Goal: Transaction & Acquisition: Purchase product/service

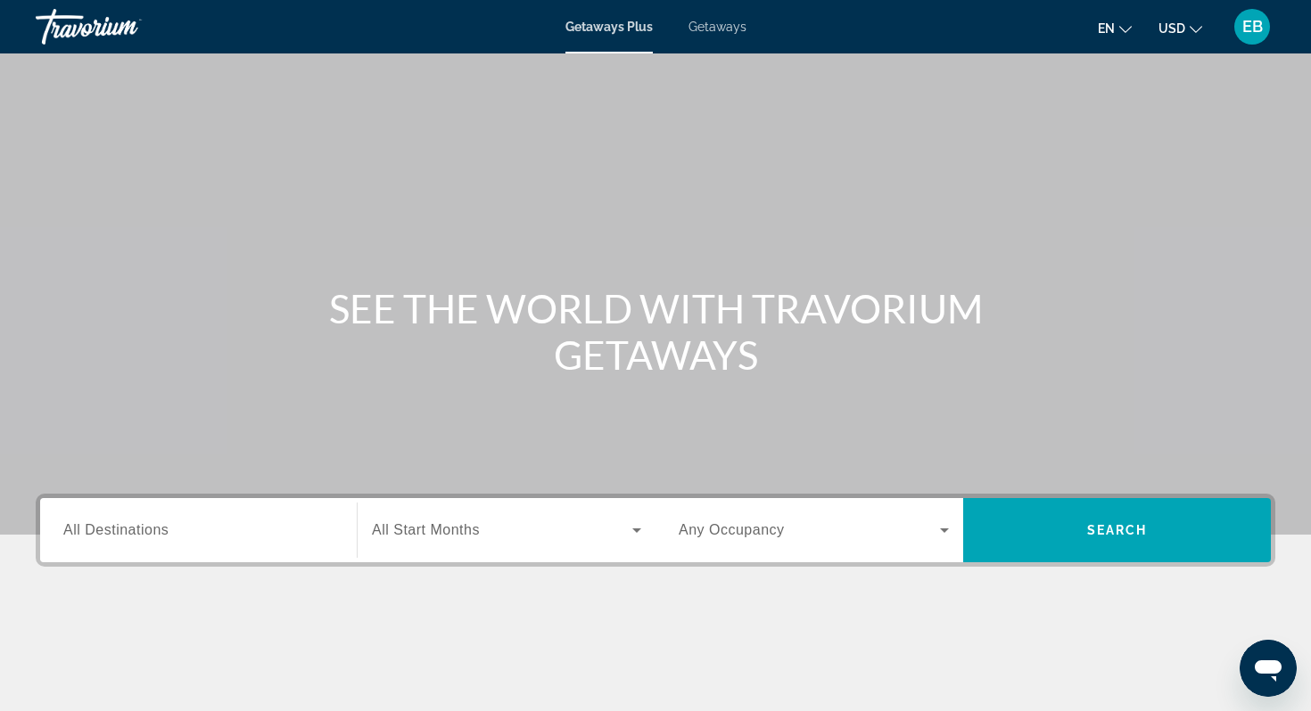
click at [126, 521] on input "Destination All Destinations" at bounding box center [198, 531] width 270 height 21
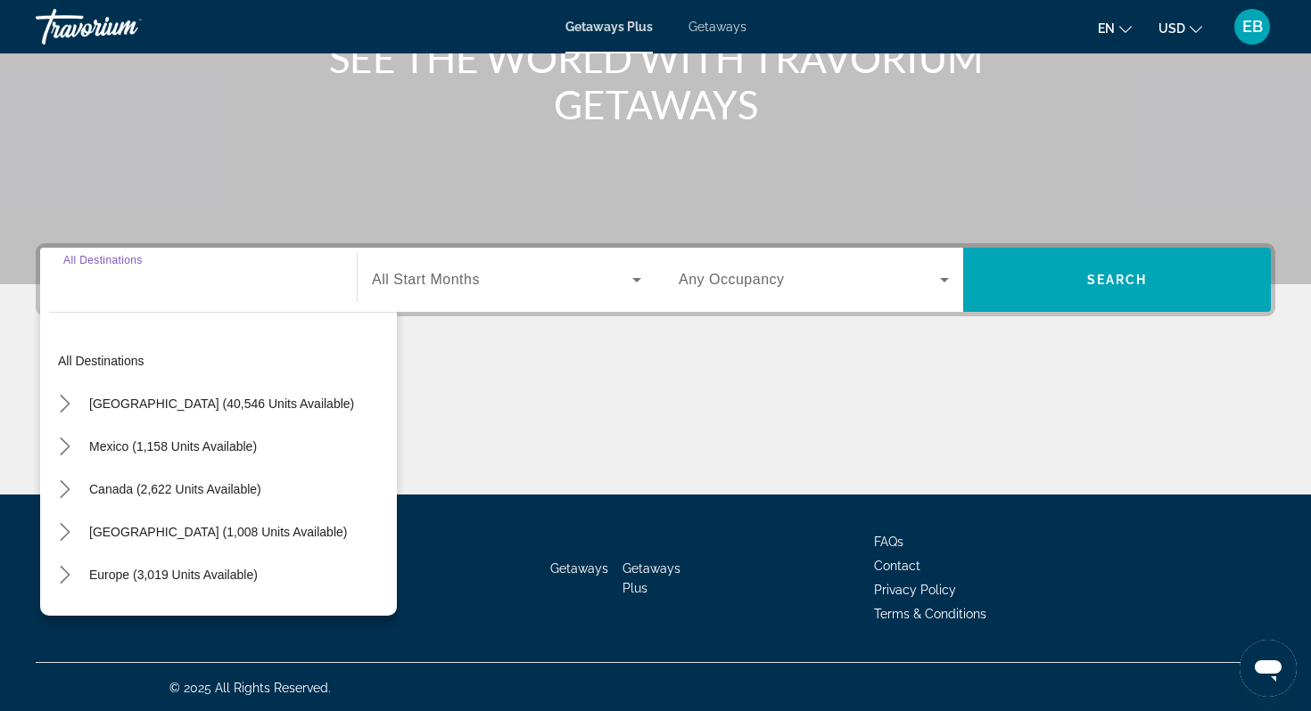
scroll to position [252, 0]
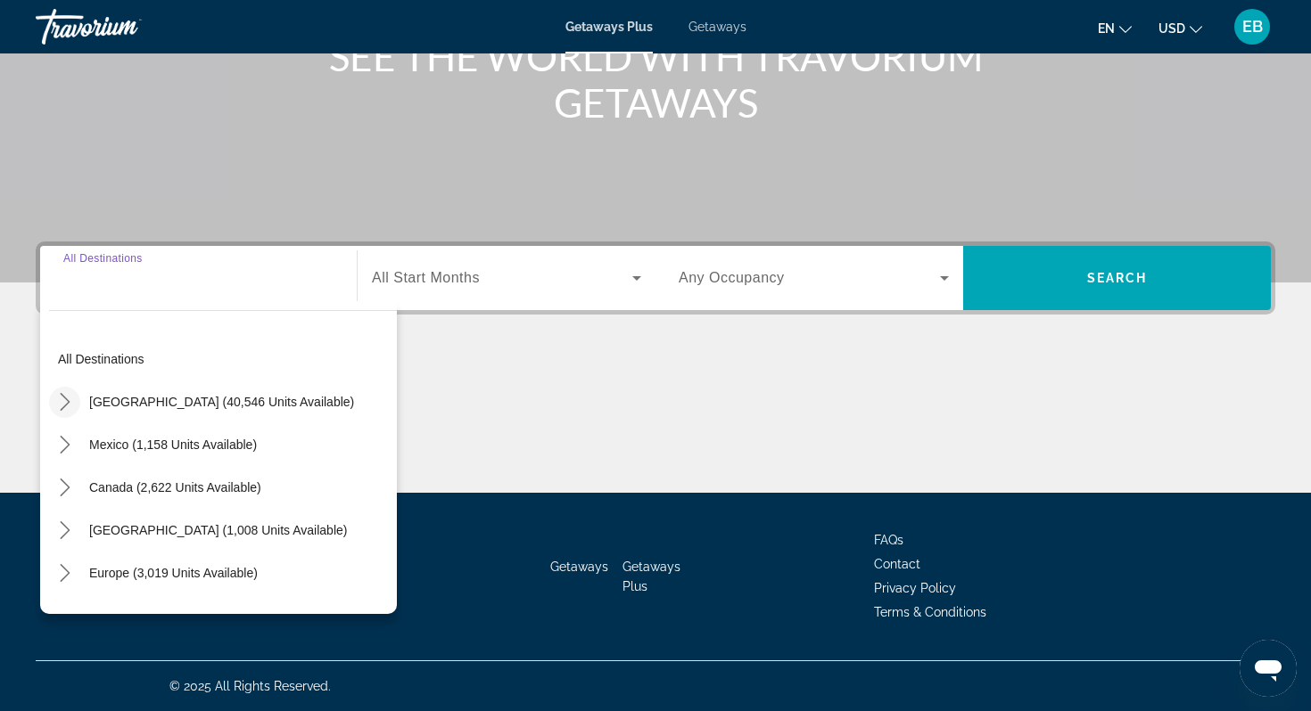
click at [62, 405] on icon "Toggle United States (40,546 units available) submenu" at bounding box center [65, 402] width 18 height 18
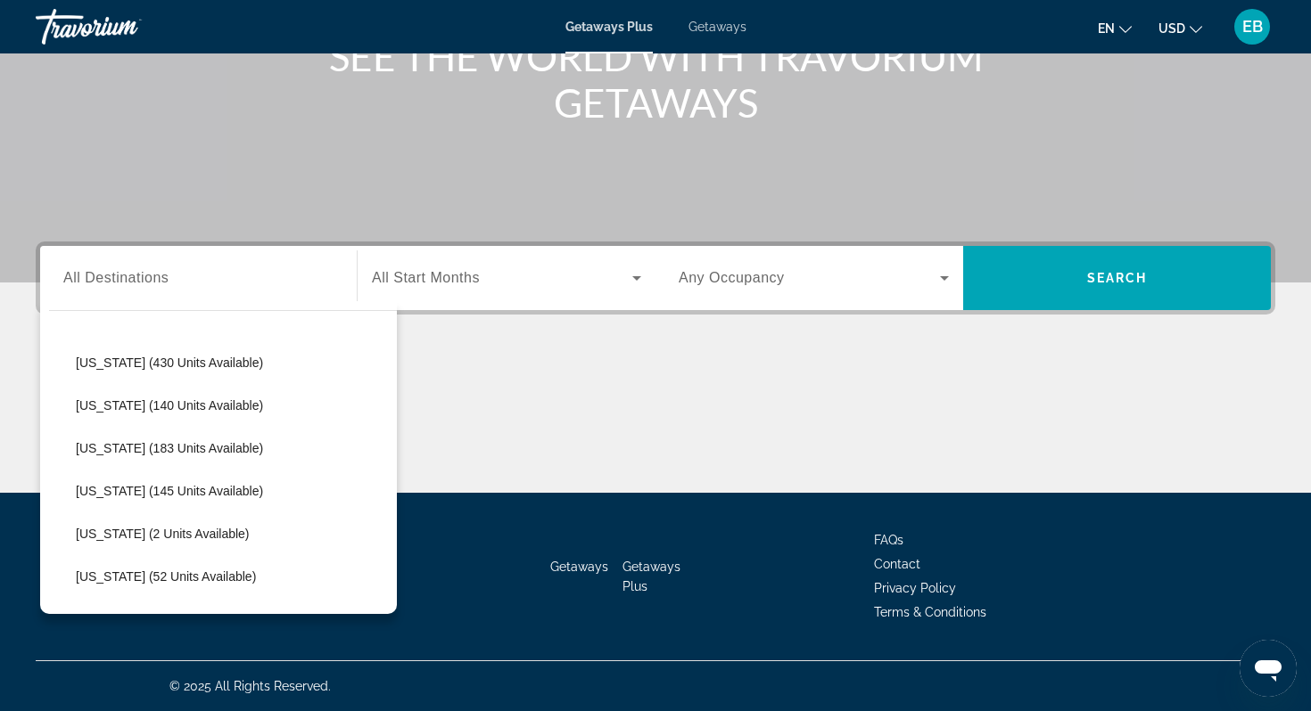
scroll to position [0, 0]
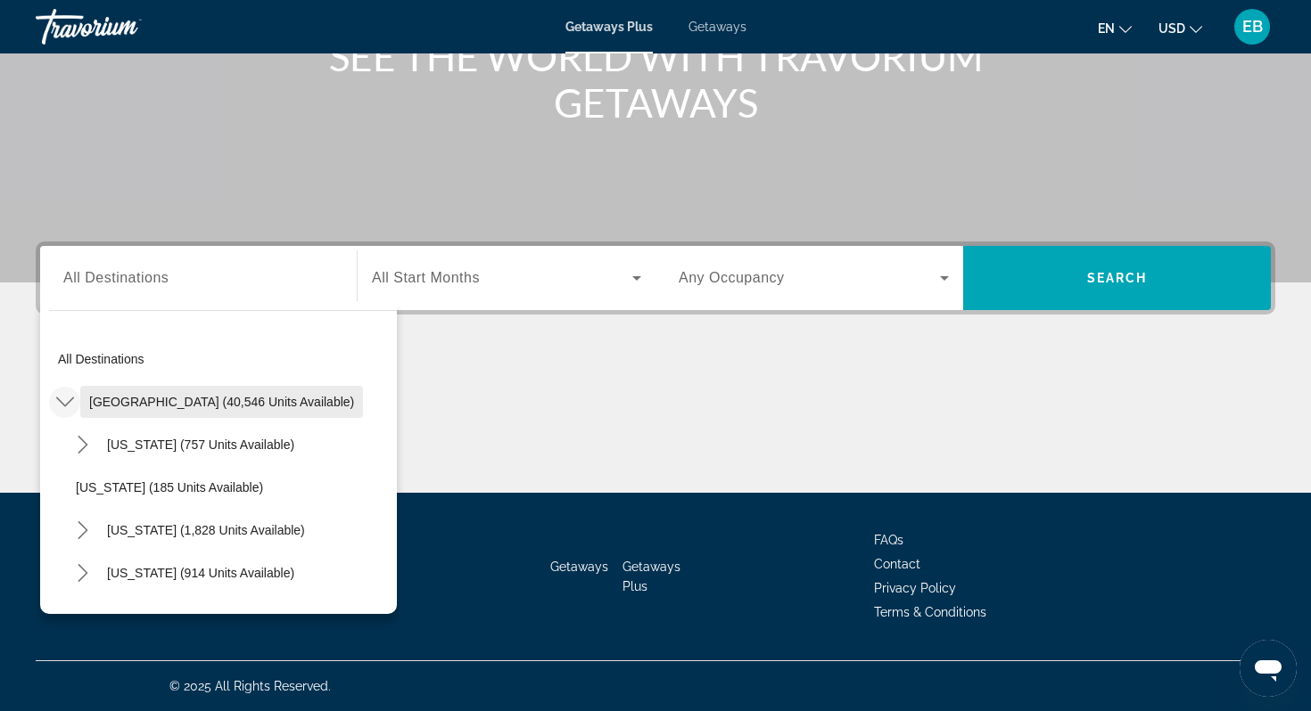
click at [111, 398] on span "[GEOGRAPHIC_DATA] (40,546 units available)" at bounding box center [221, 402] width 265 height 14
type input "**********"
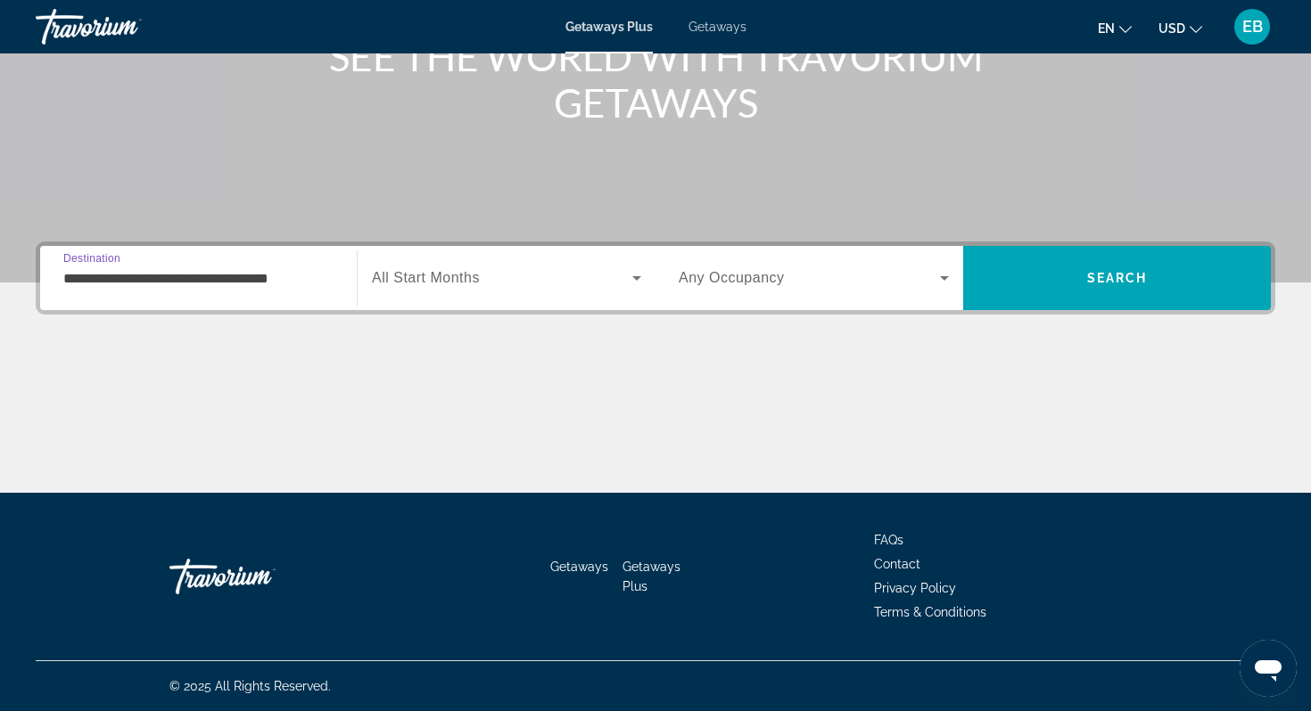
click at [540, 272] on span "Search widget" at bounding box center [502, 277] width 260 height 21
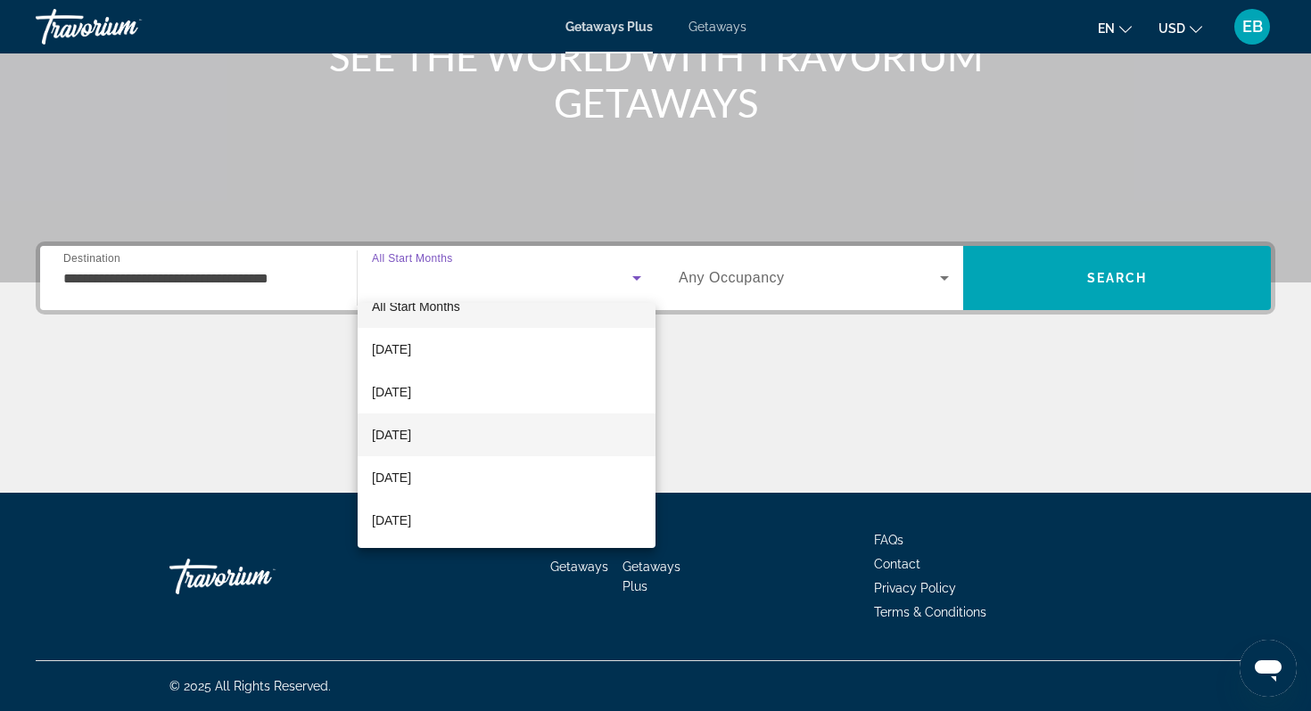
scroll to position [31, 0]
click at [465, 435] on mat-option "[DATE]" at bounding box center [507, 428] width 298 height 43
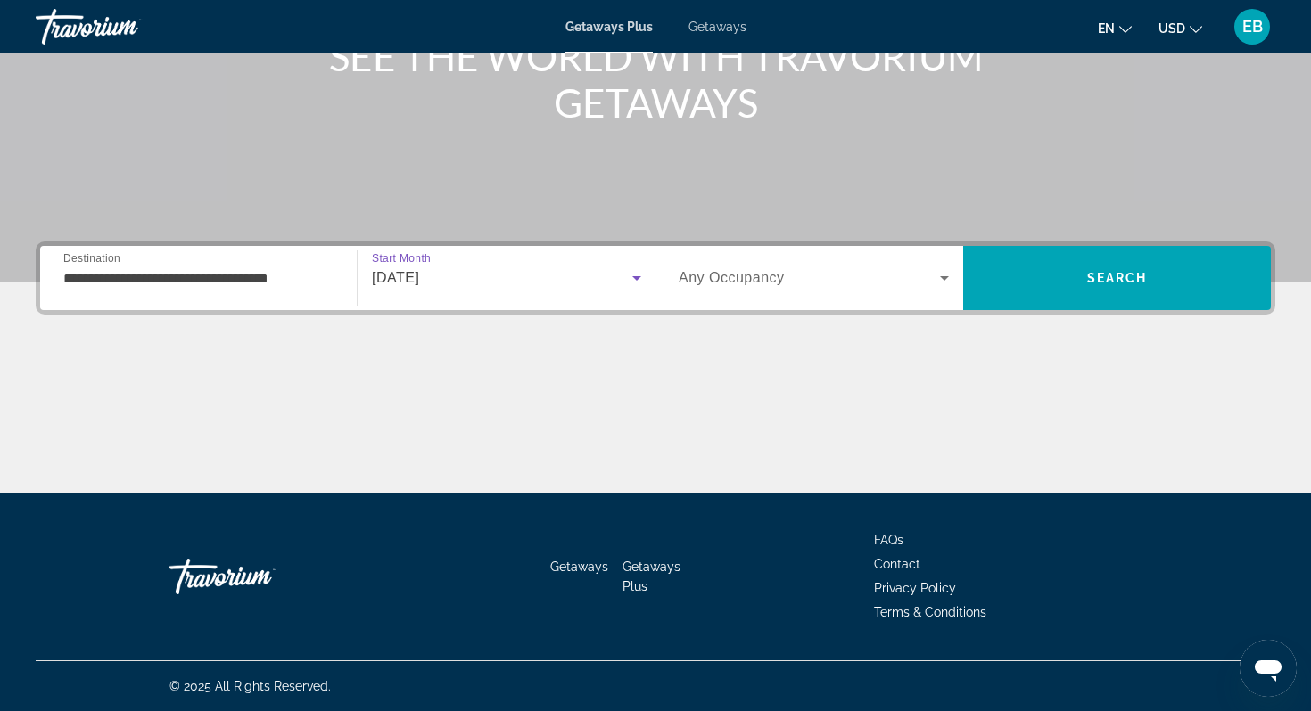
click at [838, 290] on div "Search widget" at bounding box center [813, 278] width 270 height 50
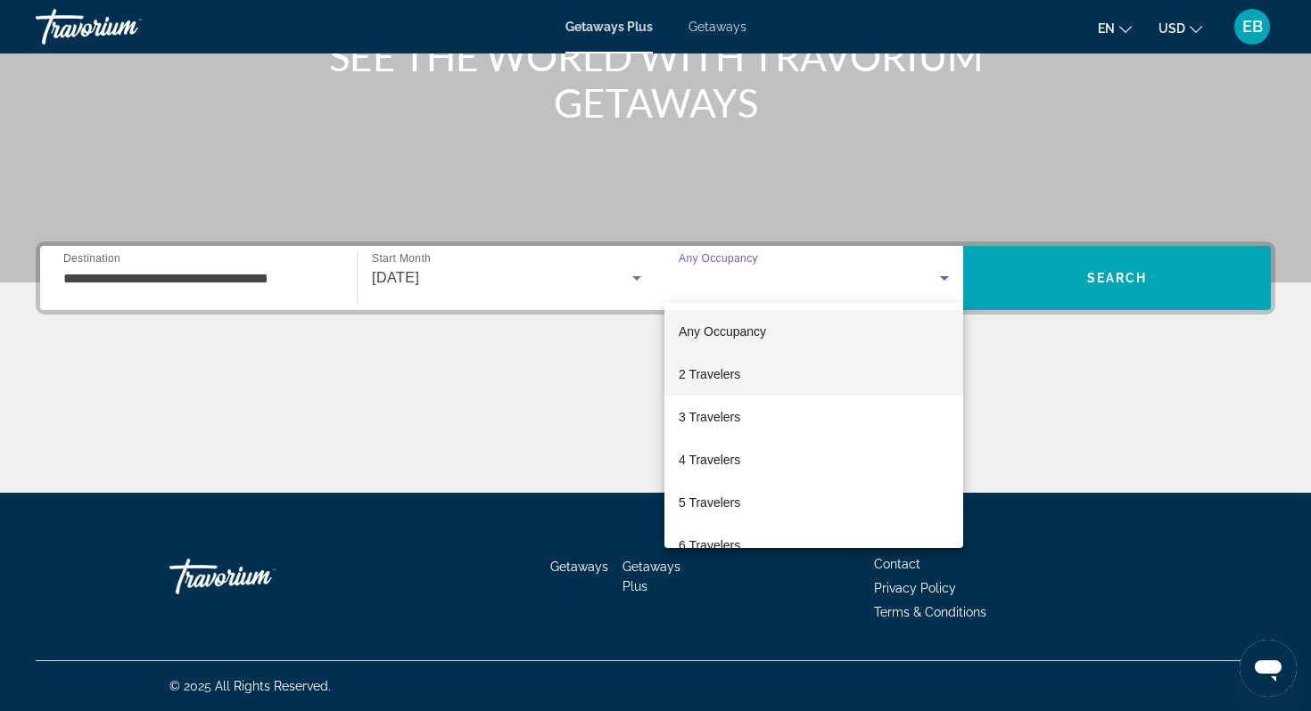
click at [786, 377] on mat-option "2 Travelers" at bounding box center [813, 374] width 299 height 43
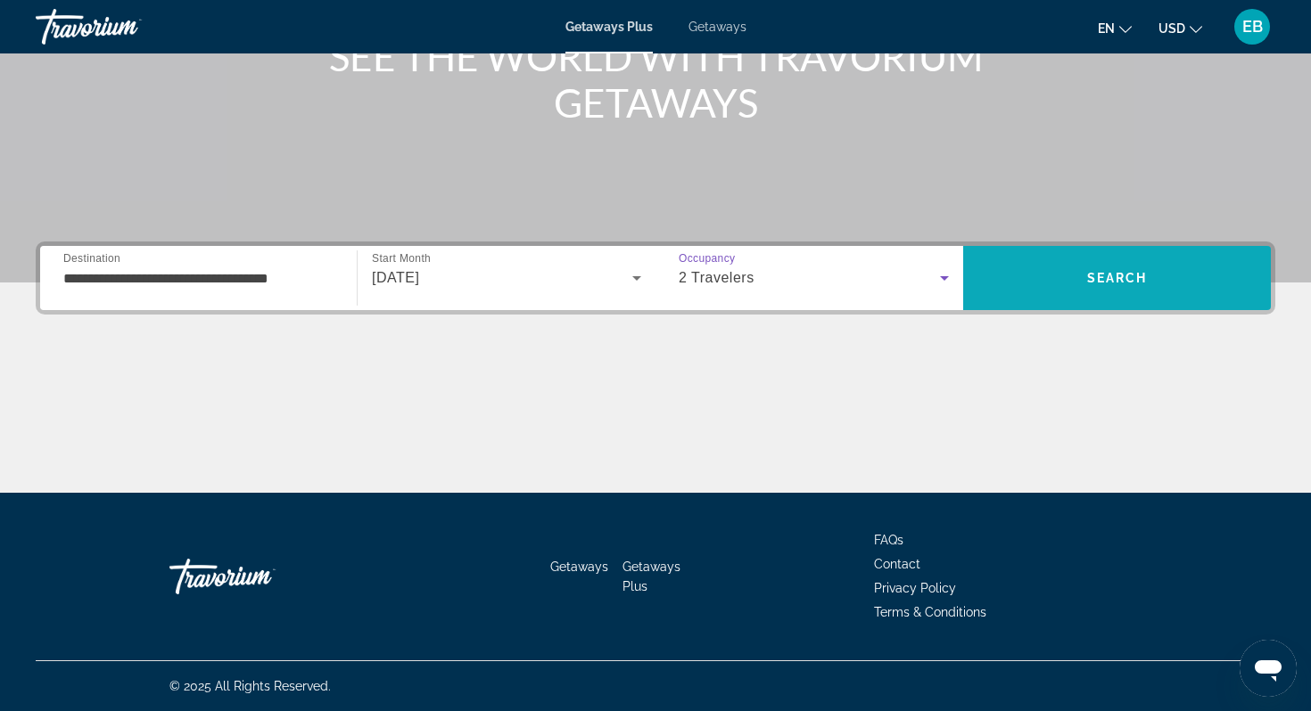
click at [1123, 263] on span "Search" at bounding box center [1117, 278] width 308 height 43
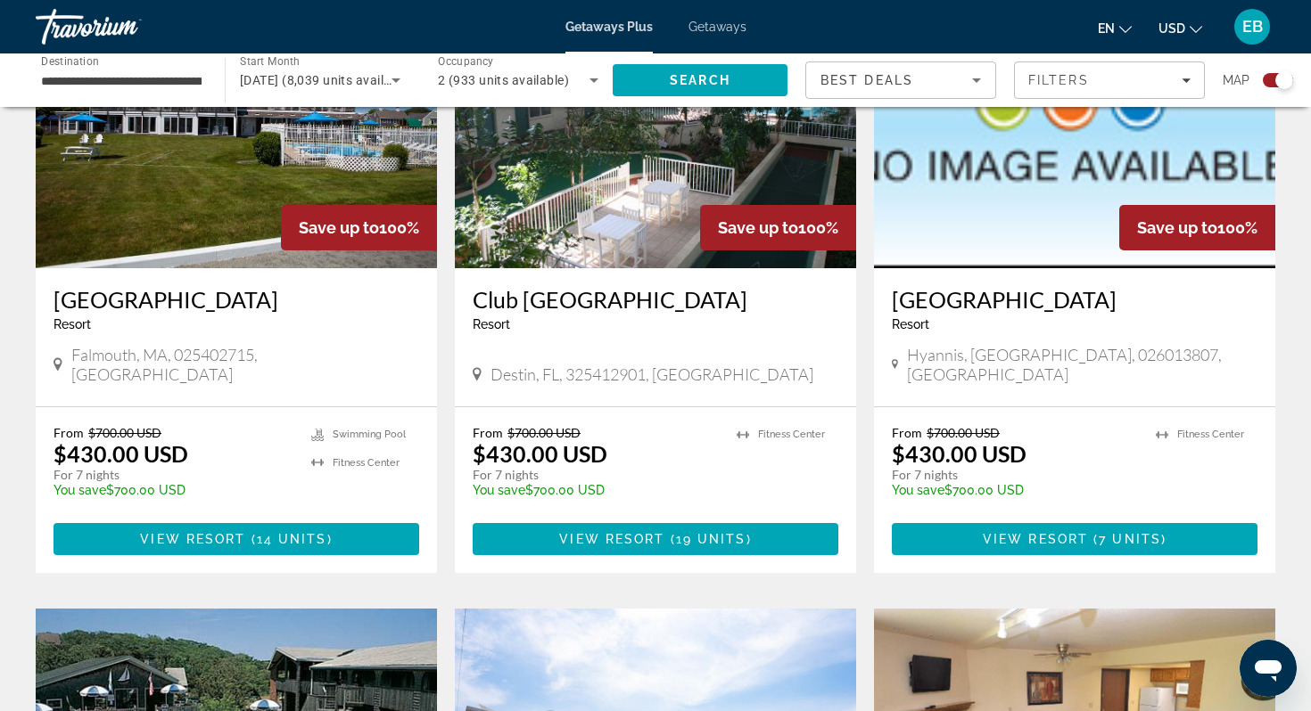
scroll to position [744, 0]
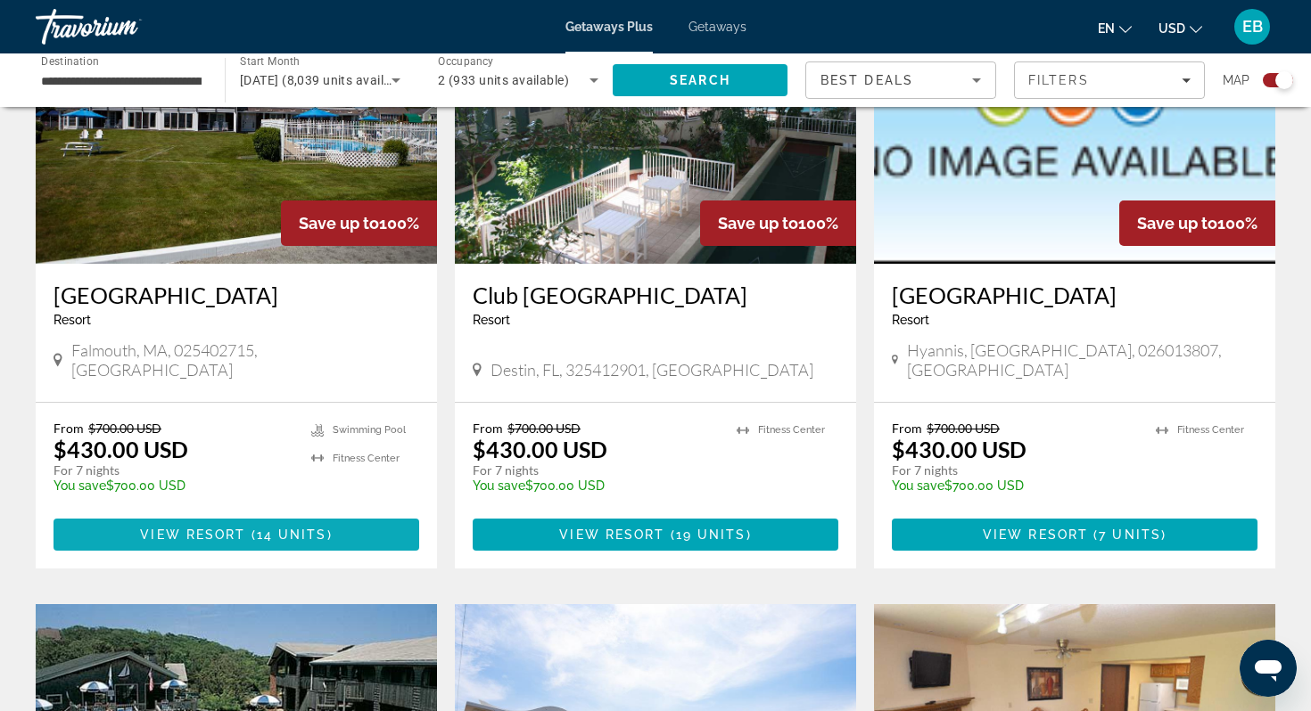
click at [250, 528] on span "Main content" at bounding box center [247, 535] width 5 height 14
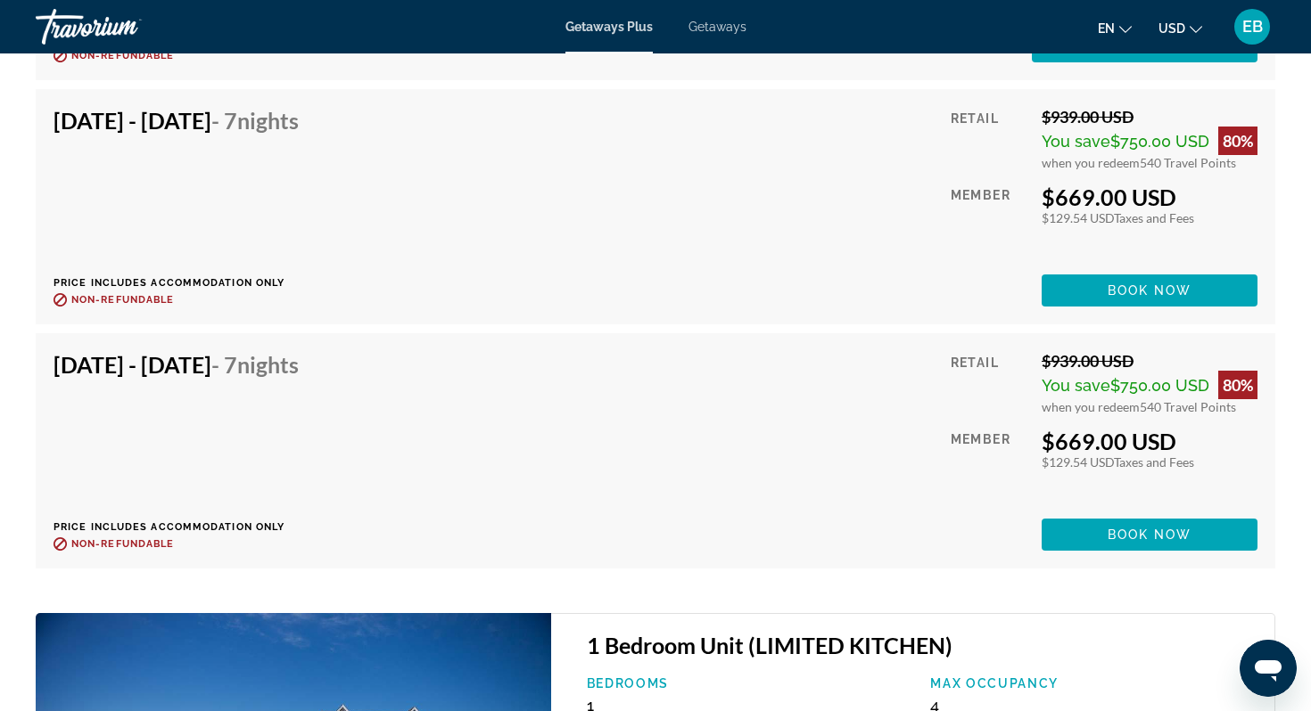
scroll to position [3821, 0]
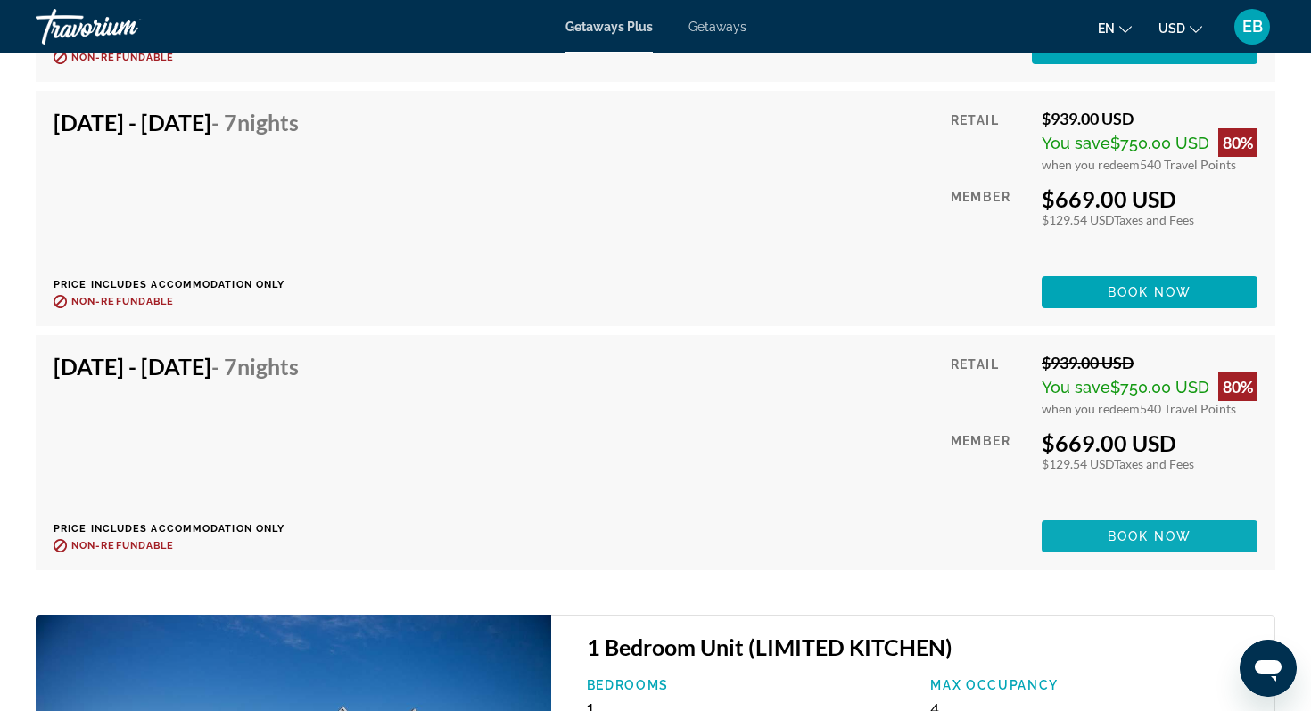
click at [1136, 537] on span "Book now" at bounding box center [1149, 537] width 85 height 14
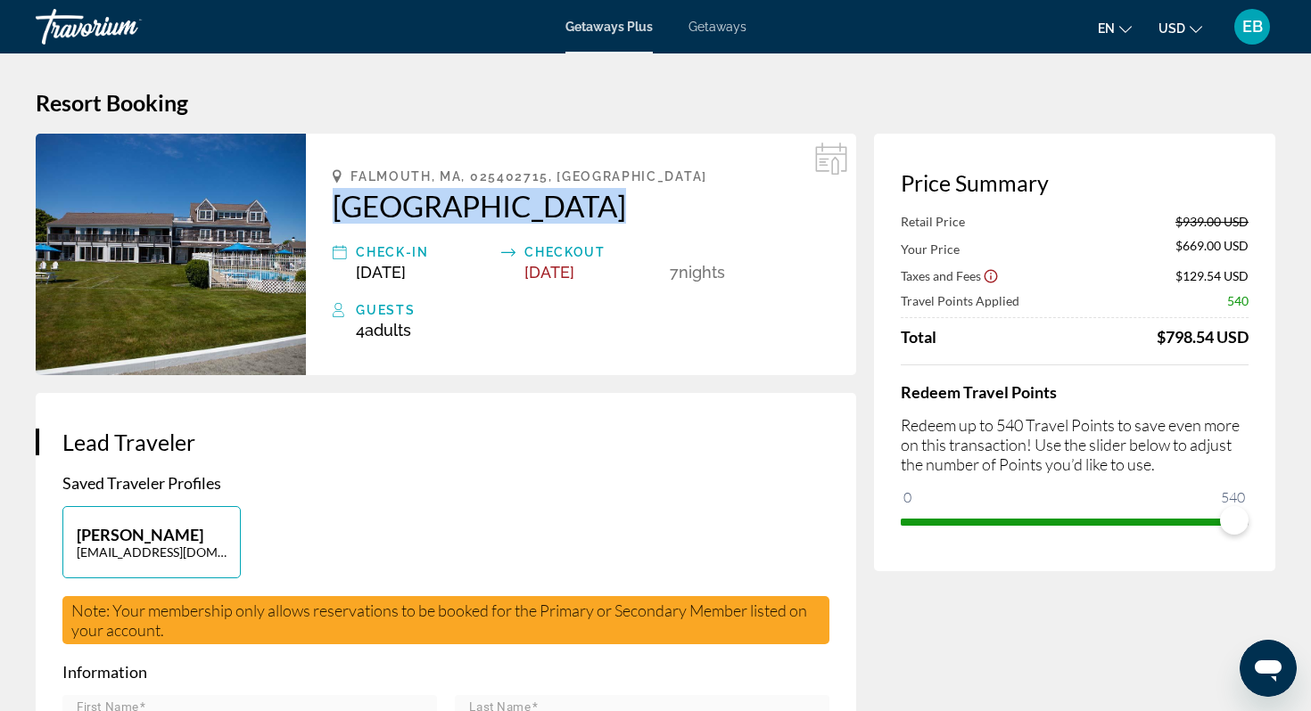
drag, startPoint x: 331, startPoint y: 202, endPoint x: 564, endPoint y: 221, distance: 234.3
click at [564, 221] on div "Falmouth, MA, 025402715, USA Beachside Village Check-In Dec 26, 2025 Checkout J…" at bounding box center [581, 255] width 550 height 242
copy h2 "[GEOGRAPHIC_DATA]"
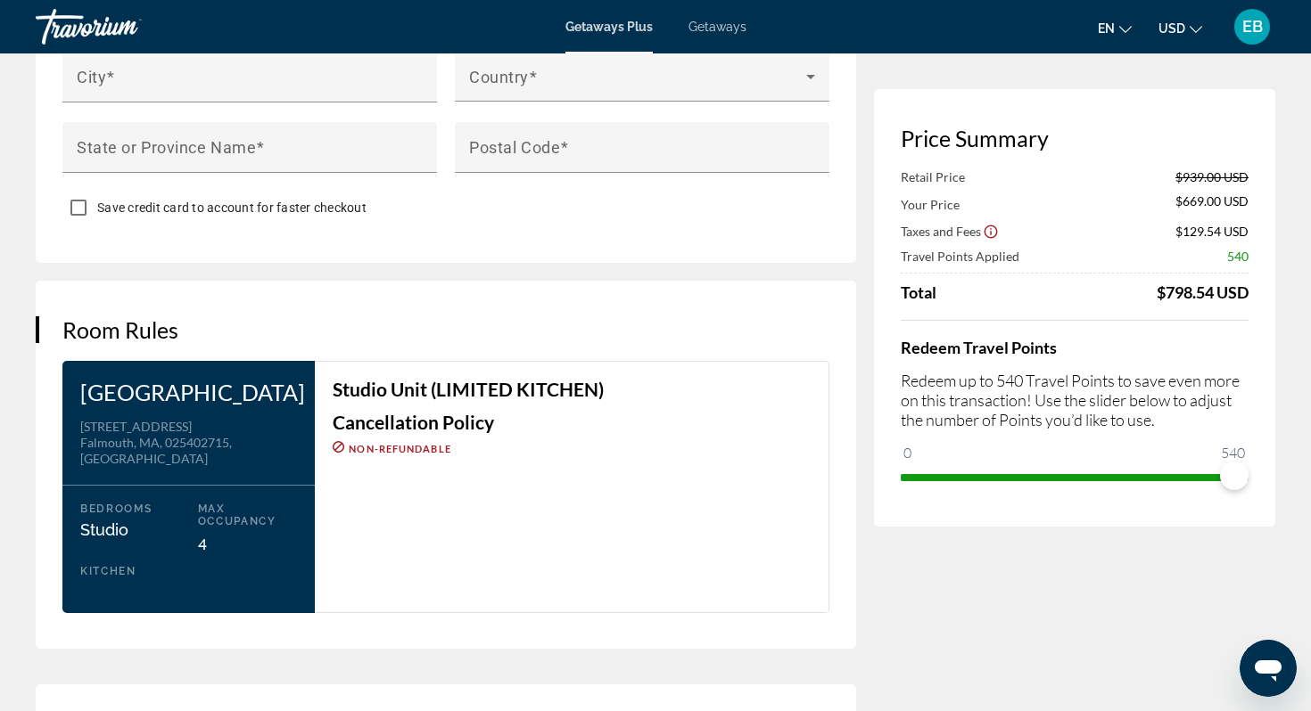
scroll to position [1977, 0]
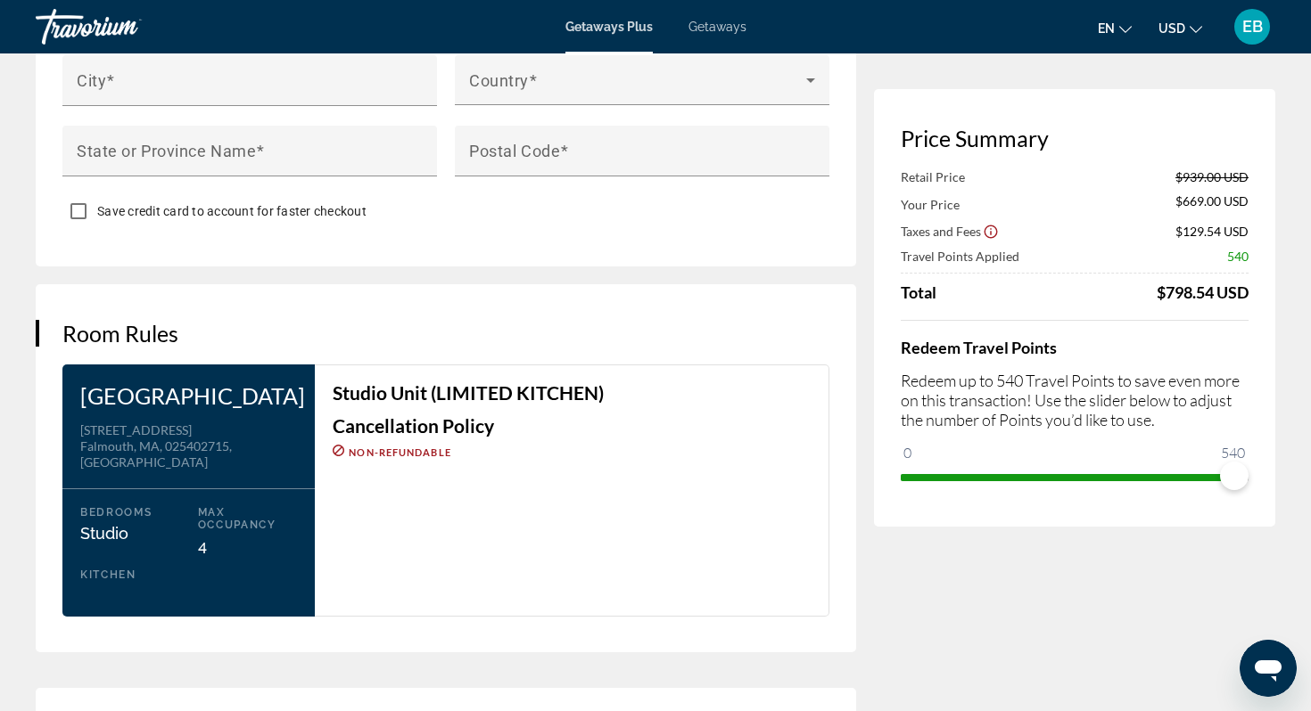
click at [906, 475] on div "Price Summary Retail Price $939.00 USD Your Price $669.00 USD Taxes and Fees $1…" at bounding box center [1074, 308] width 401 height 438
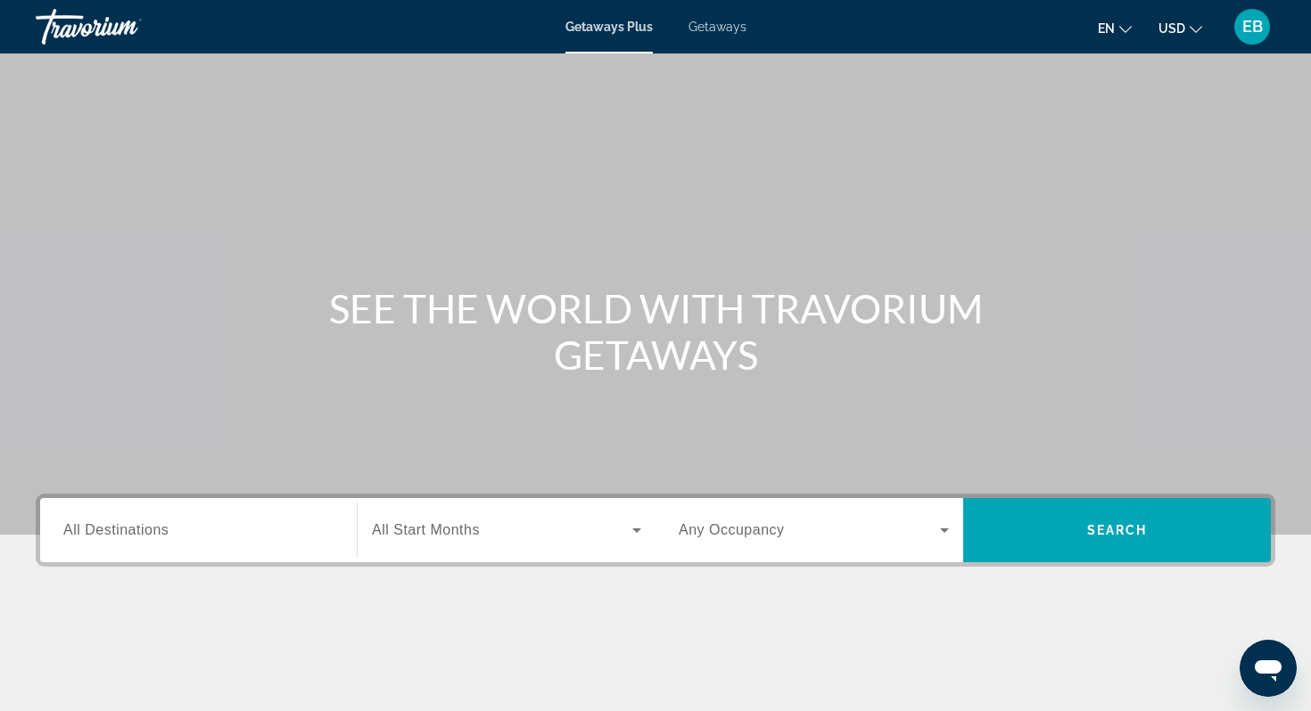
click at [216, 544] on div "Search widget" at bounding box center [198, 531] width 270 height 51
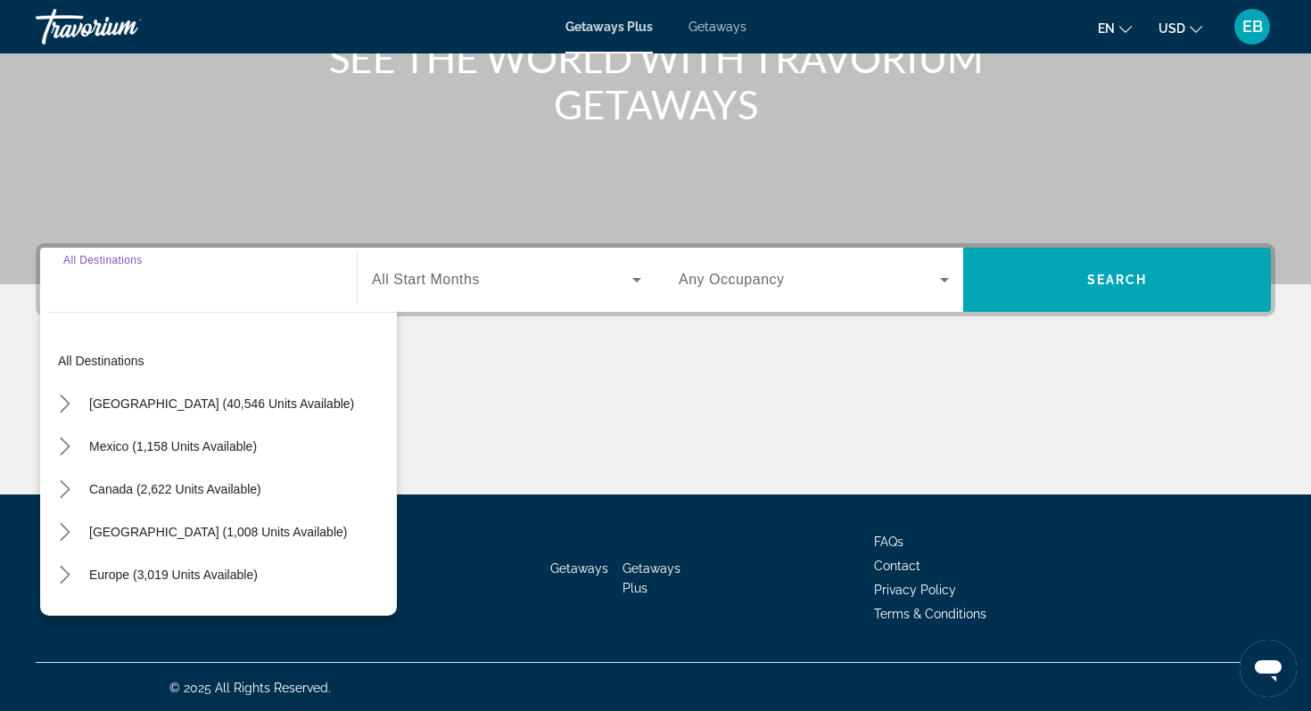
scroll to position [252, 0]
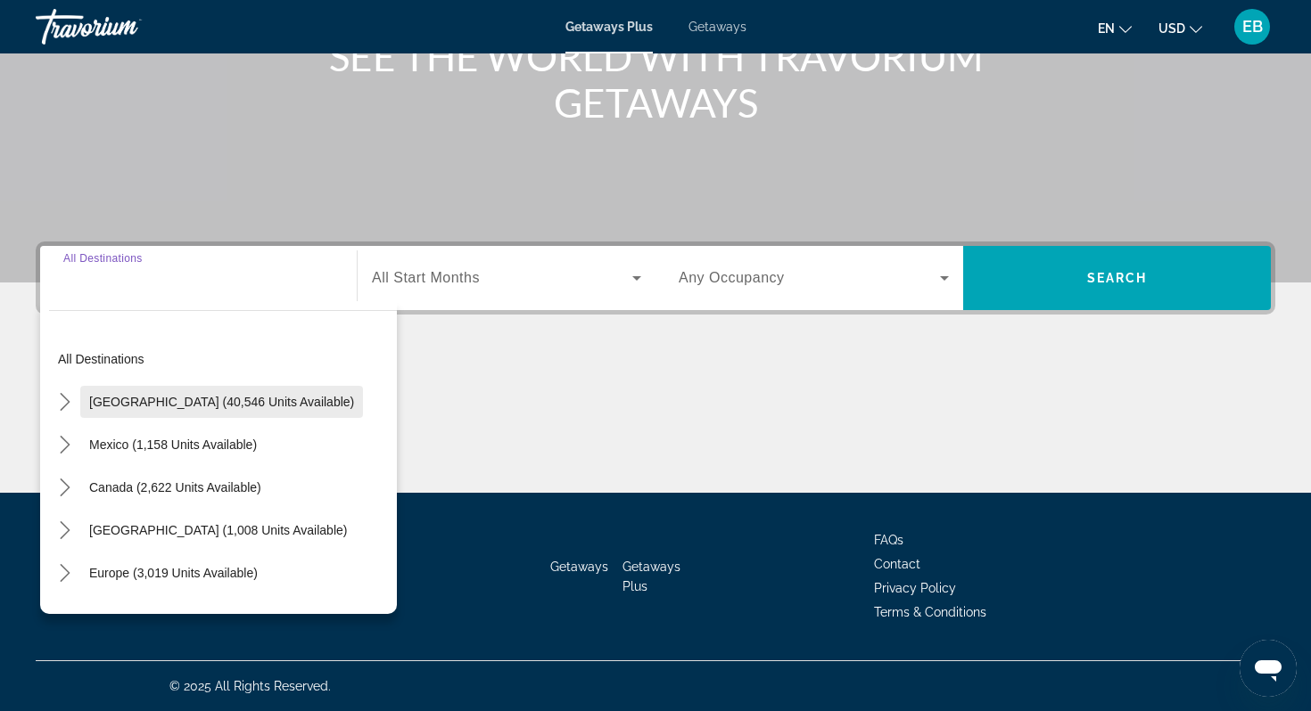
click at [192, 407] on span "[GEOGRAPHIC_DATA] (40,546 units available)" at bounding box center [221, 402] width 265 height 14
type input "**********"
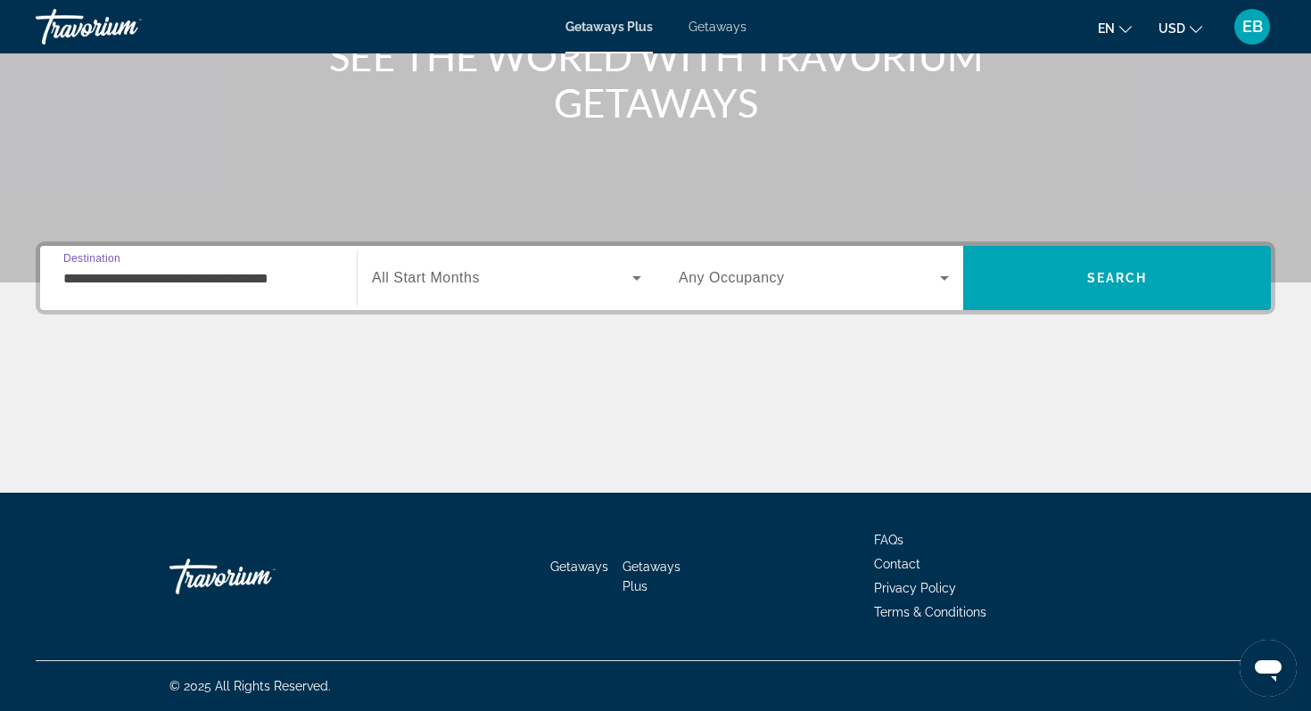
click at [731, 25] on span "Getaways" at bounding box center [717, 27] width 58 height 14
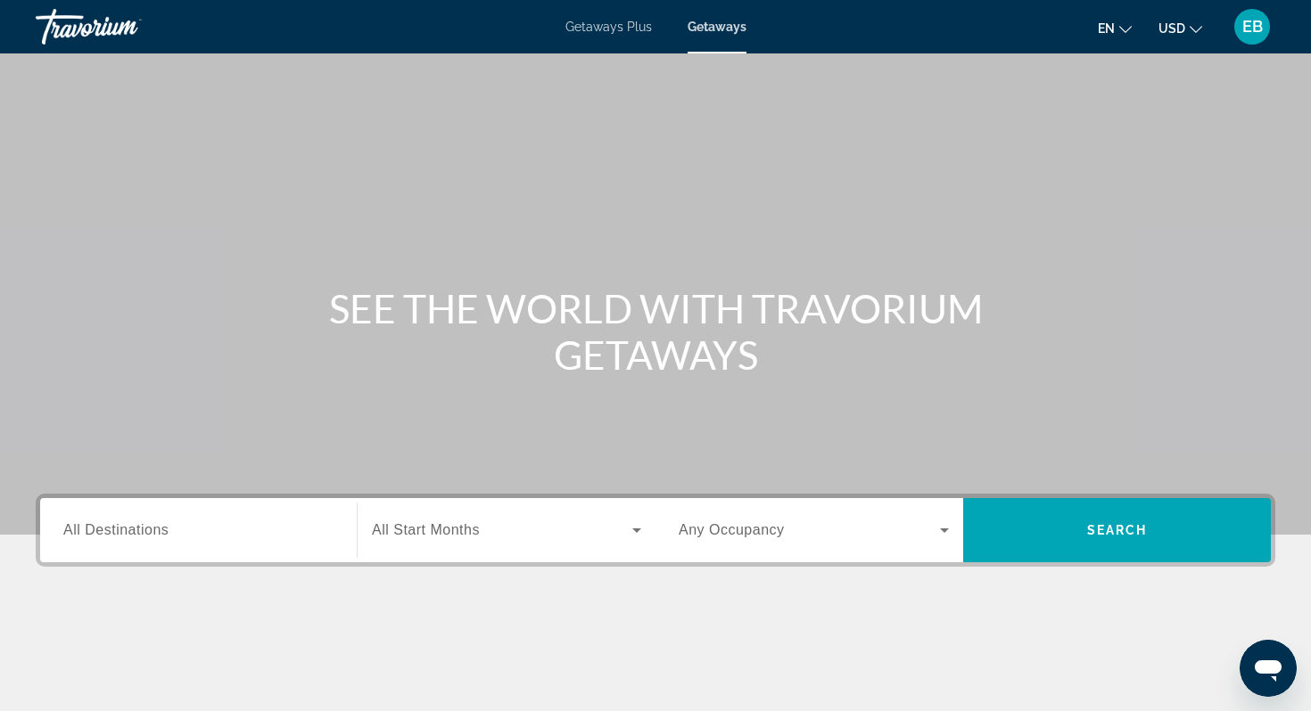
click at [158, 527] on span "All Destinations" at bounding box center [115, 529] width 105 height 15
click at [158, 527] on input "Destination All Destinations" at bounding box center [198, 531] width 270 height 21
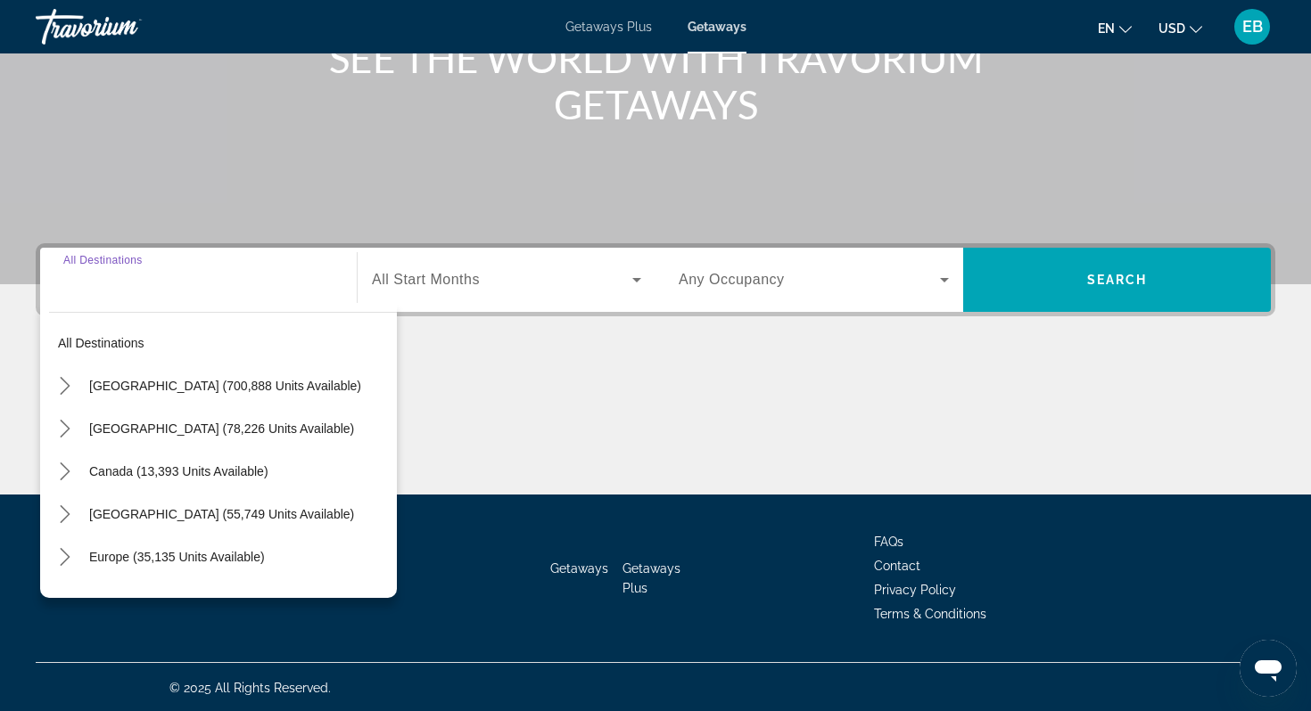
scroll to position [252, 0]
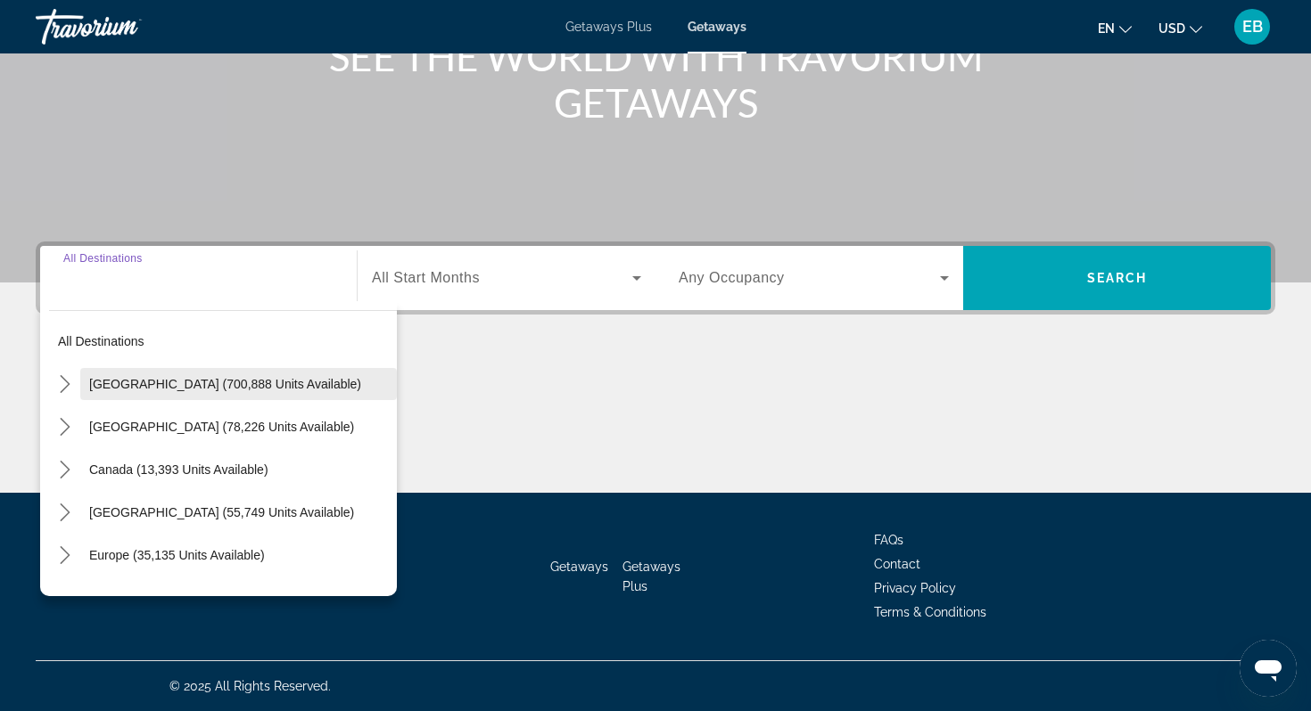
click at [156, 391] on span "Select destination: United States (700,888 units available)" at bounding box center [238, 384] width 317 height 43
type input "**********"
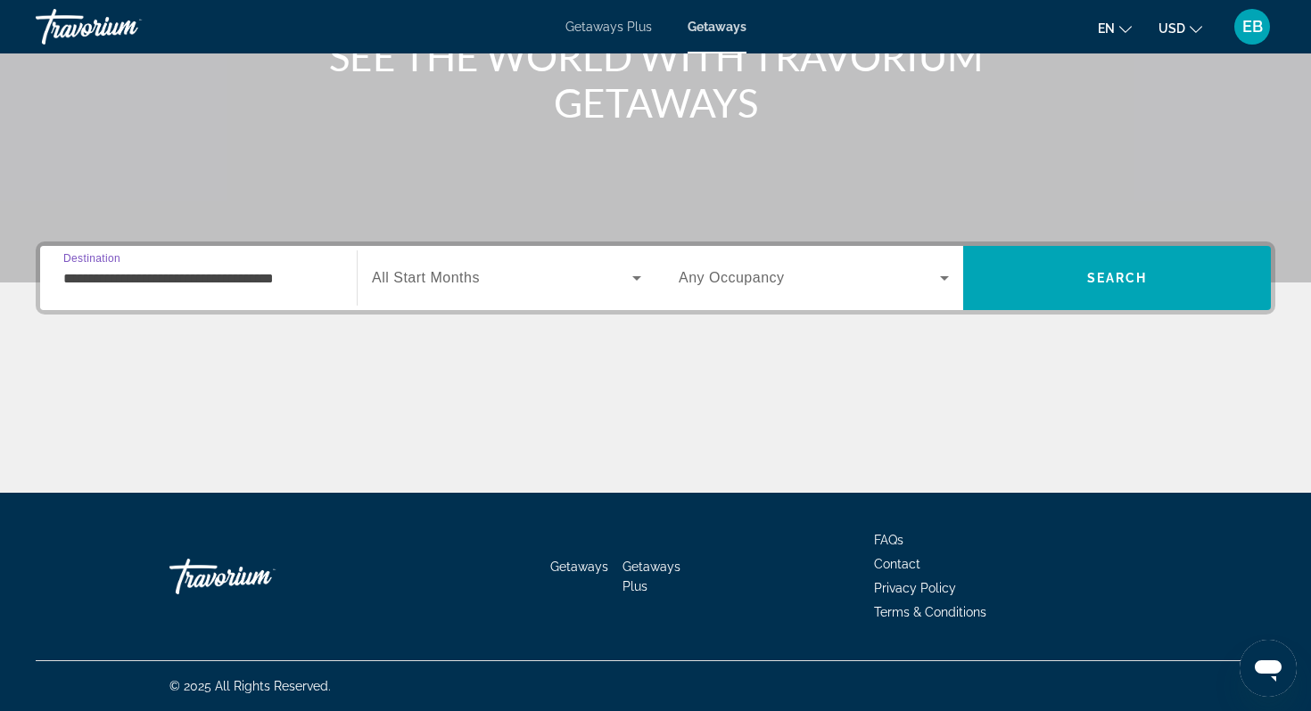
click at [482, 299] on div "Search widget" at bounding box center [506, 278] width 269 height 50
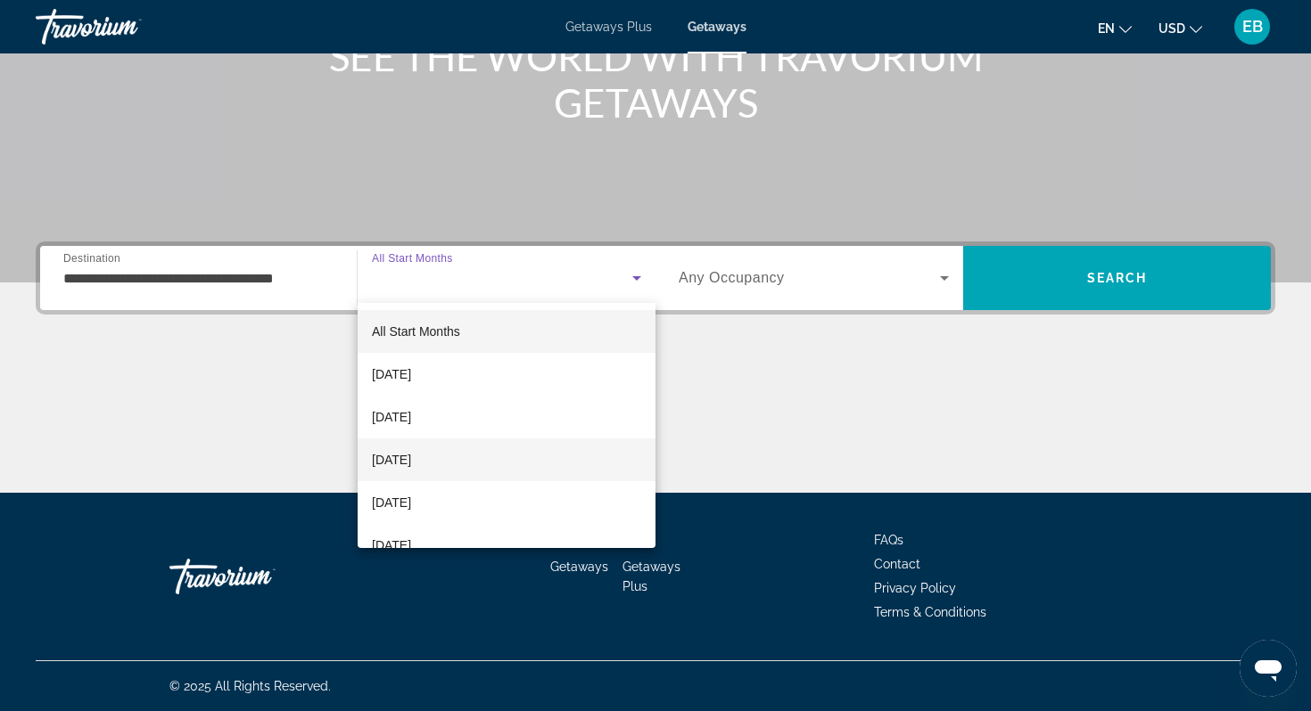
click at [411, 458] on span "[DATE]" at bounding box center [391, 459] width 39 height 21
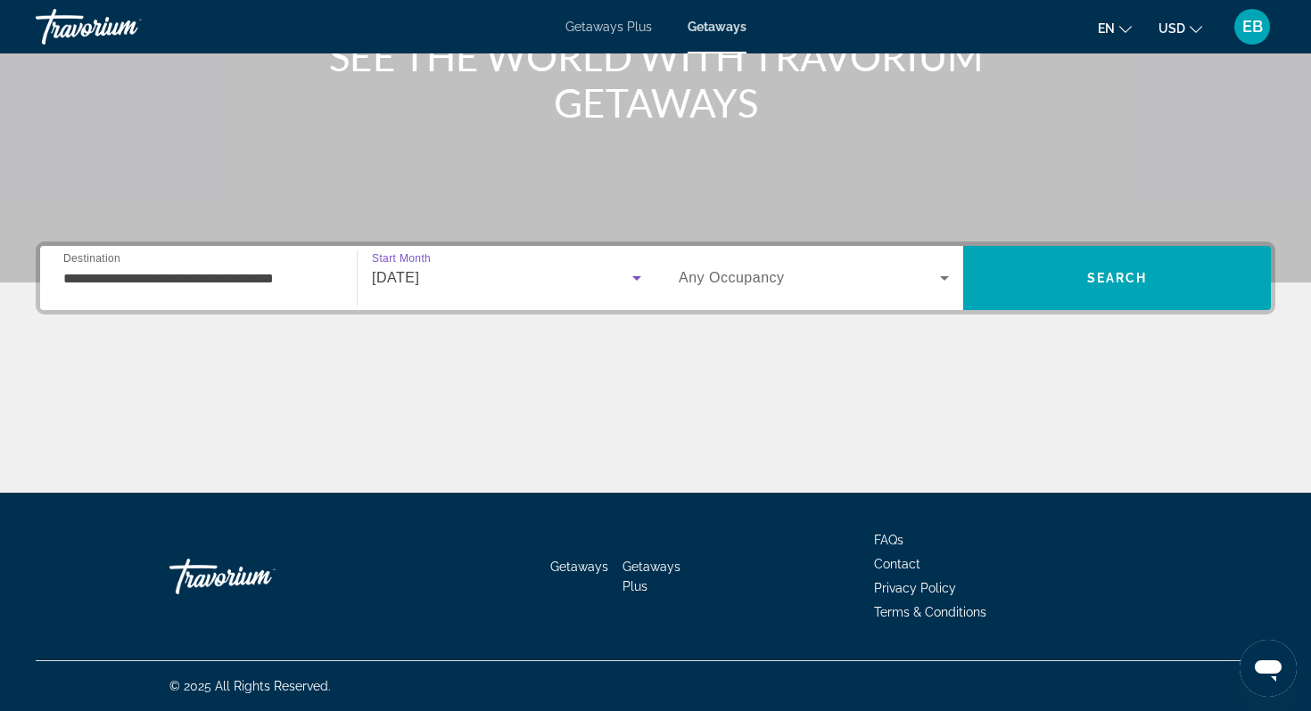
click at [790, 296] on div "Search widget" at bounding box center [813, 278] width 270 height 50
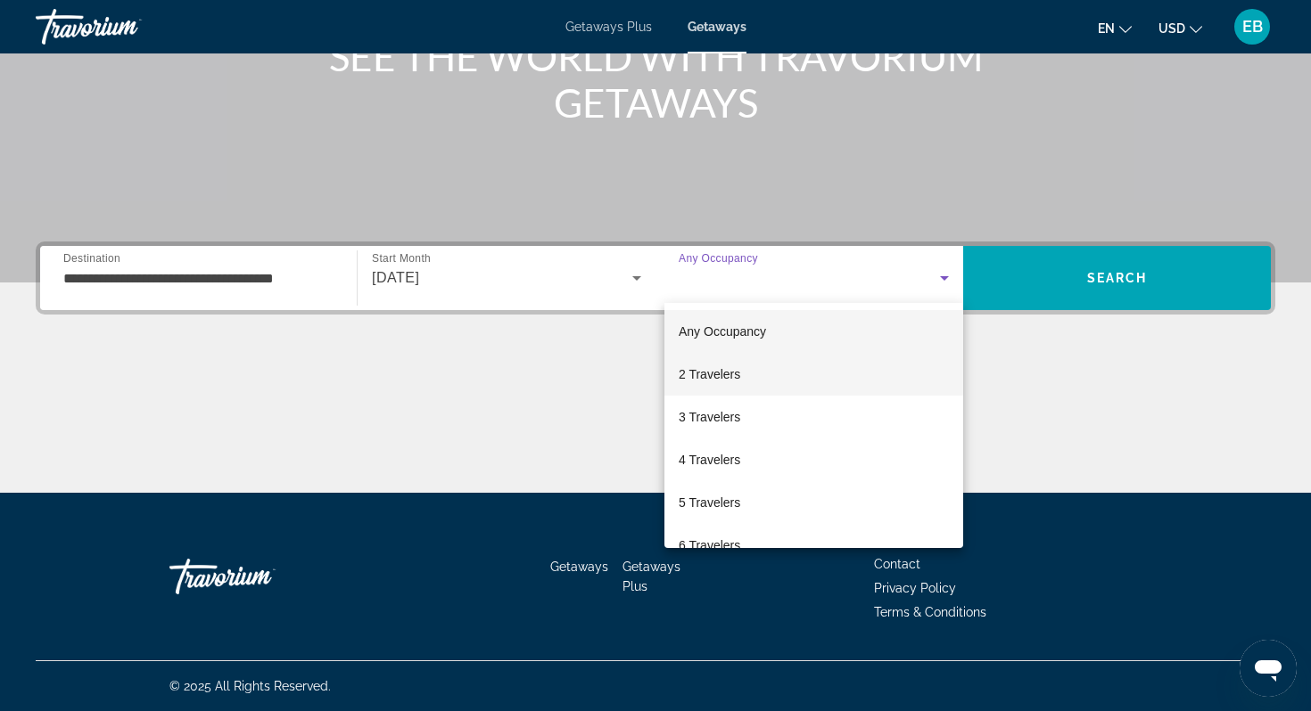
click at [738, 372] on span "2 Travelers" at bounding box center [709, 374] width 62 height 21
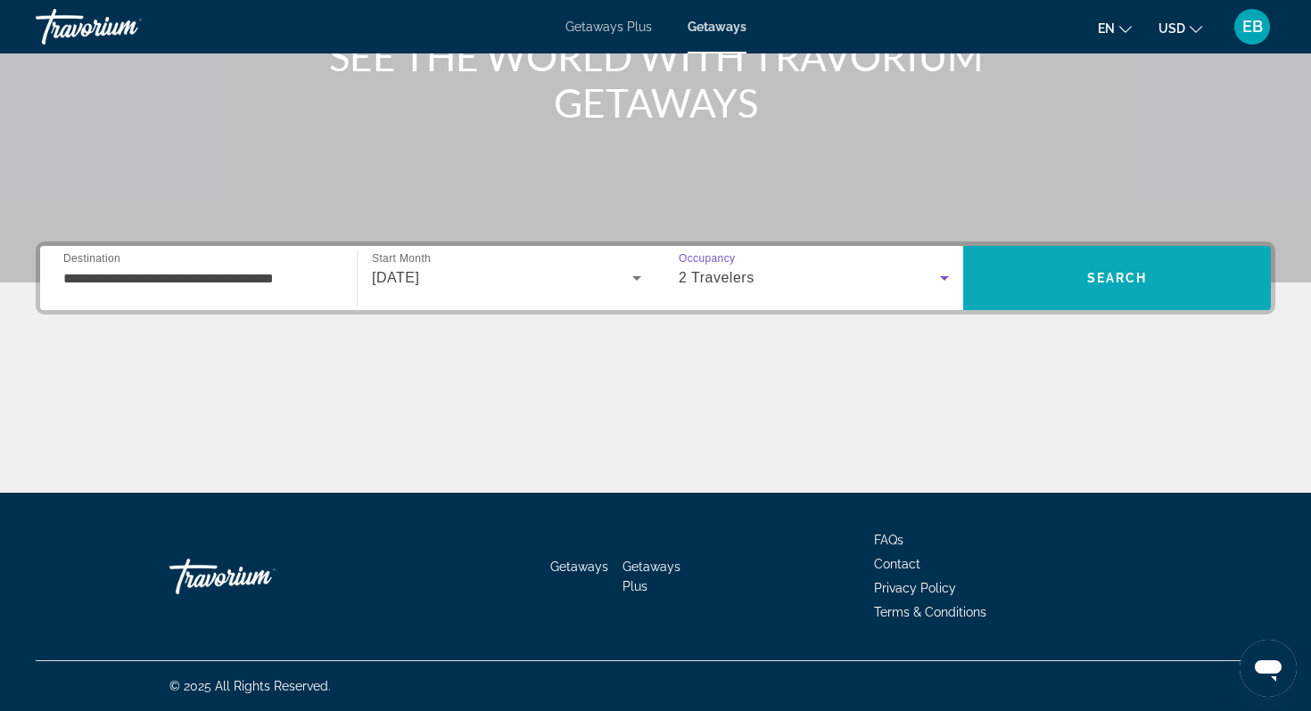
click at [1144, 284] on span "Search" at bounding box center [1117, 278] width 61 height 14
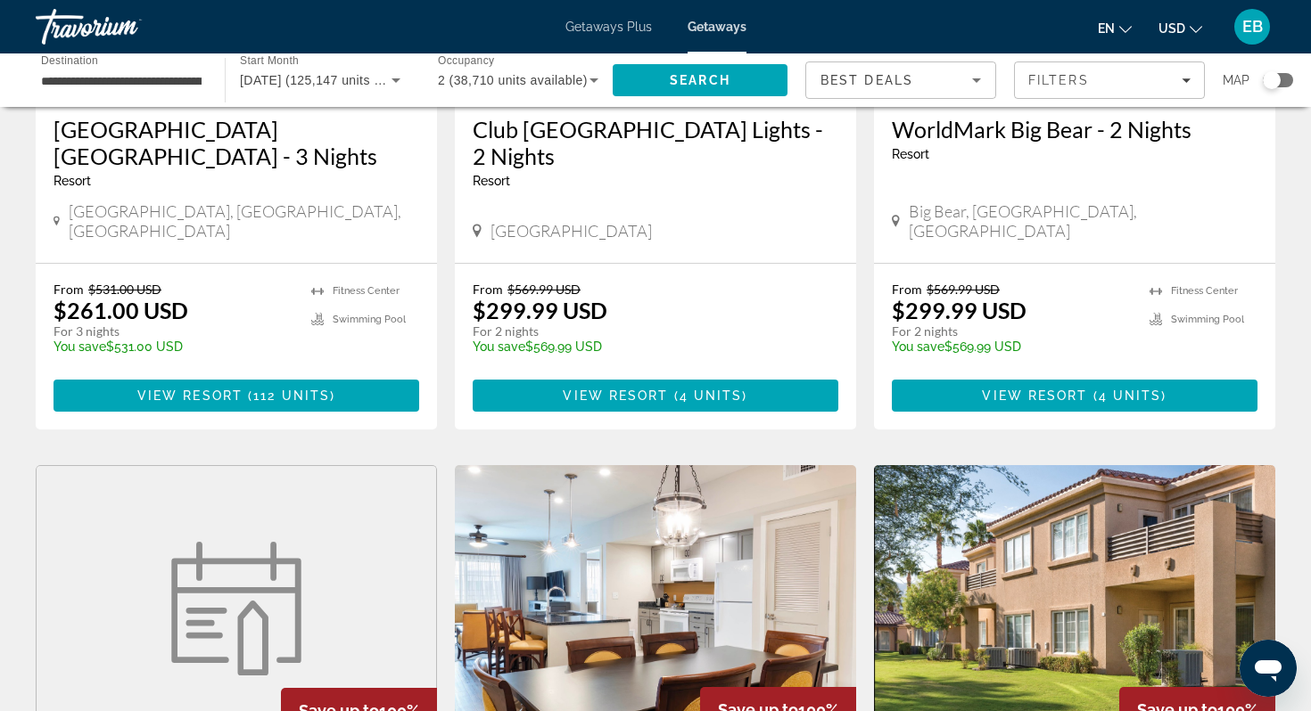
scroll to position [358, 0]
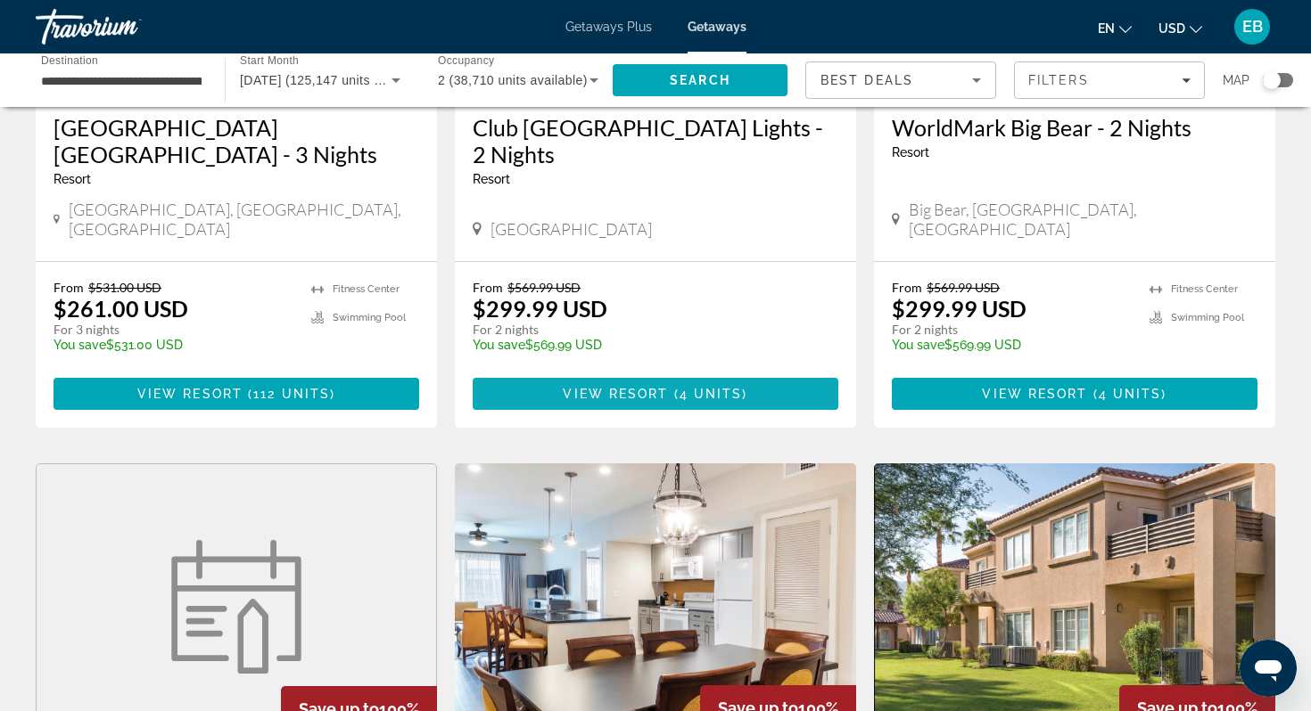
click at [683, 387] on span "4 units" at bounding box center [710, 394] width 63 height 14
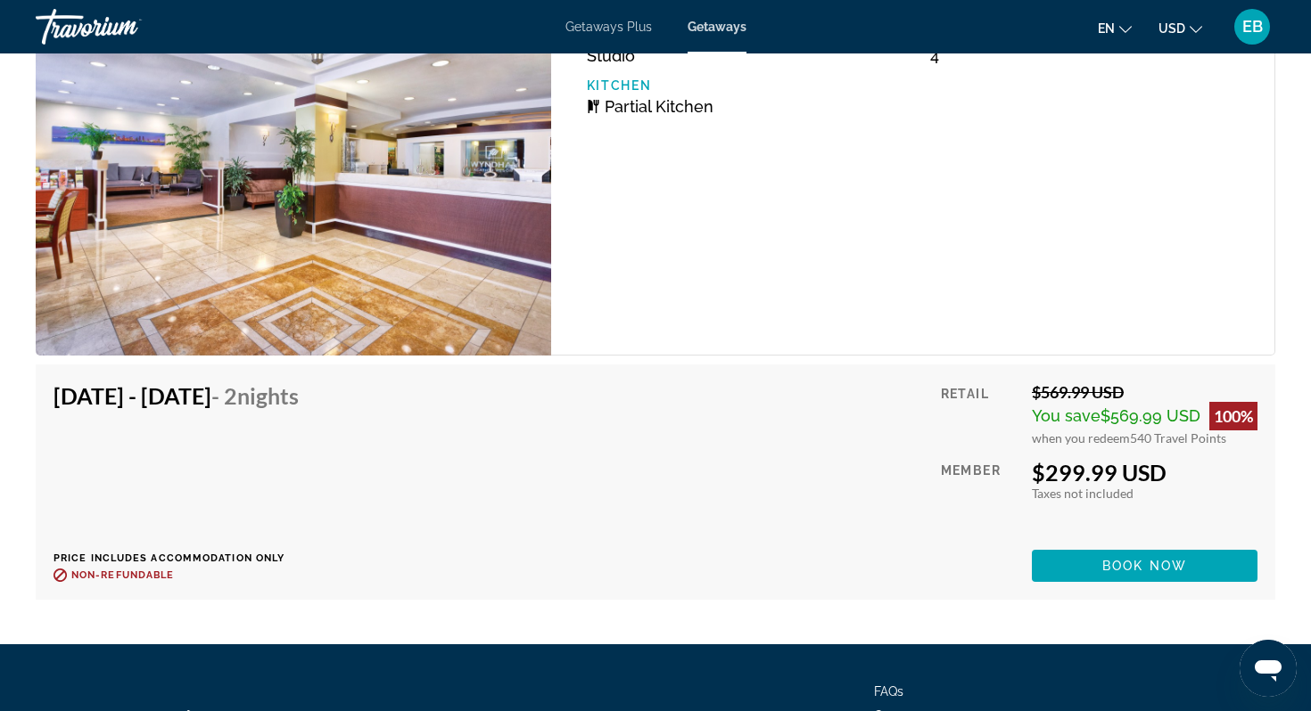
scroll to position [3286, 0]
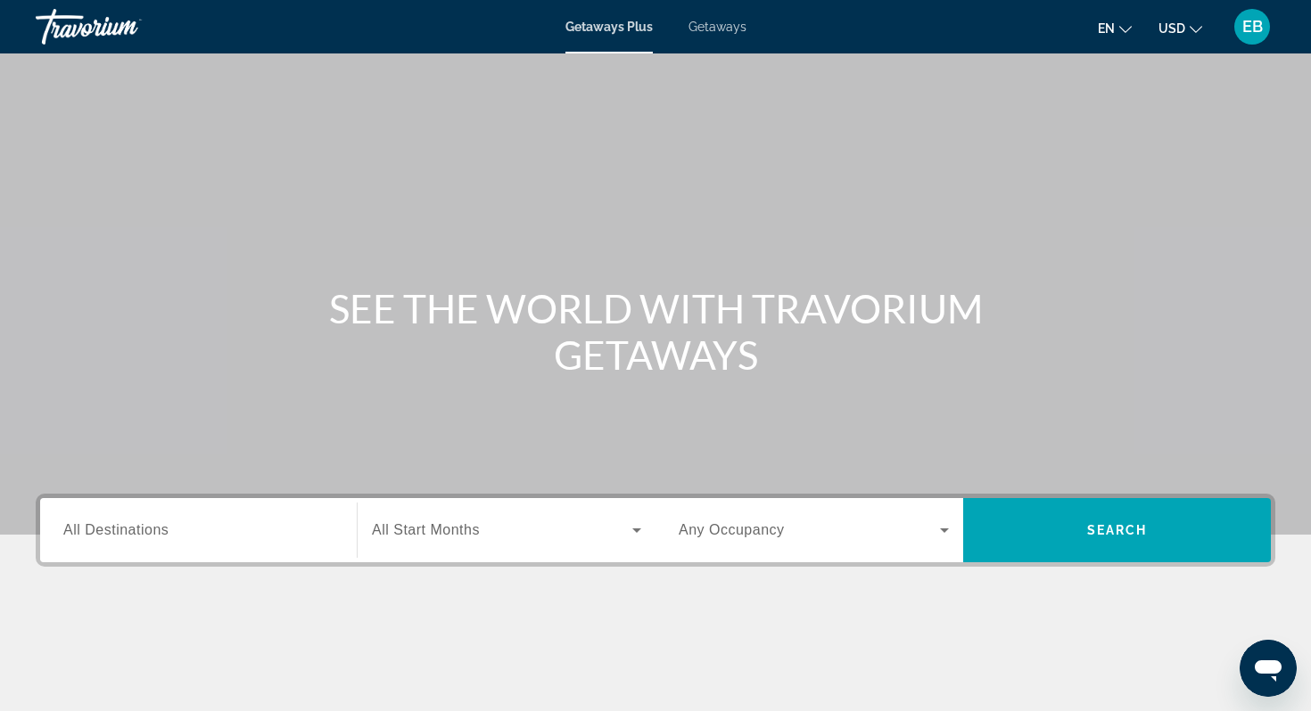
click at [194, 541] on div "Search widget" at bounding box center [198, 531] width 270 height 51
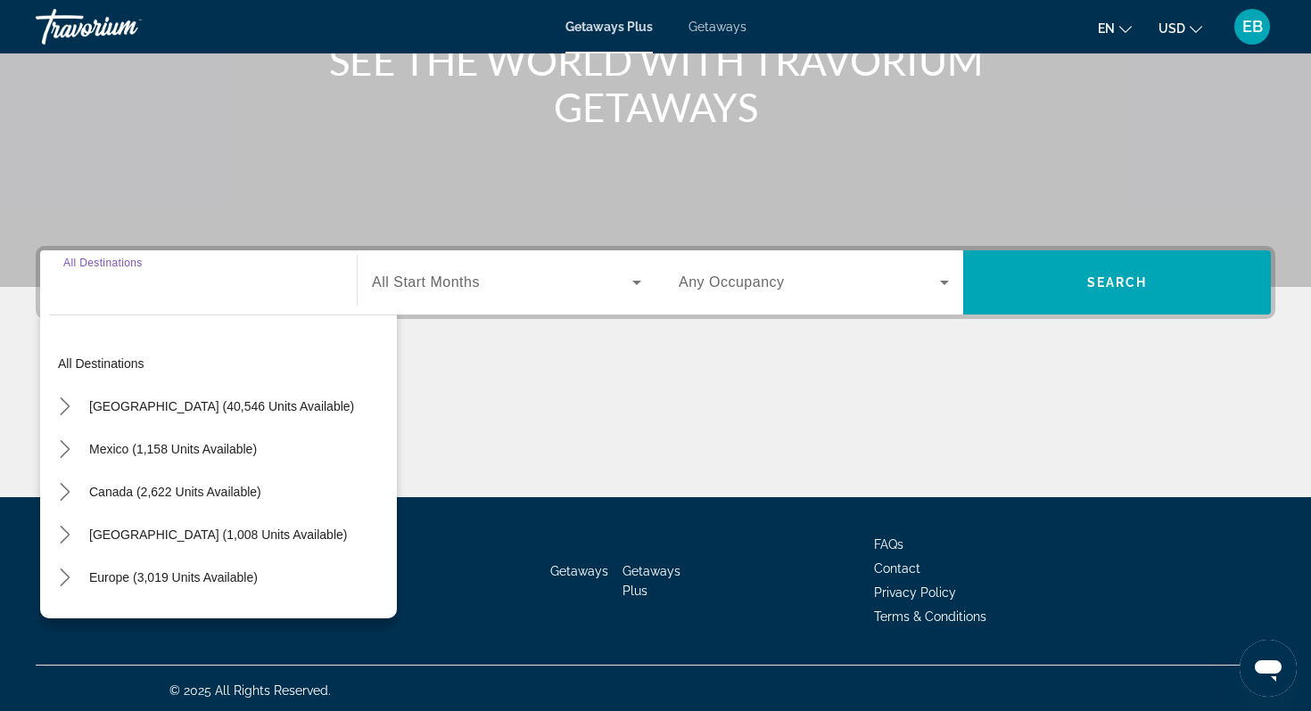
scroll to position [252, 0]
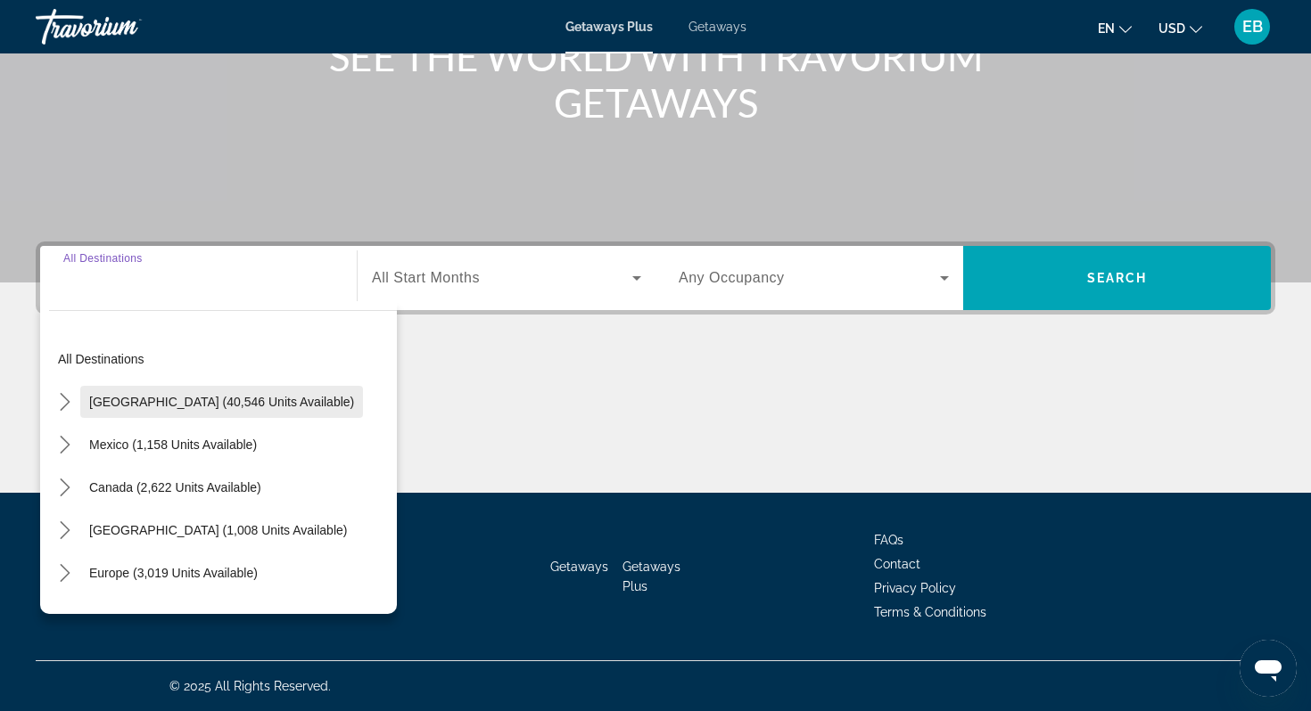
click at [152, 413] on span "Select destination: United States (40,546 units available)" at bounding box center [221, 402] width 283 height 43
type input "**********"
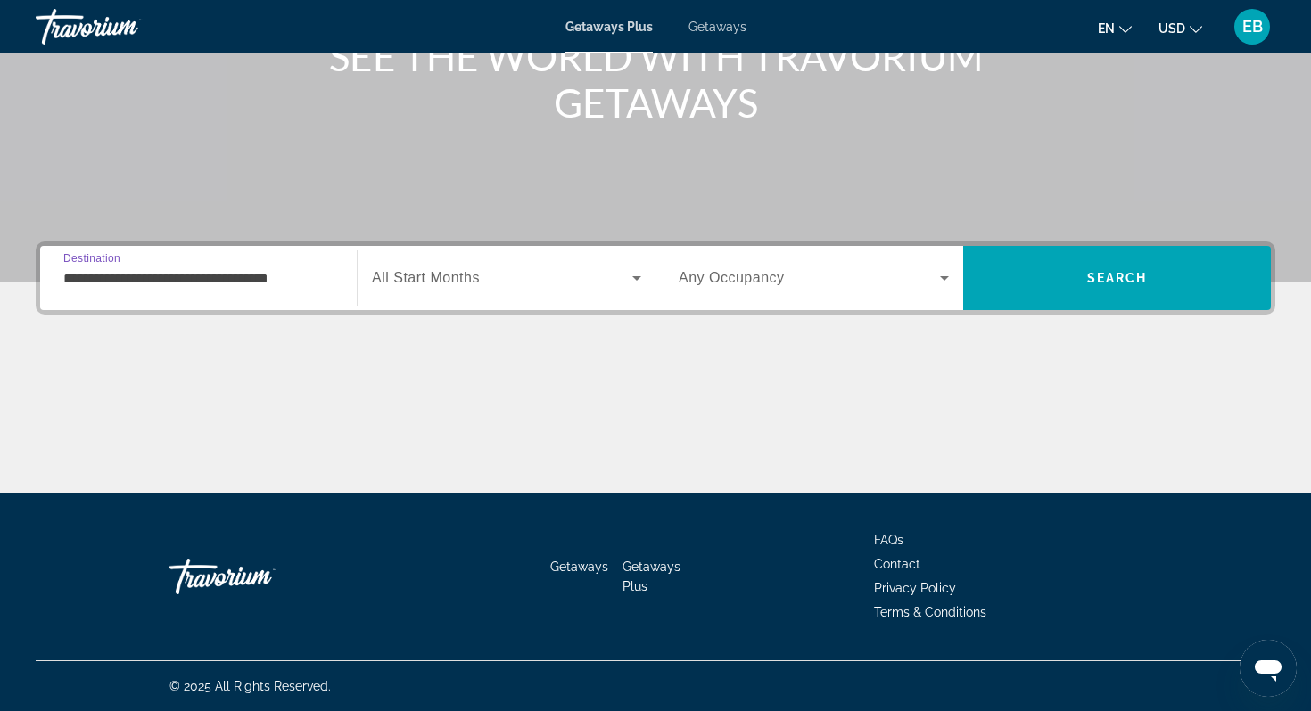
click at [453, 287] on span "Search widget" at bounding box center [502, 277] width 260 height 21
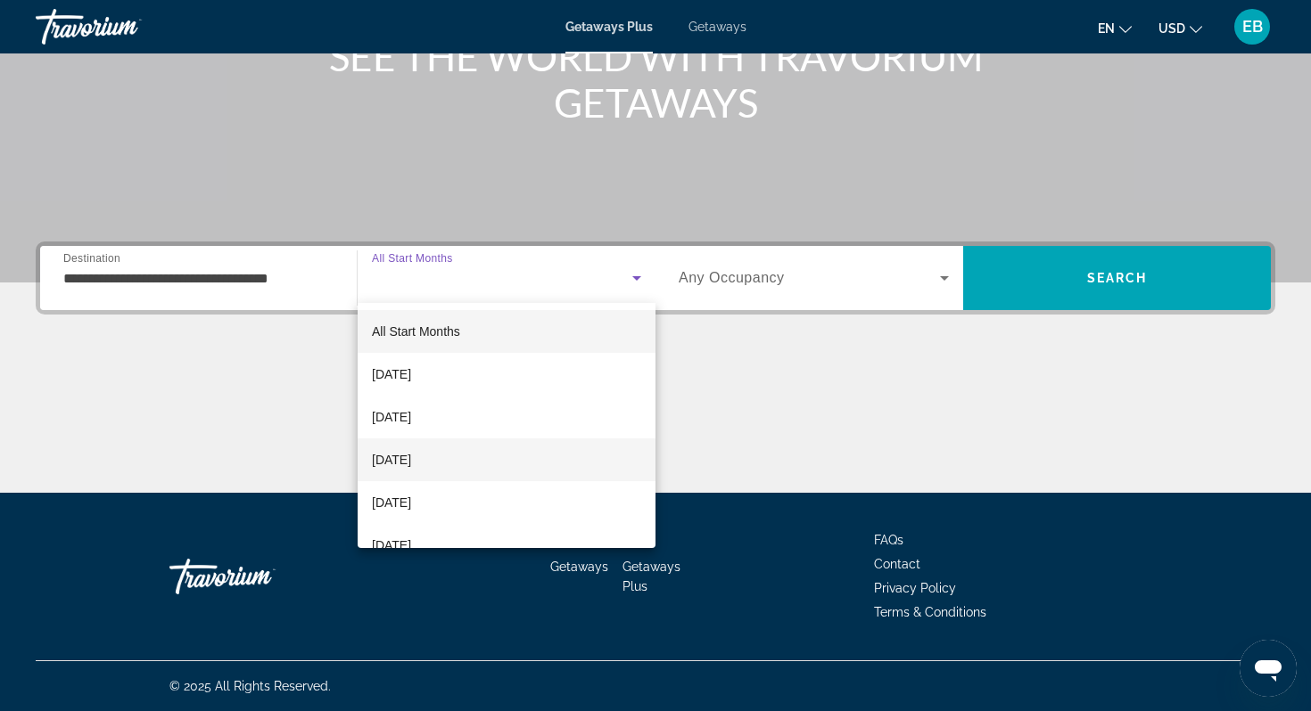
click at [411, 469] on span "[DATE]" at bounding box center [391, 459] width 39 height 21
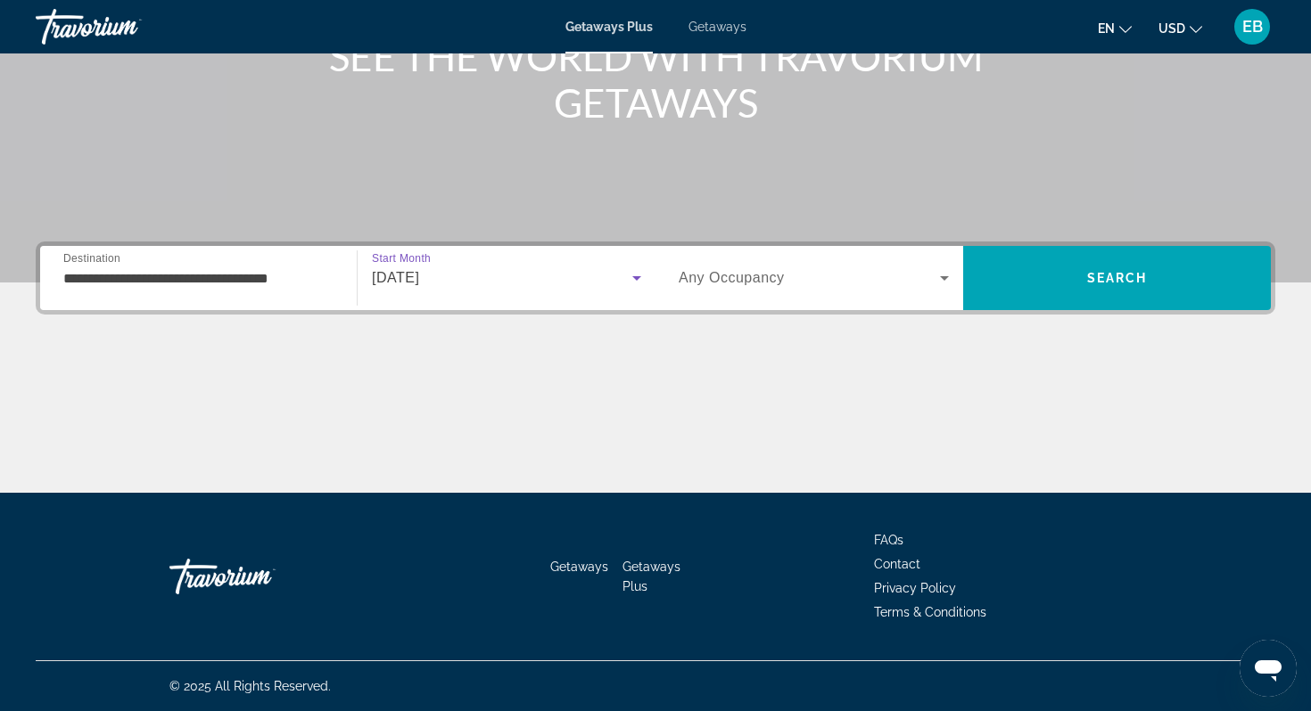
click at [765, 278] on span "Any Occupancy" at bounding box center [731, 277] width 106 height 15
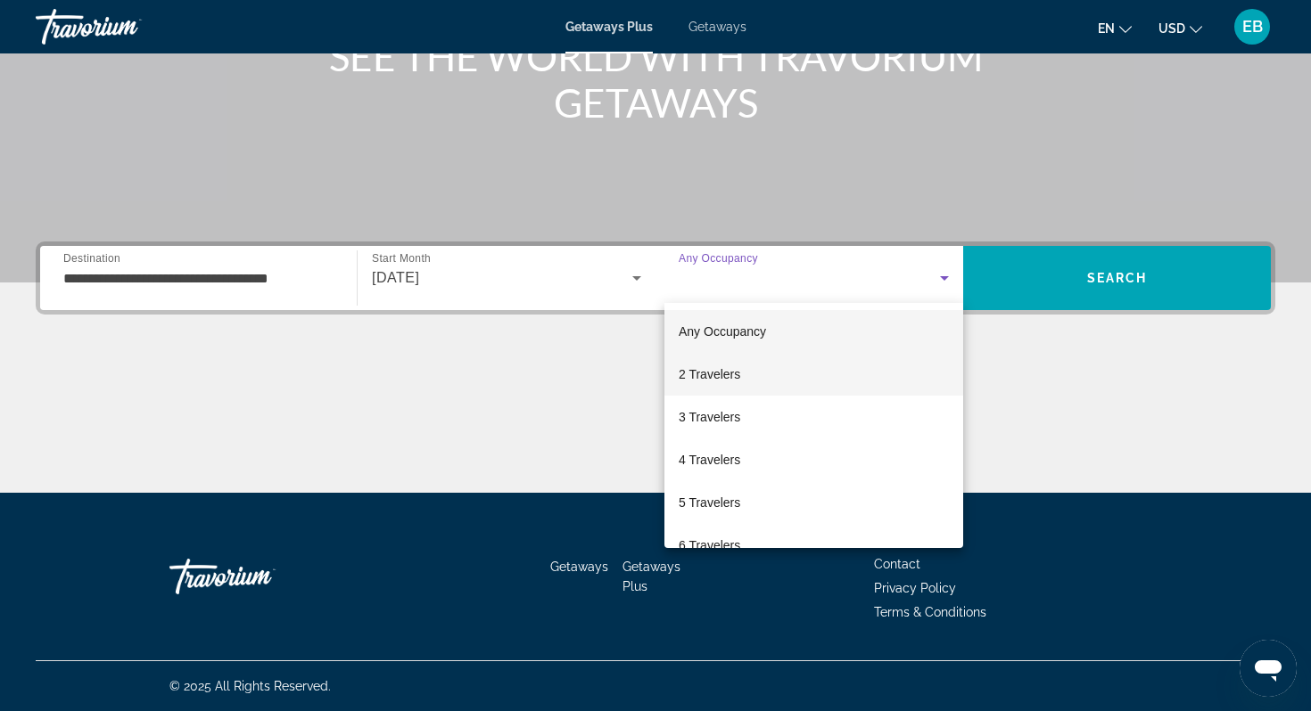
click at [711, 381] on span "2 Travelers" at bounding box center [709, 374] width 62 height 21
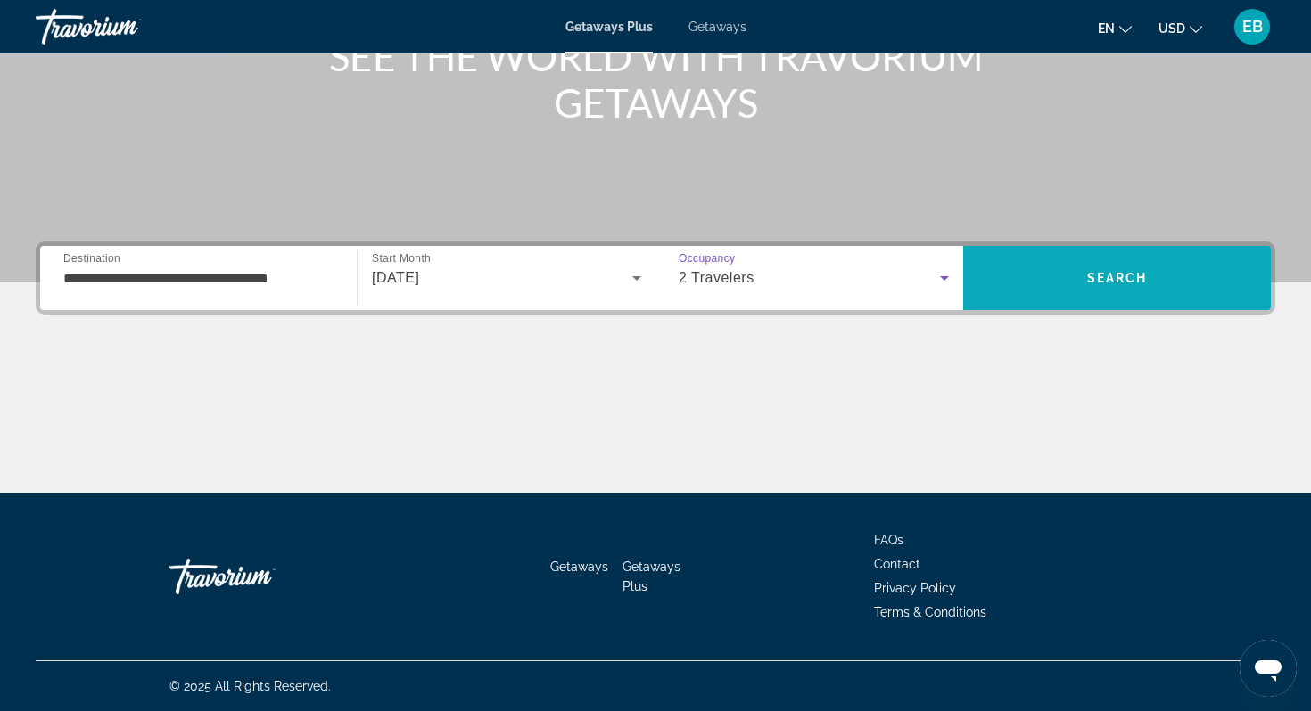
click at [1141, 267] on span "Search" at bounding box center [1117, 278] width 308 height 43
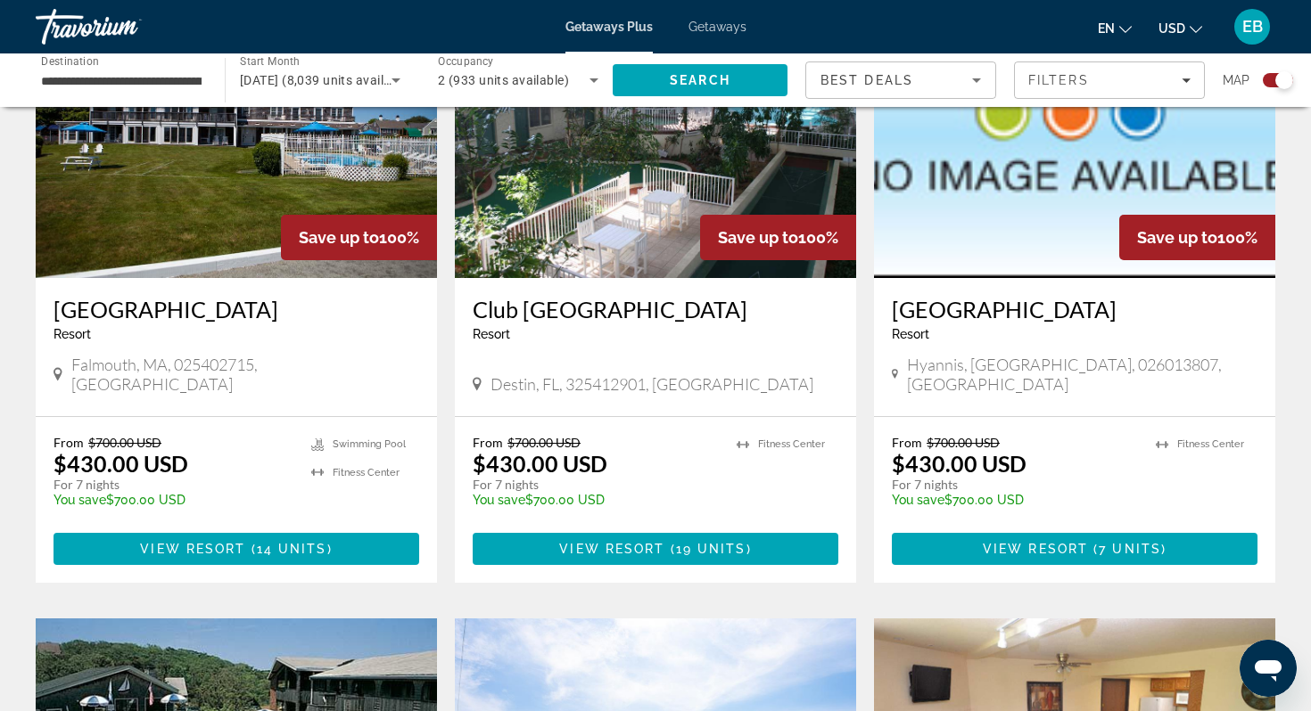
scroll to position [735, 0]
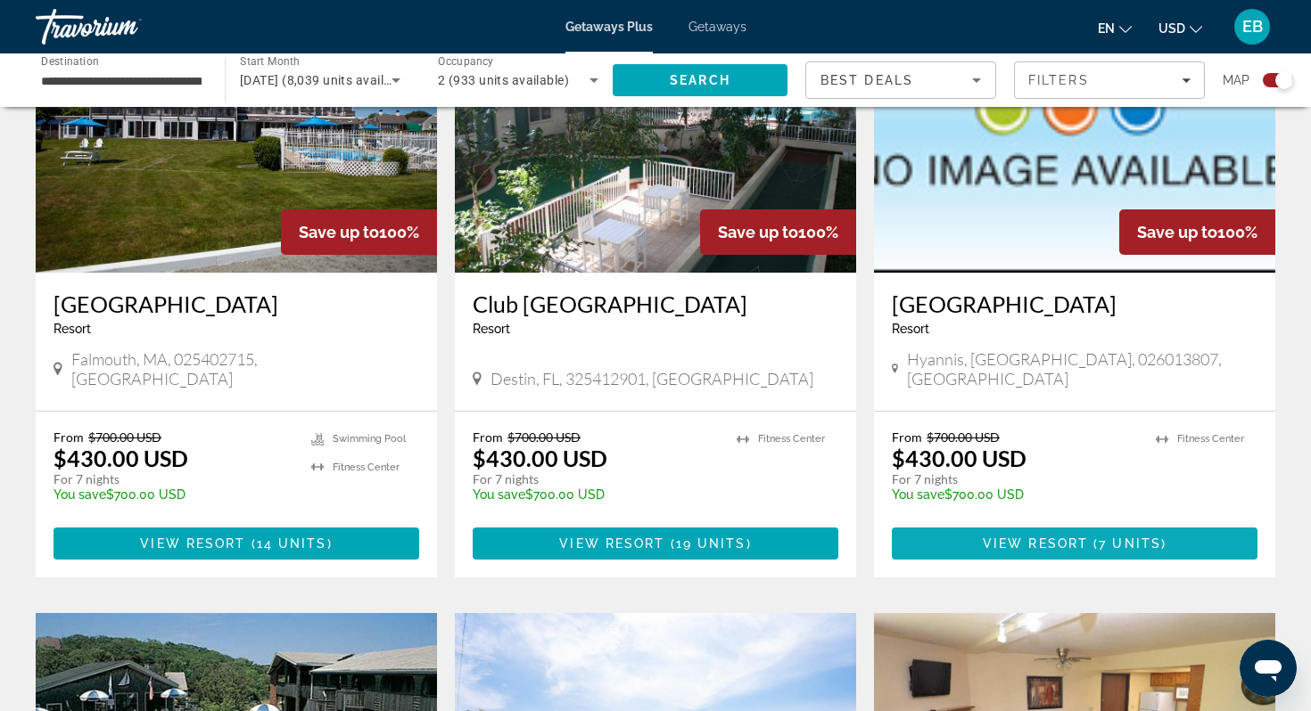
click at [1099, 537] on span "7 units" at bounding box center [1129, 544] width 62 height 14
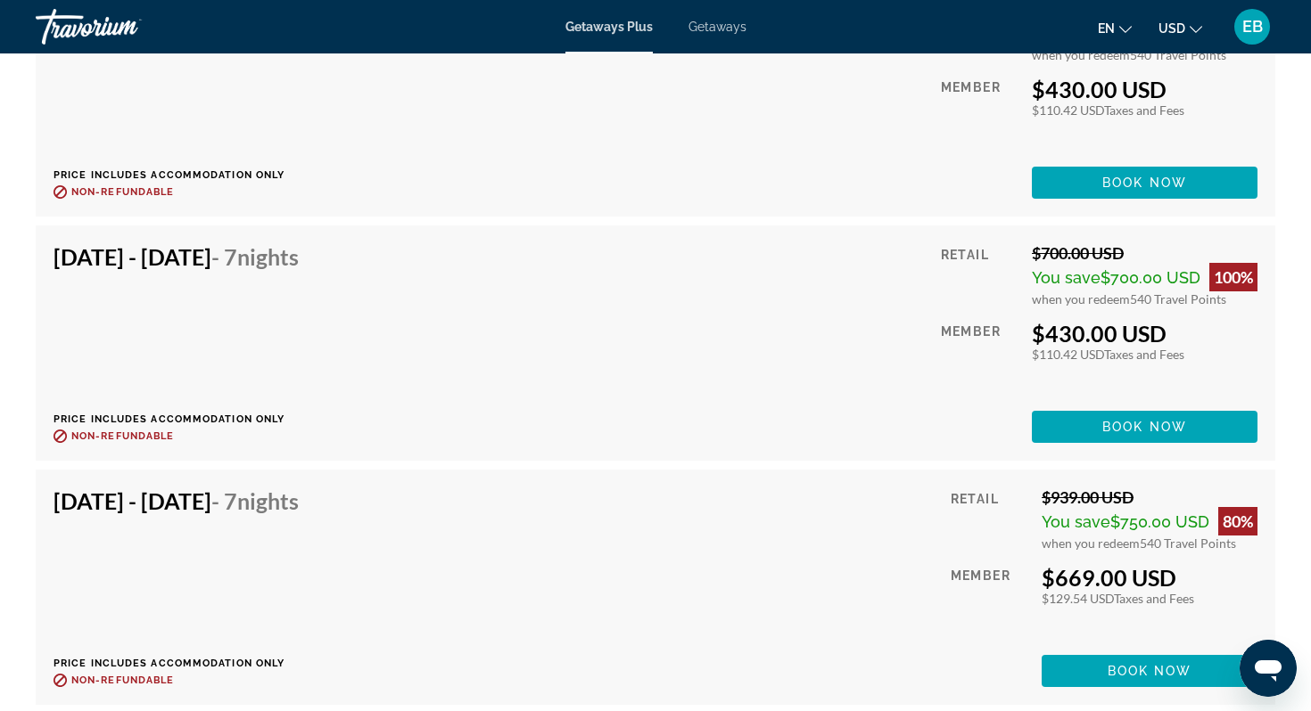
scroll to position [2179, 0]
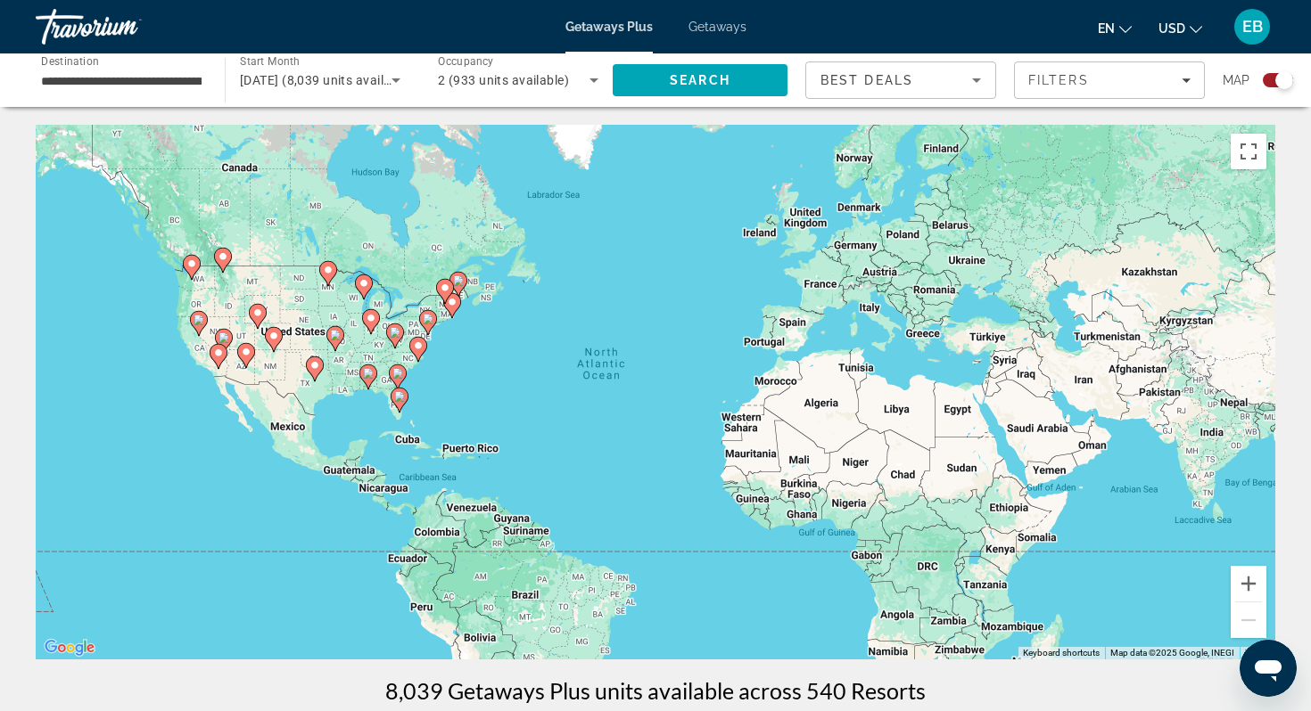
click at [1195, 37] on button "USD USD ($) MXN (Mex$) CAD (Can$) GBP (£) EUR (€) AUD (A$) NZD (NZ$) CNY (CN¥)" at bounding box center [1180, 28] width 44 height 26
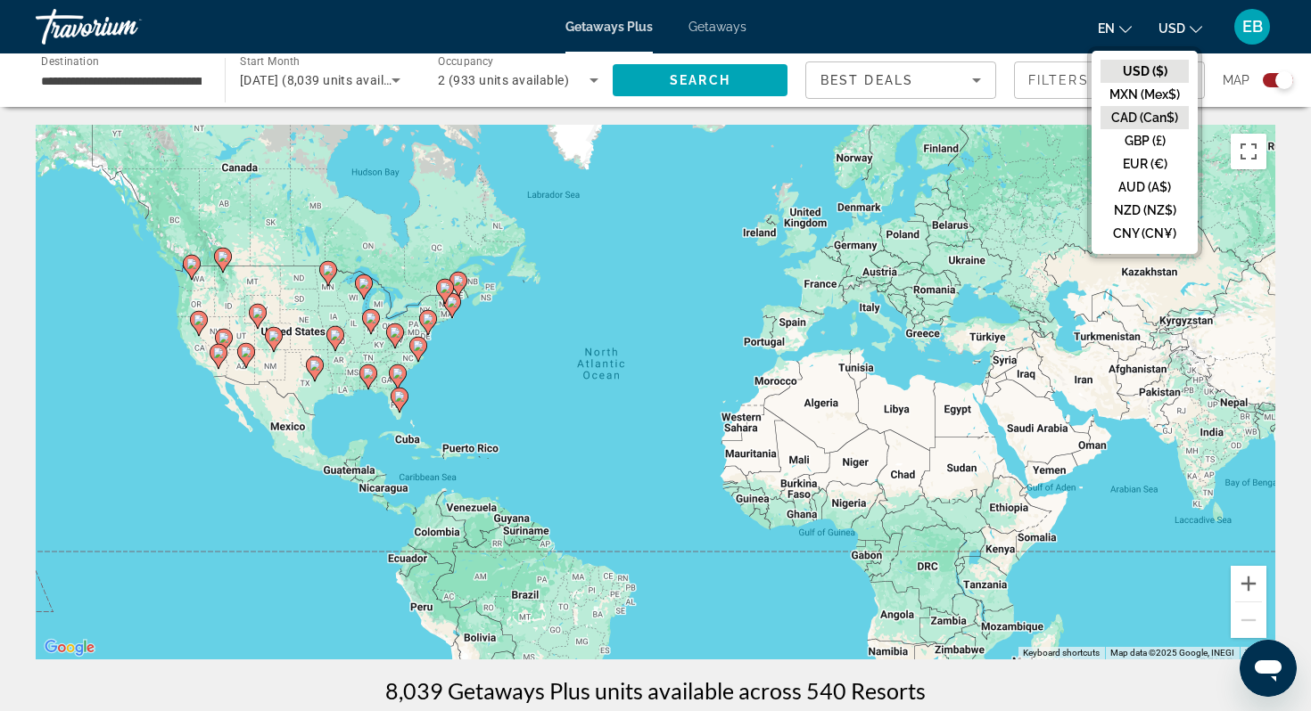
click at [1147, 111] on button "CAD (Can$)" at bounding box center [1144, 117] width 88 height 23
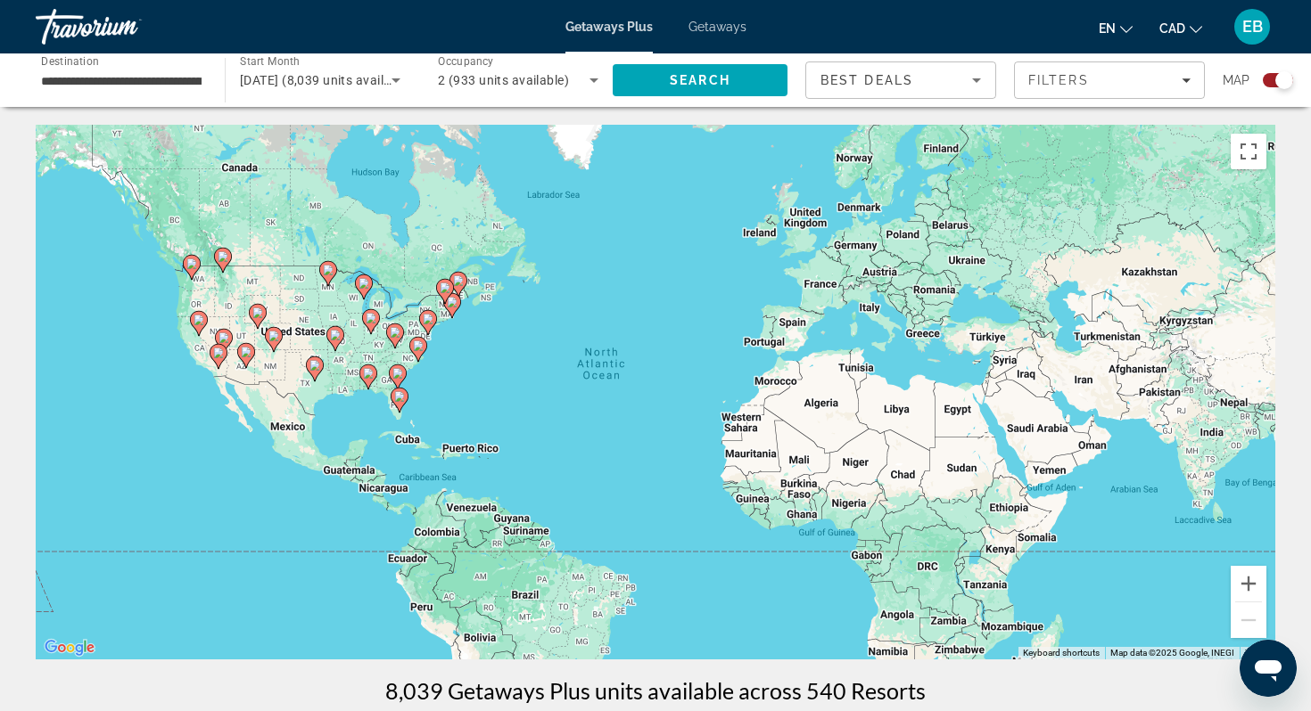
click at [845, 84] on span "Best Deals" at bounding box center [866, 80] width 93 height 14
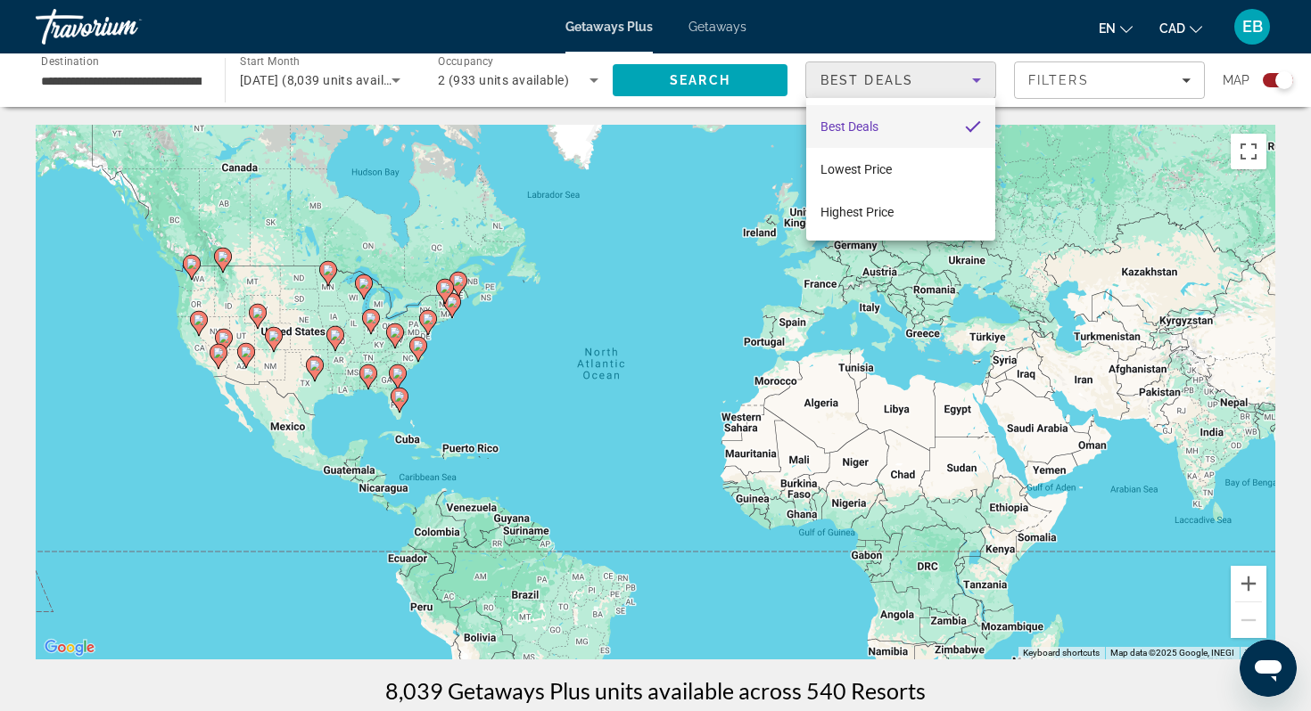
click at [1041, 84] on div at bounding box center [655, 355] width 1311 height 711
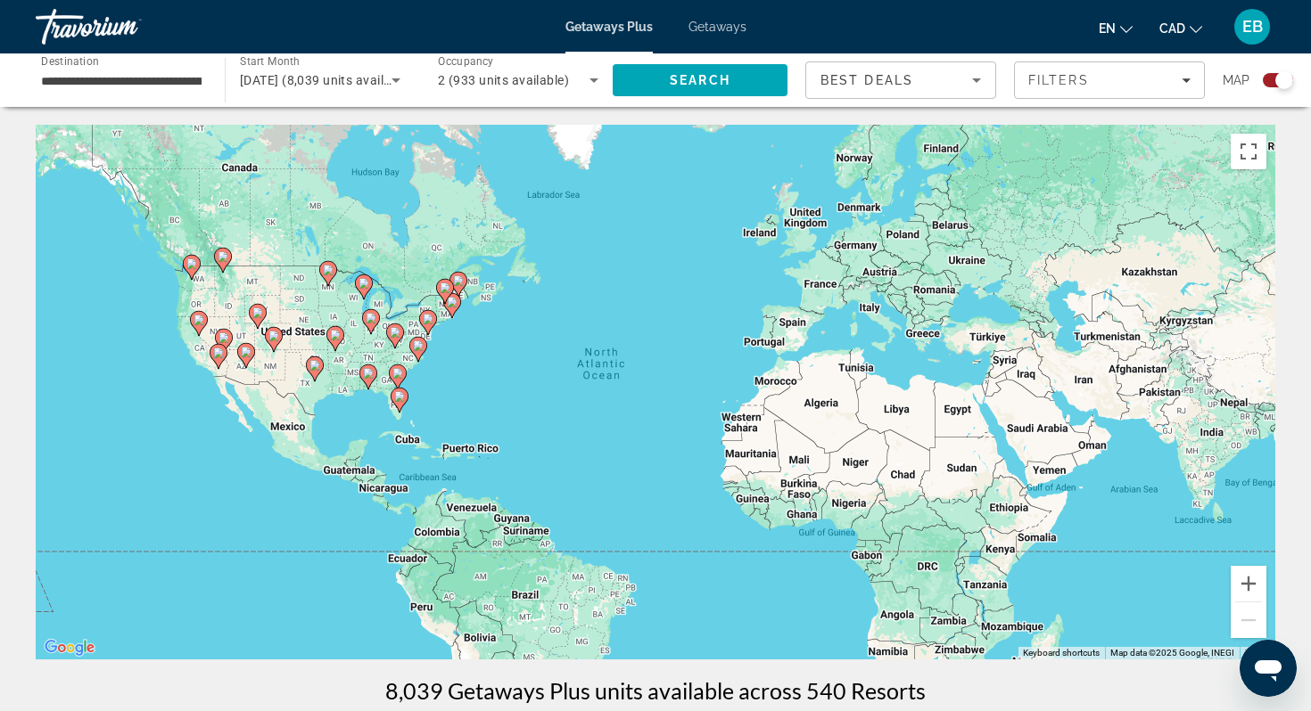
click at [1041, 84] on span "Filters" at bounding box center [1058, 80] width 61 height 14
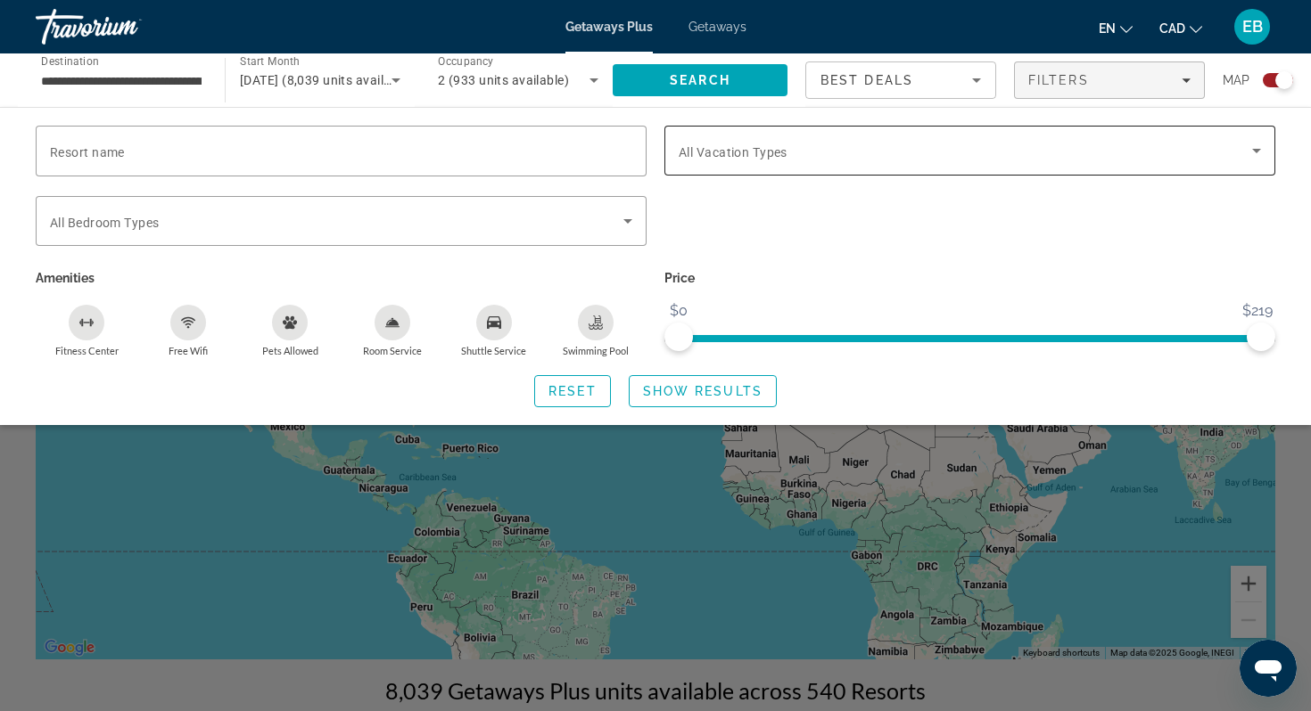
click at [811, 160] on span "Search widget" at bounding box center [964, 150] width 573 height 21
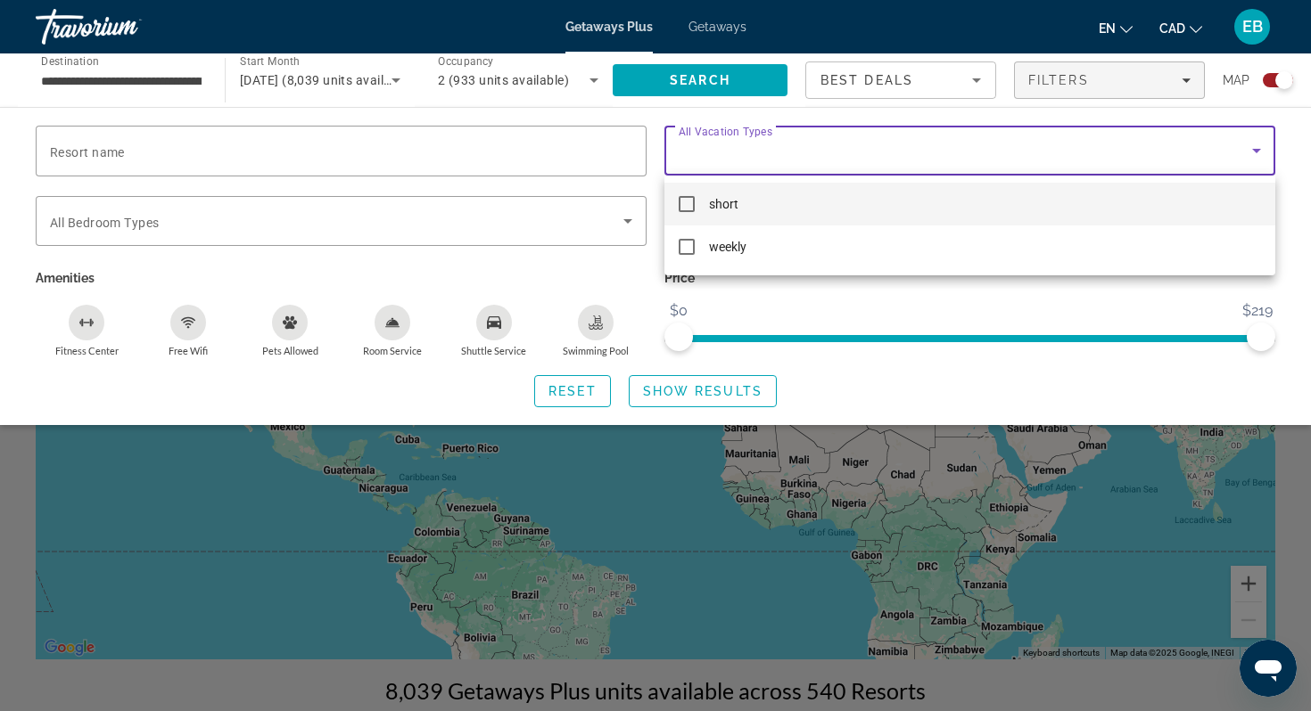
click at [259, 151] on div at bounding box center [655, 355] width 1311 height 711
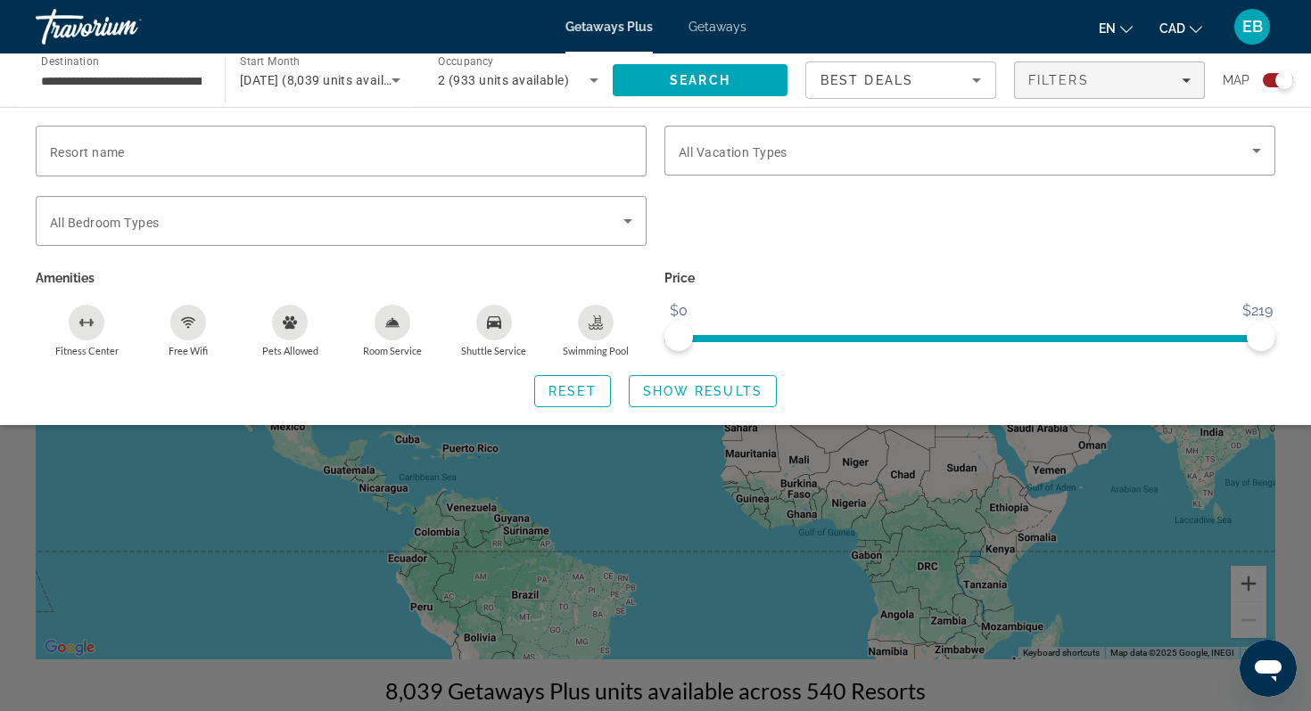
click at [259, 151] on input "Resort name" at bounding box center [341, 151] width 582 height 21
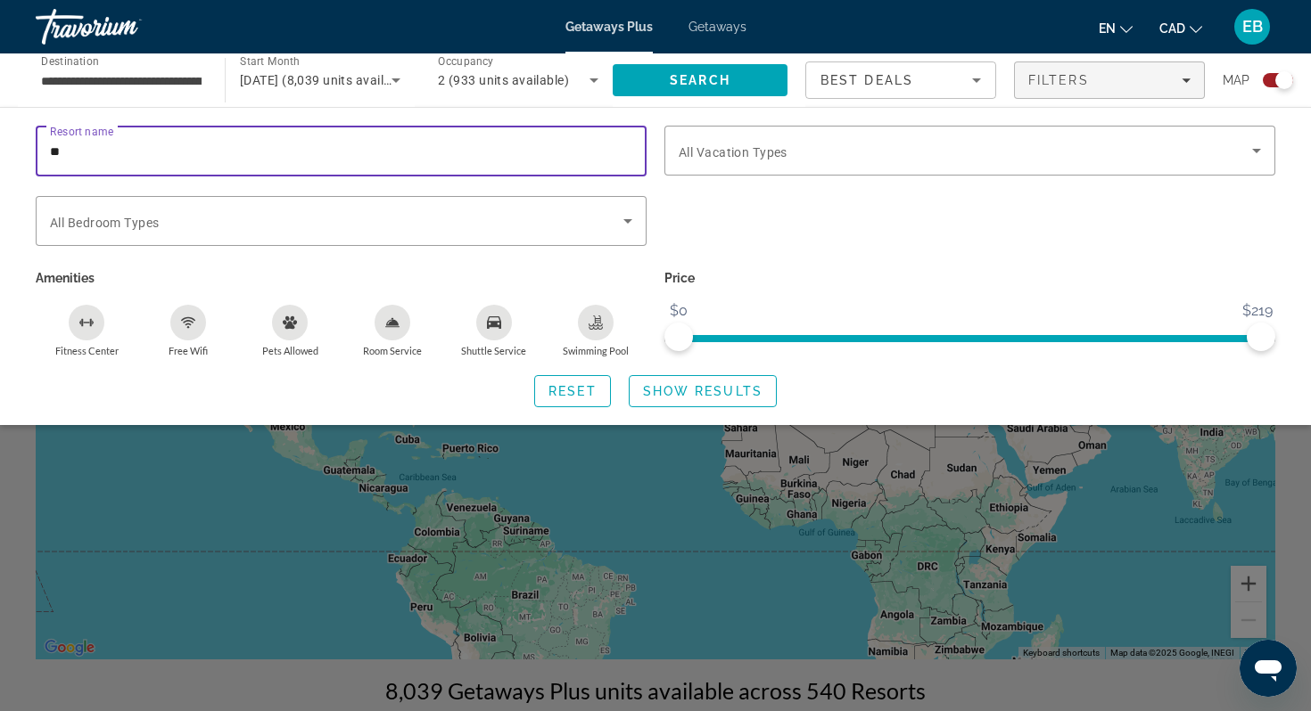
type input "*"
type input "*******"
click at [696, 396] on span "Show Results" at bounding box center [702, 391] width 119 height 14
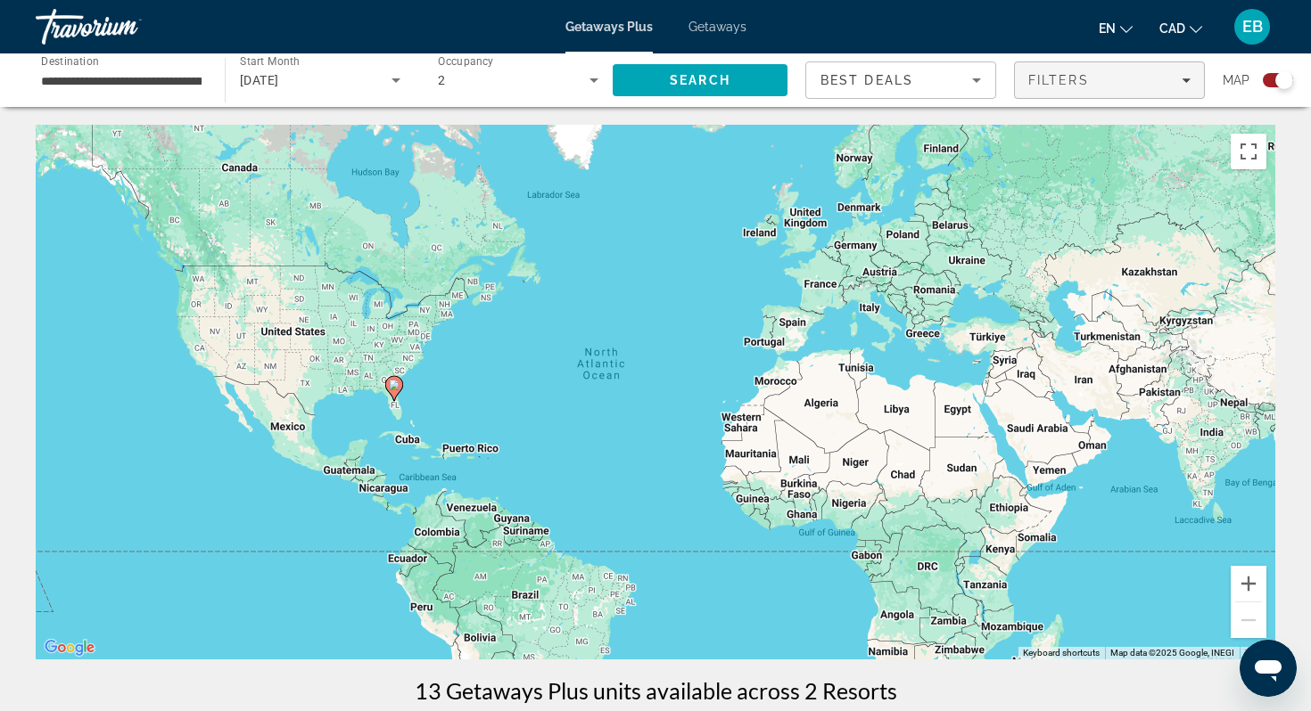
click at [1065, 79] on span "Filters" at bounding box center [1058, 80] width 61 height 14
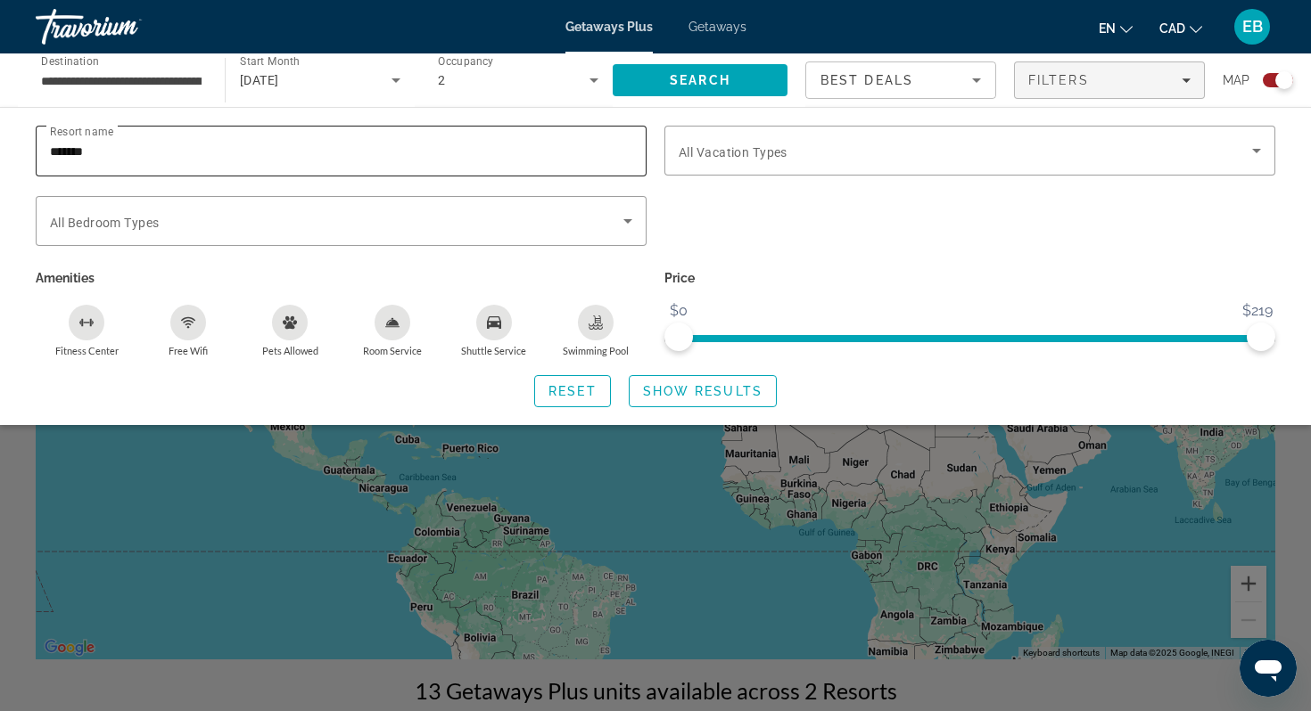
click at [301, 146] on input "*******" at bounding box center [341, 151] width 582 height 21
type input "*"
type input "******"
click at [701, 398] on span "Search widget" at bounding box center [702, 391] width 146 height 43
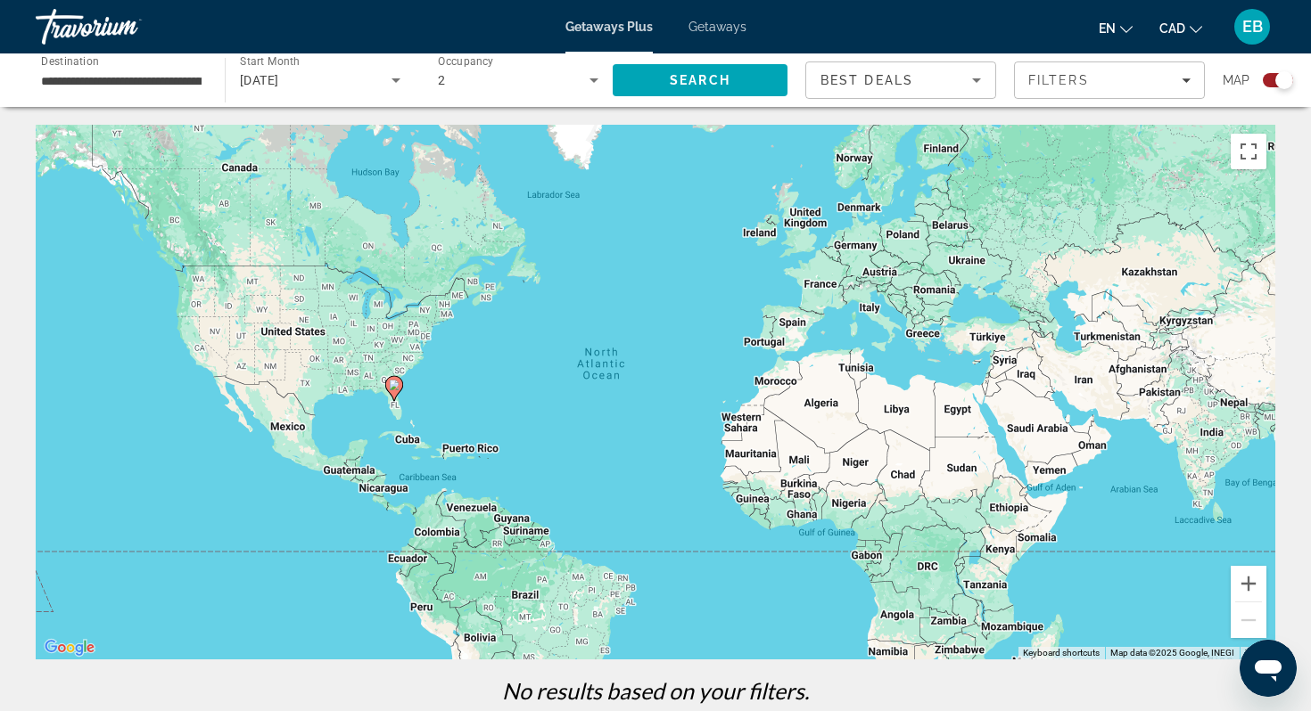
click at [715, 28] on span "Getaways" at bounding box center [717, 27] width 58 height 14
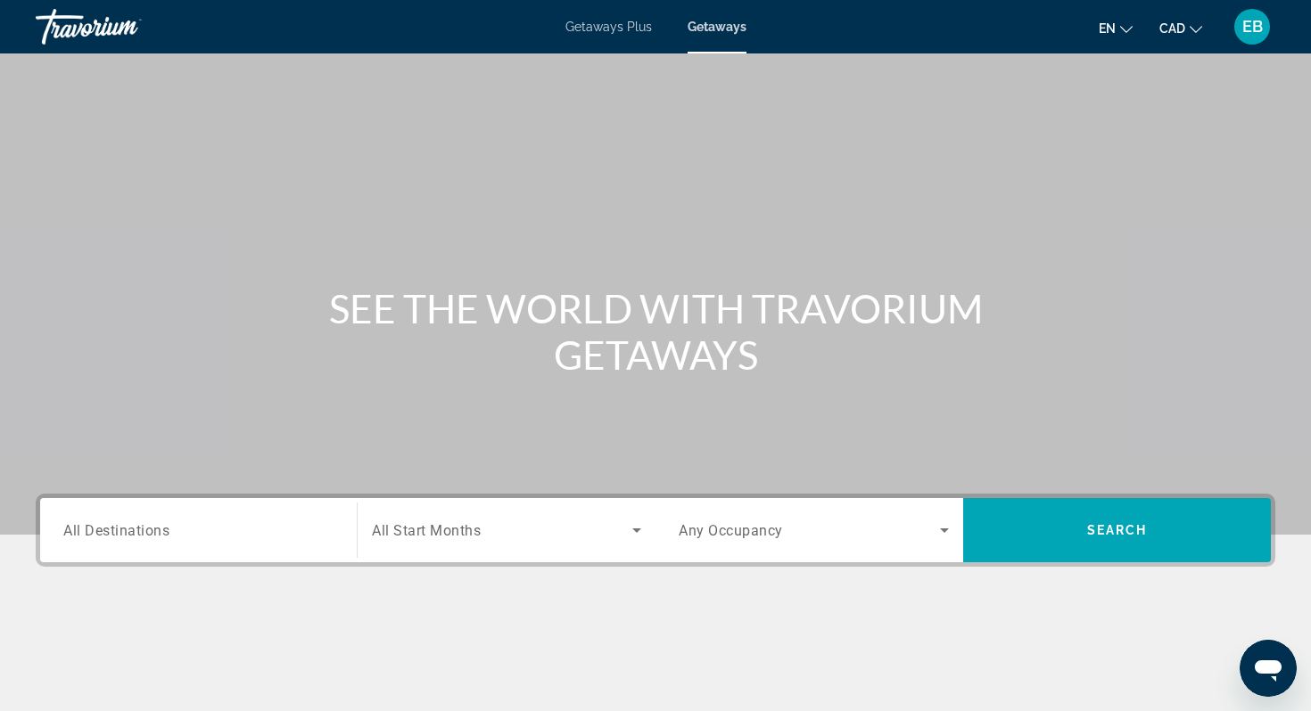
click at [112, 536] on span "All Destinations" at bounding box center [116, 530] width 106 height 17
click at [112, 536] on input "Destination All Destinations" at bounding box center [198, 531] width 270 height 21
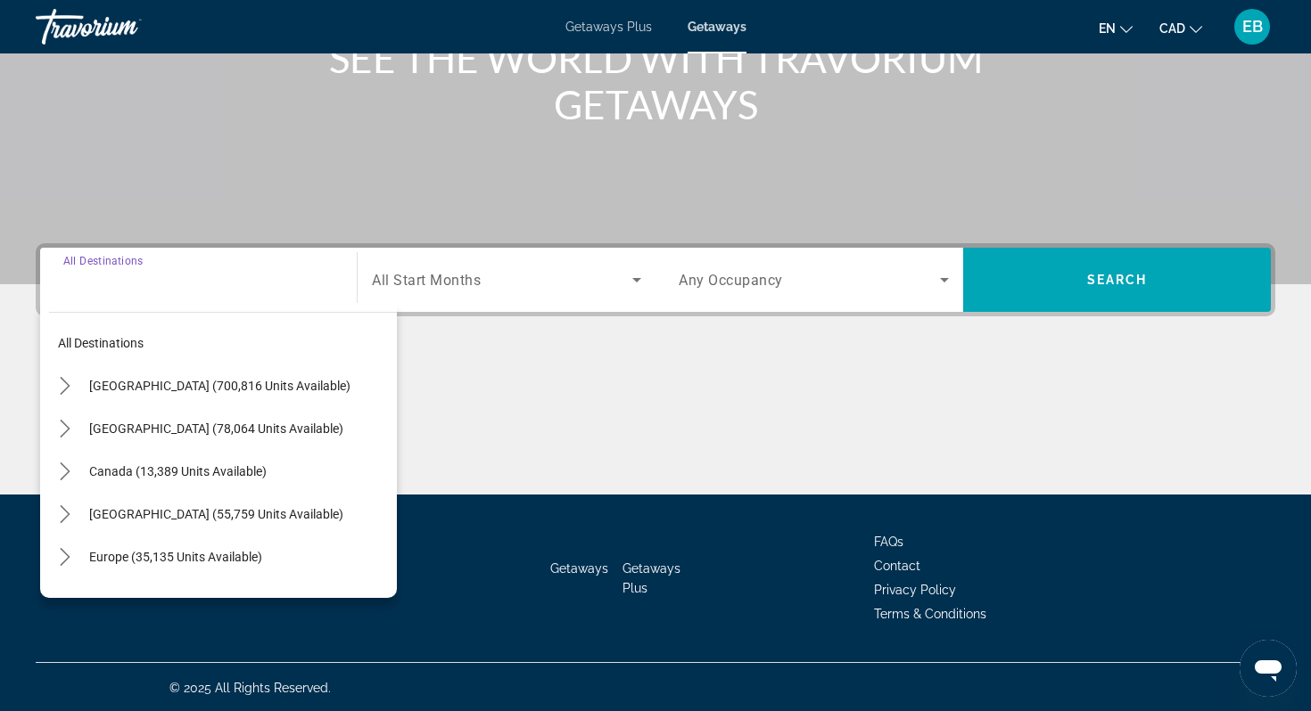
scroll to position [252, 0]
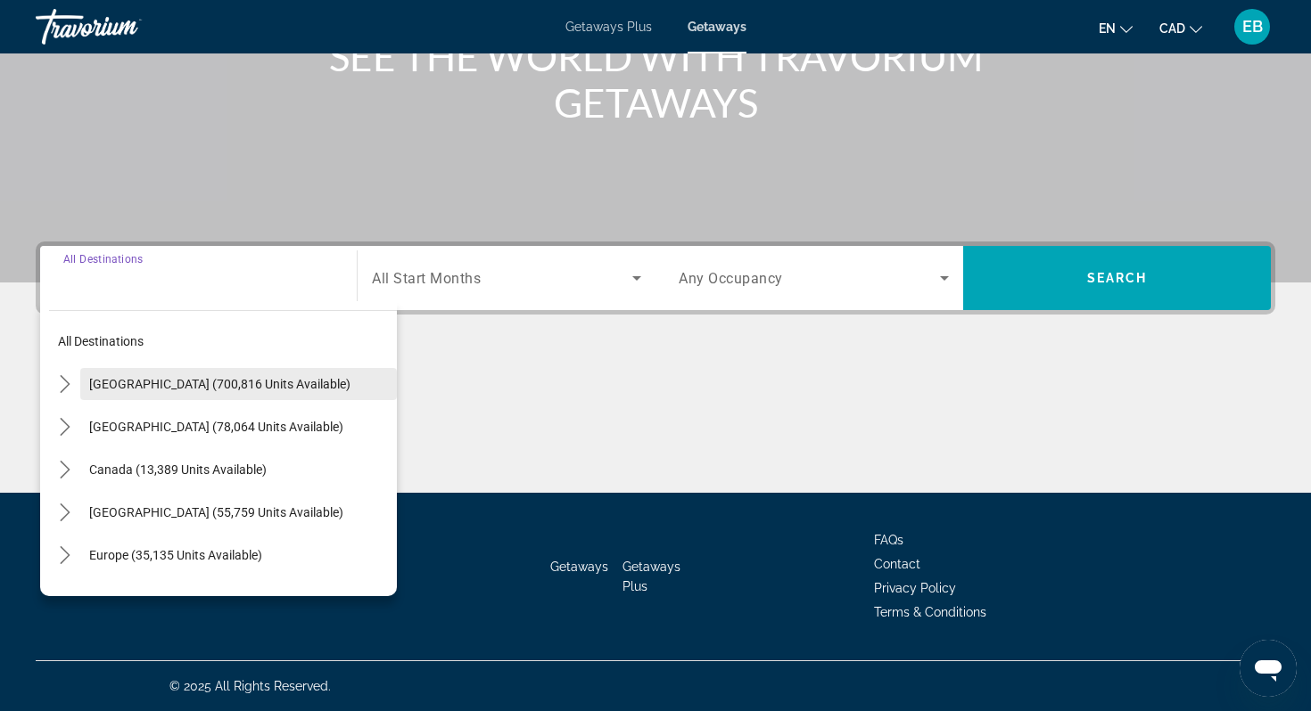
click at [135, 385] on span "[GEOGRAPHIC_DATA] (700,816 units available)" at bounding box center [219, 384] width 261 height 14
type input "**********"
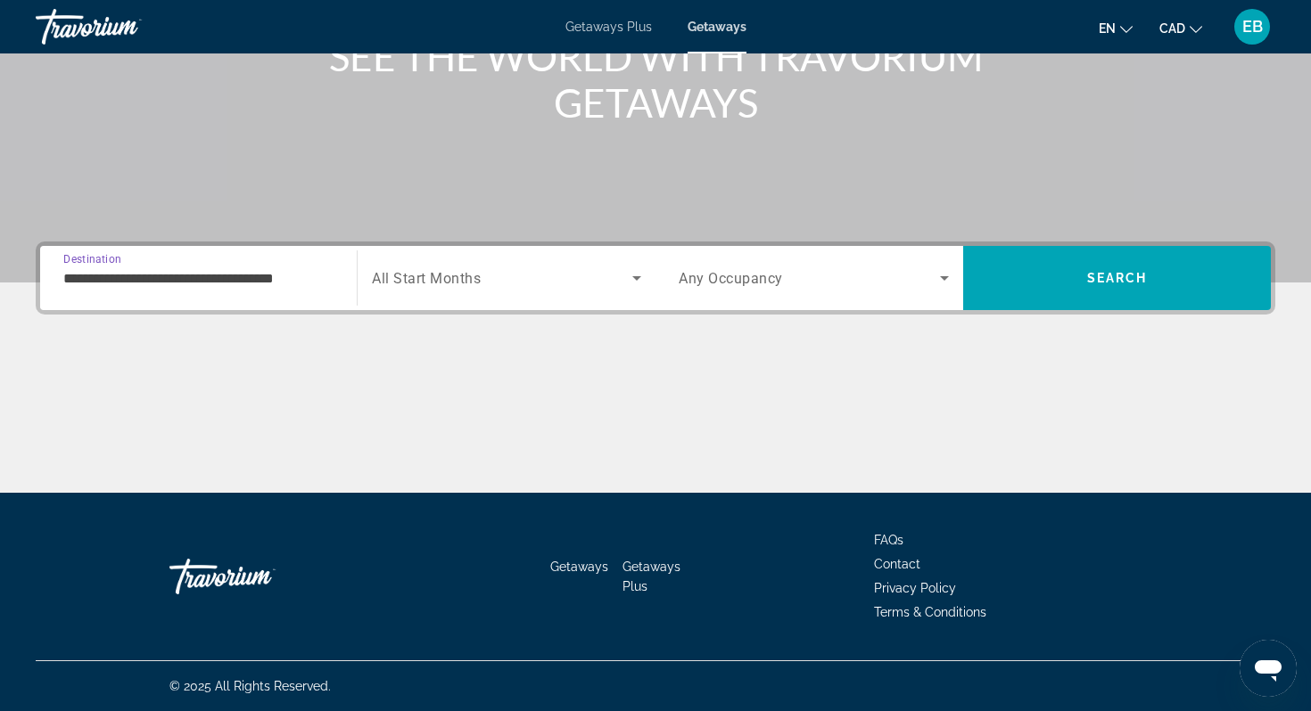
click at [447, 293] on div "Search widget" at bounding box center [506, 278] width 269 height 50
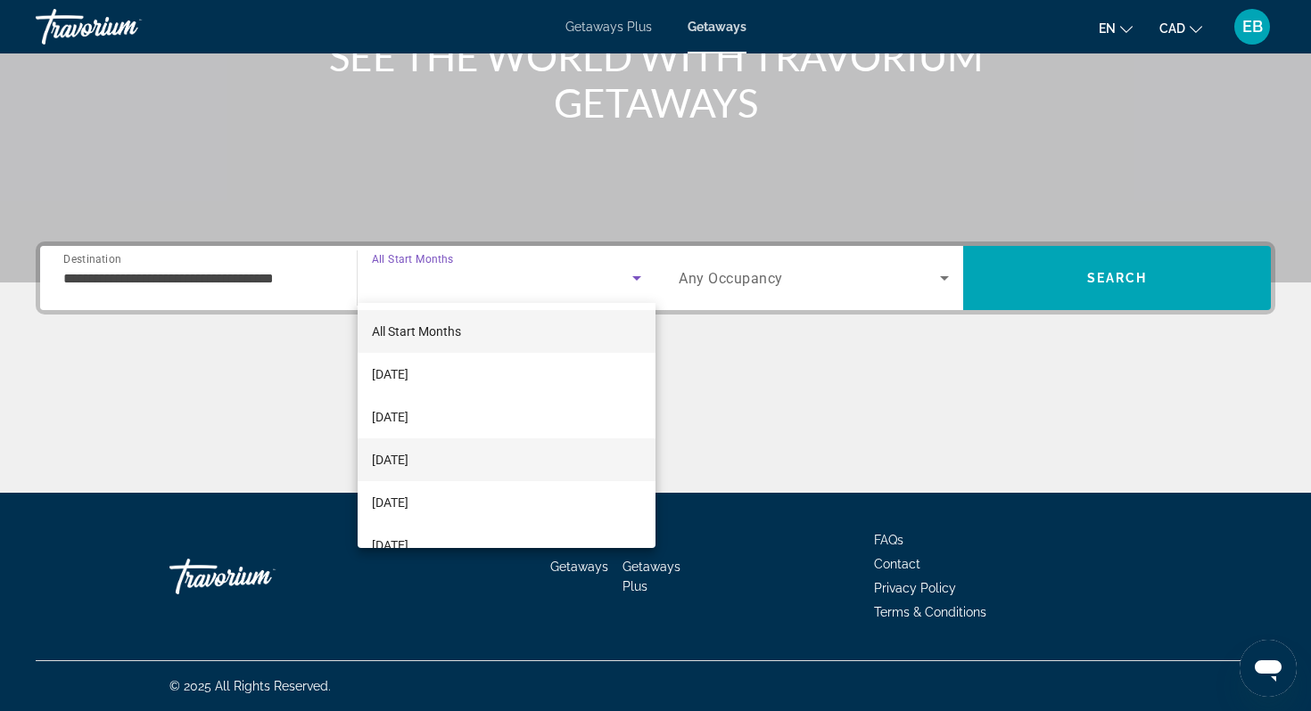
click at [408, 450] on span "[DATE]" at bounding box center [390, 459] width 37 height 21
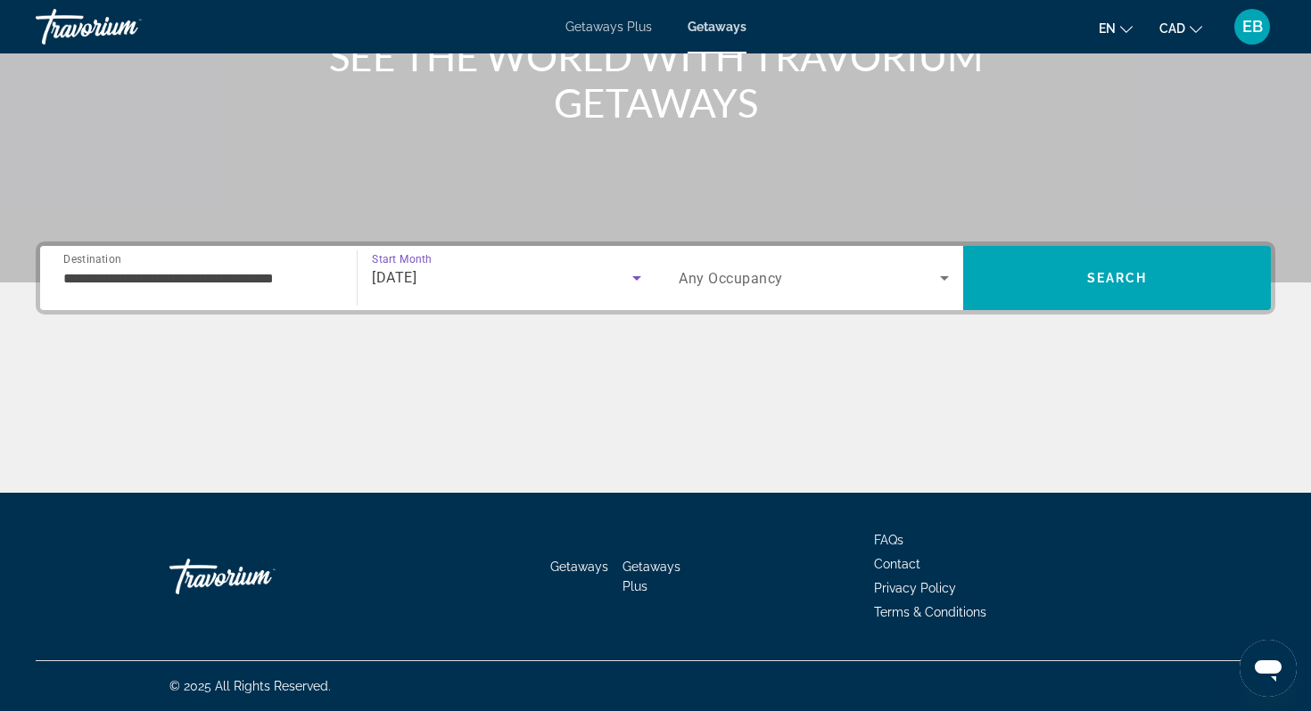
click at [780, 286] on span "Any Occupancy" at bounding box center [730, 278] width 104 height 17
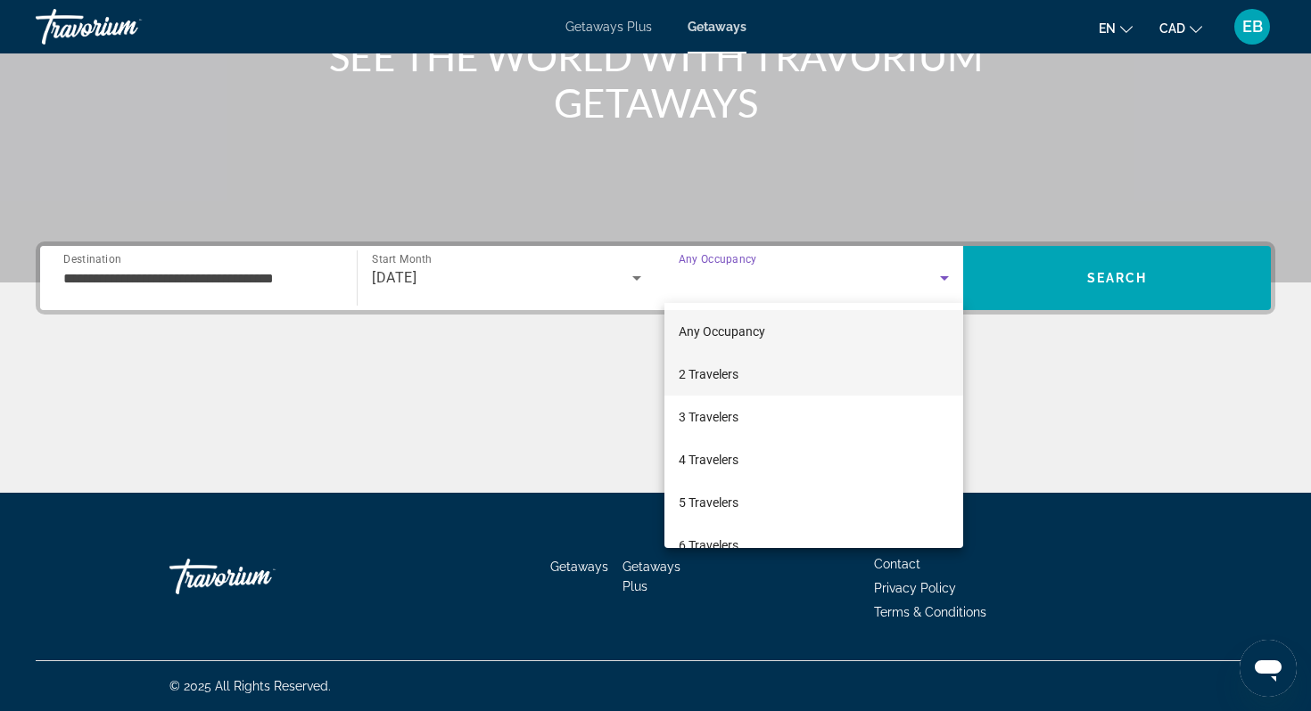
click at [736, 369] on span "2 Travelers" at bounding box center [708, 374] width 60 height 21
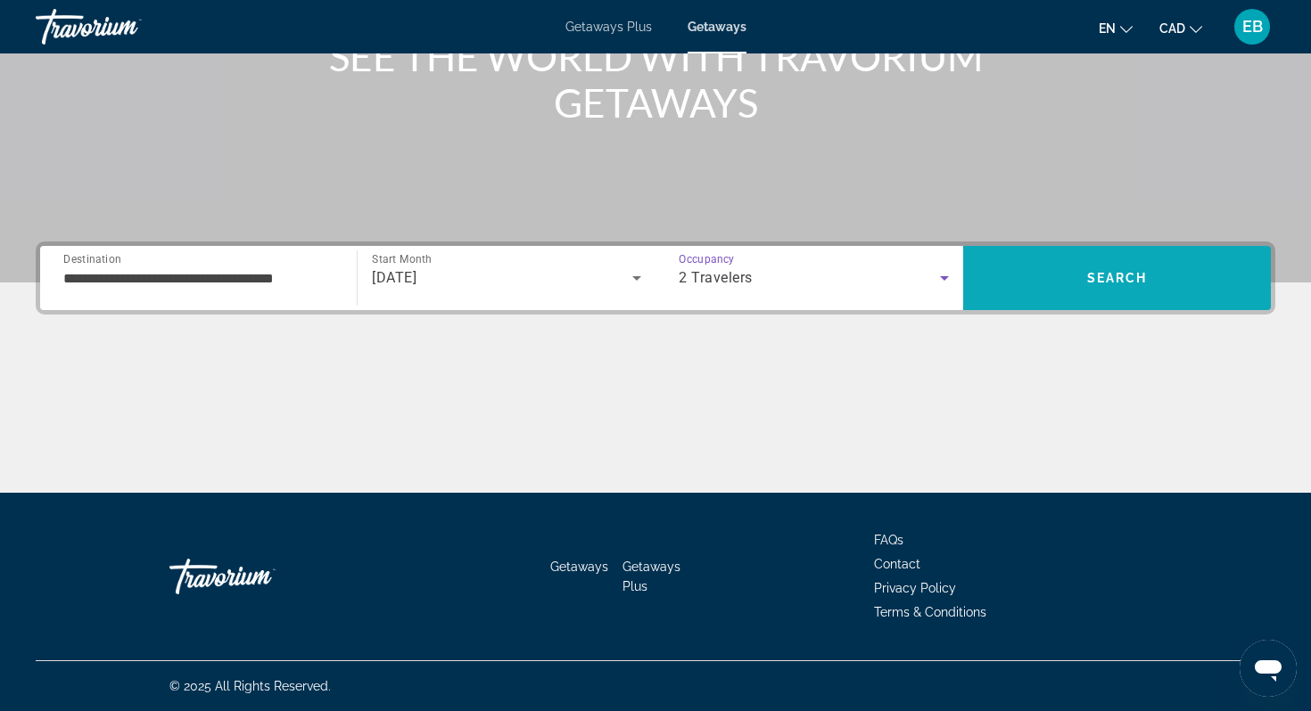
click at [1031, 276] on span "Search" at bounding box center [1117, 278] width 308 height 43
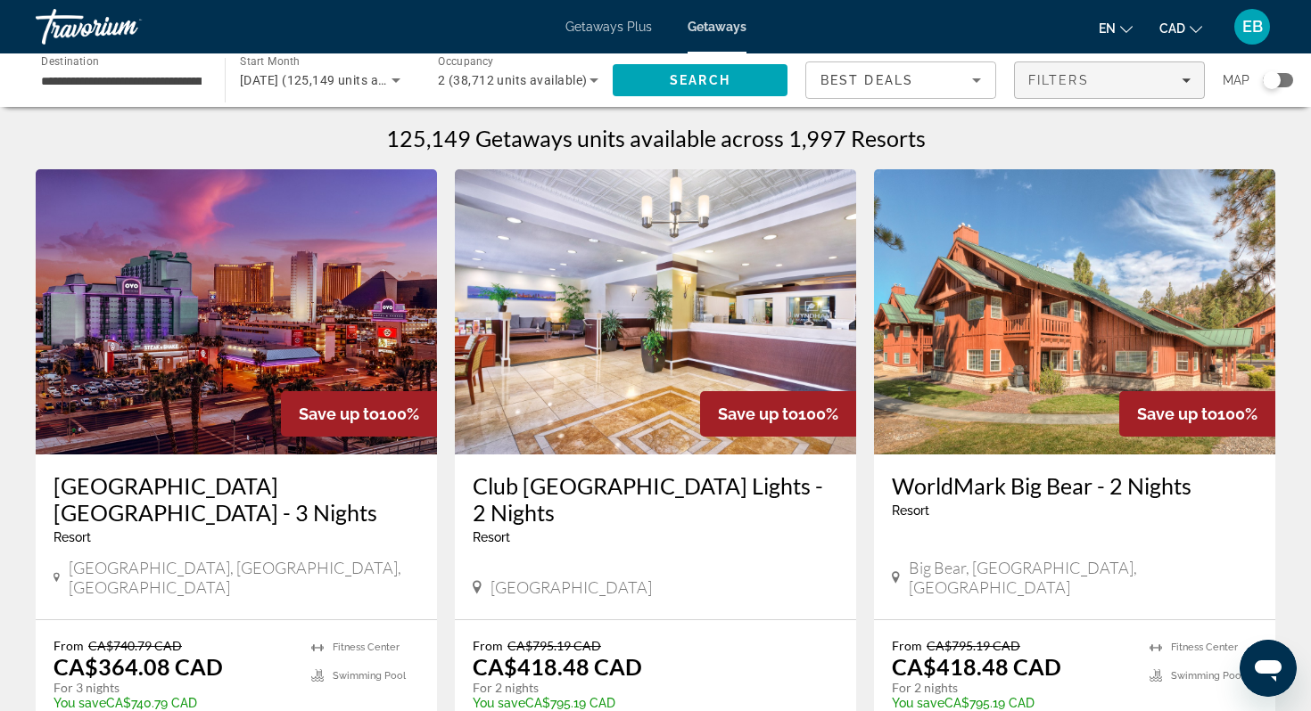
click at [1063, 87] on span "Filters" at bounding box center [1109, 80] width 189 height 43
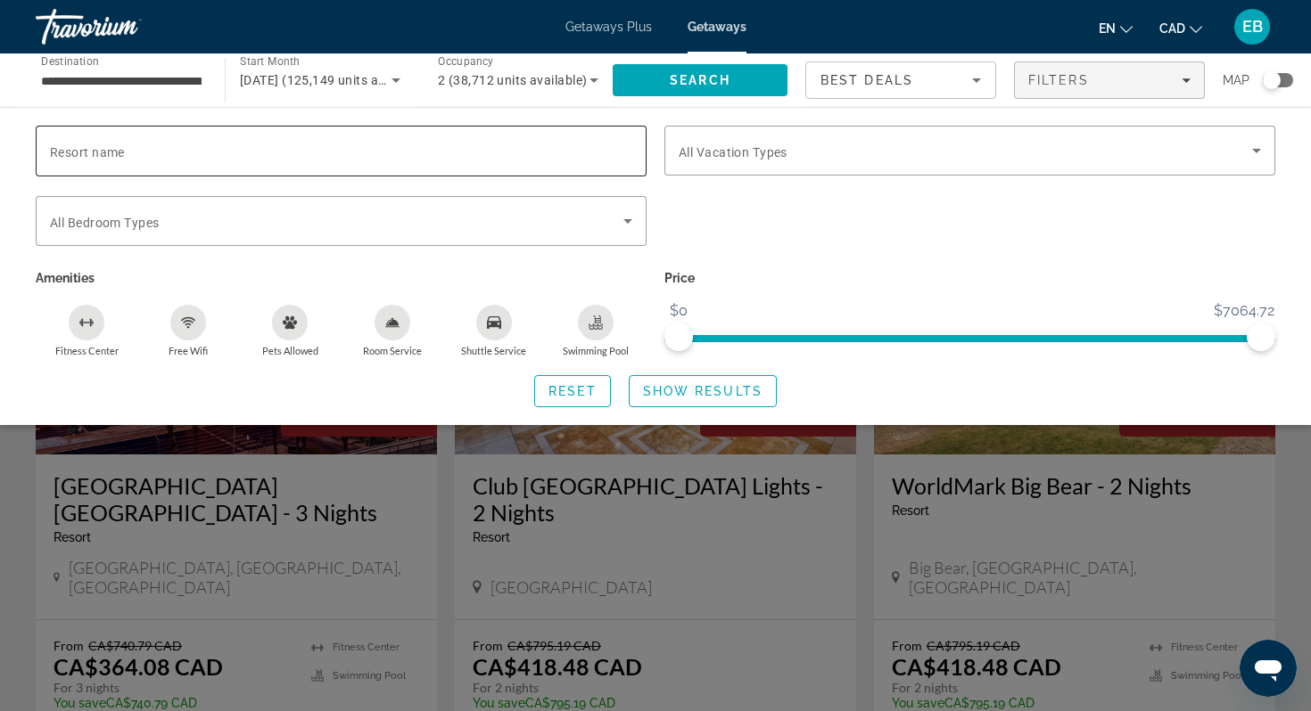
click at [497, 141] on input "Resort name" at bounding box center [341, 151] width 582 height 21
type input "******"
click at [700, 391] on span "Show Results" at bounding box center [702, 391] width 119 height 14
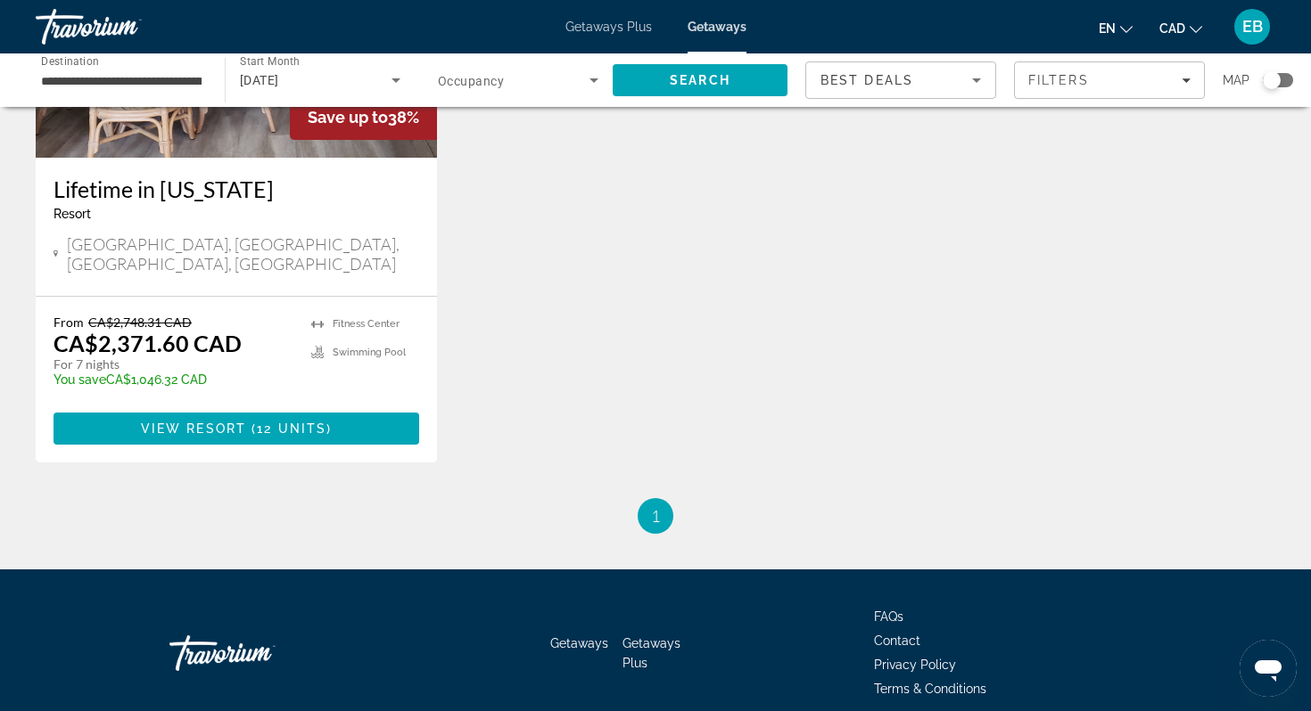
scroll to position [298, 0]
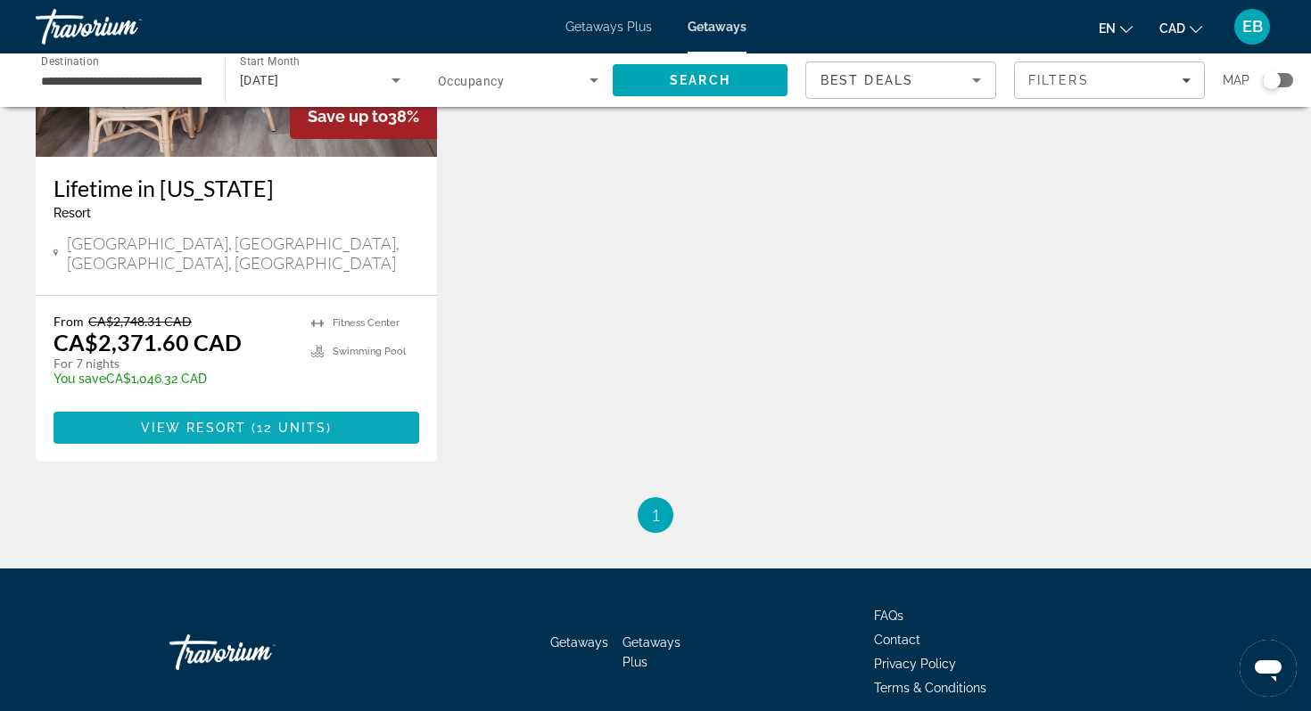
click at [240, 421] on span "View Resort" at bounding box center [193, 428] width 105 height 14
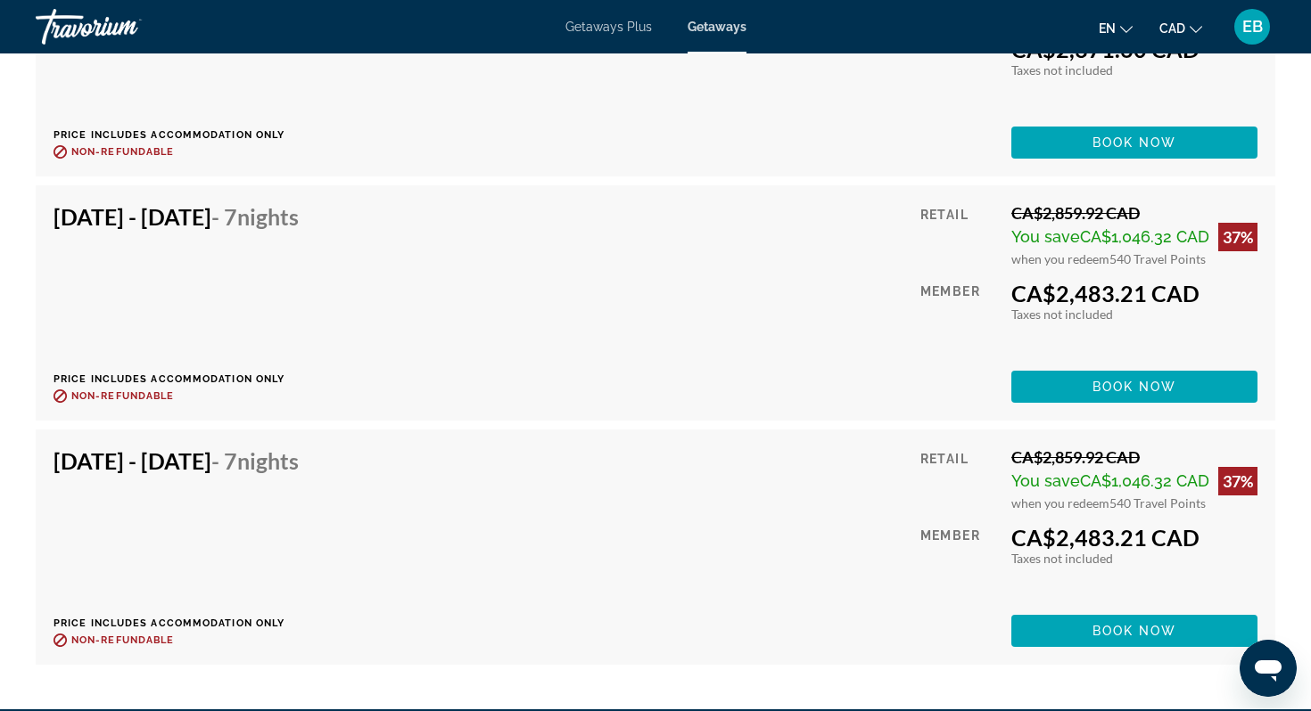
scroll to position [3400, 0]
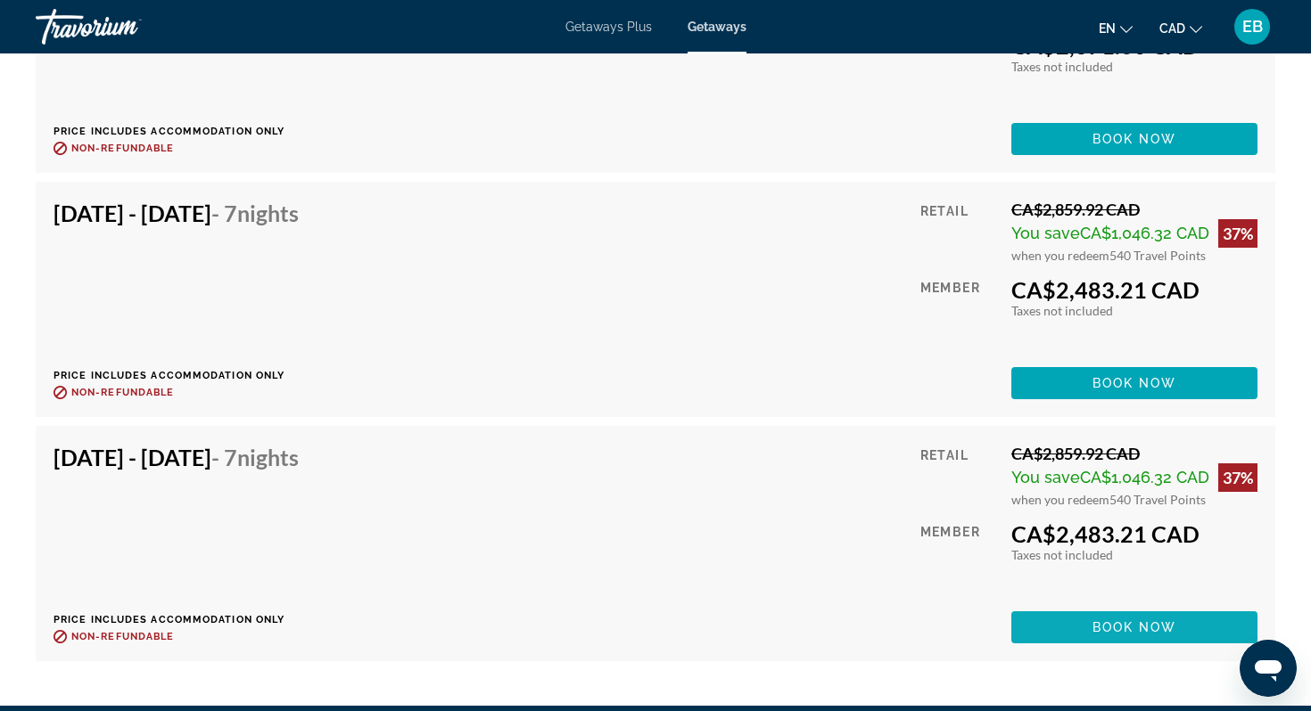
click at [1133, 627] on span "Book now" at bounding box center [1134, 628] width 85 height 14
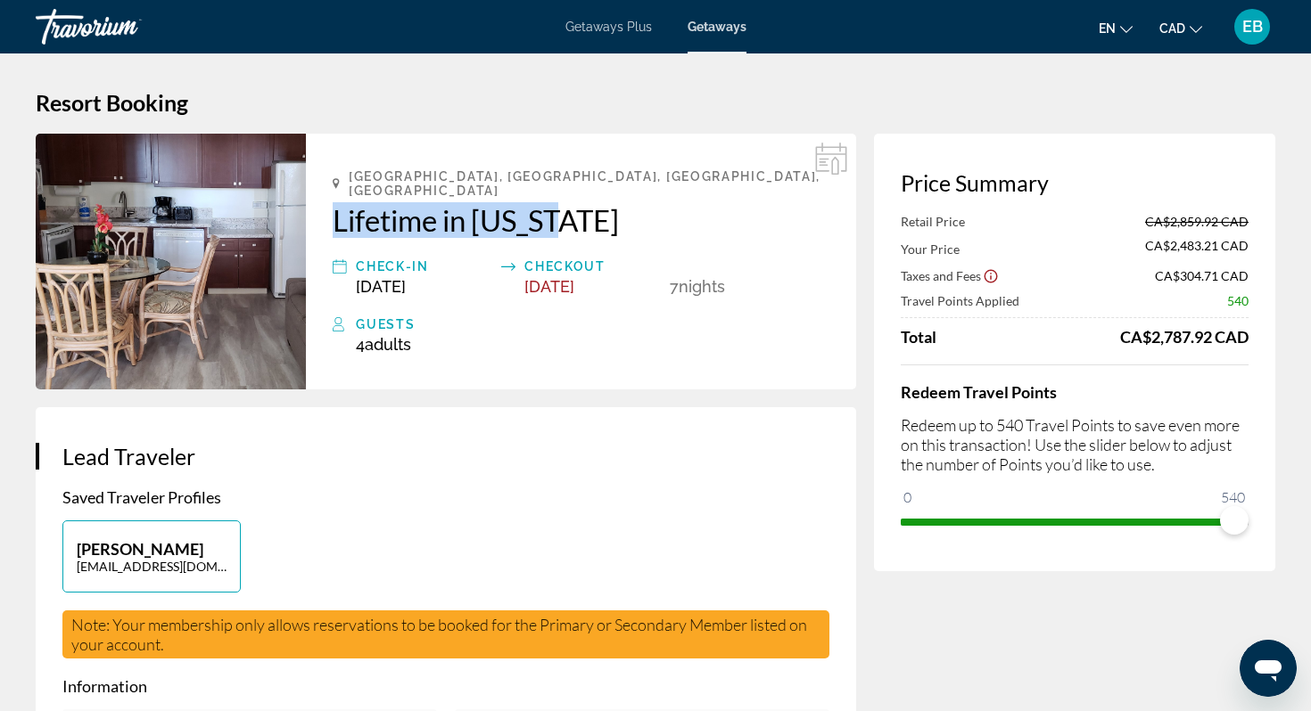
drag, startPoint x: 332, startPoint y: 206, endPoint x: 581, endPoint y: 209, distance: 249.7
click at [581, 210] on div "[GEOGRAPHIC_DATA], [GEOGRAPHIC_DATA], [GEOGRAPHIC_DATA], [GEOGRAPHIC_DATA] Life…" at bounding box center [581, 262] width 550 height 256
copy h2 "Lifetime in [US_STATE]"
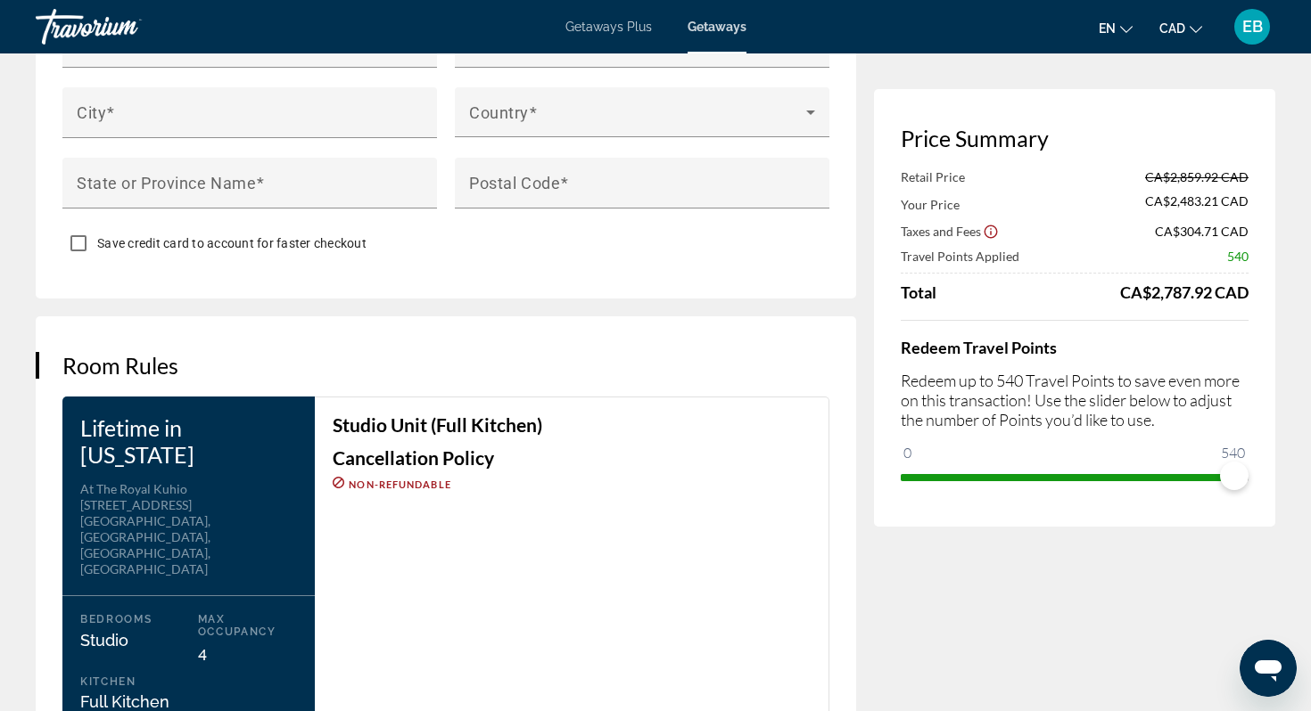
scroll to position [1965, 0]
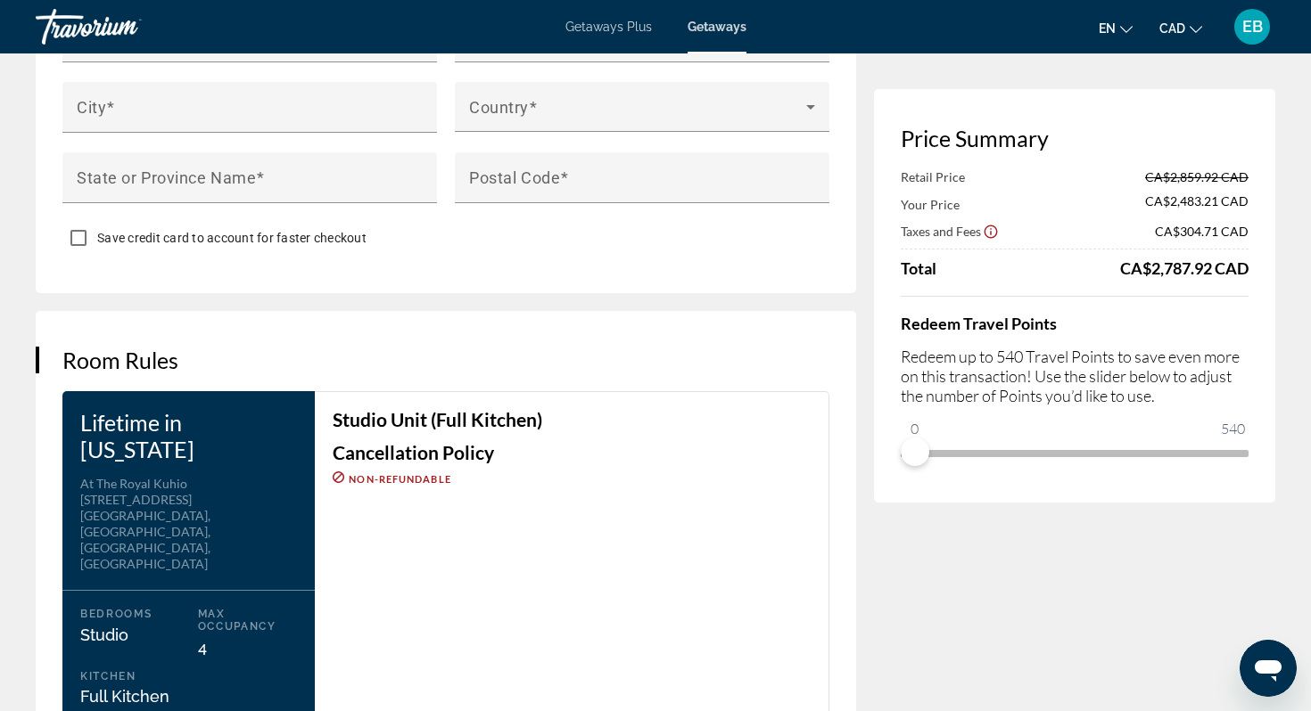
click at [905, 477] on div "Price Summary Retail Price CA$2,859.92 CAD Your Price CA$2,483.21 CAD Taxes and…" at bounding box center [1074, 296] width 401 height 414
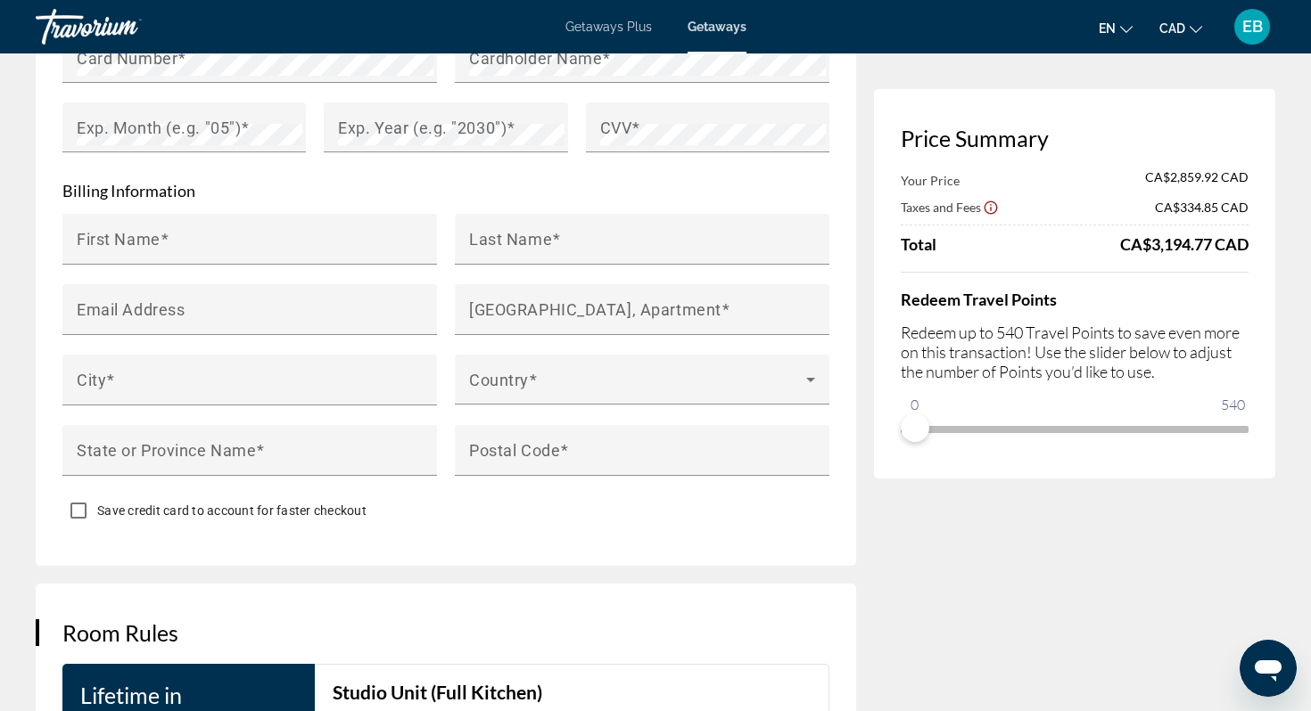
scroll to position [1690, 0]
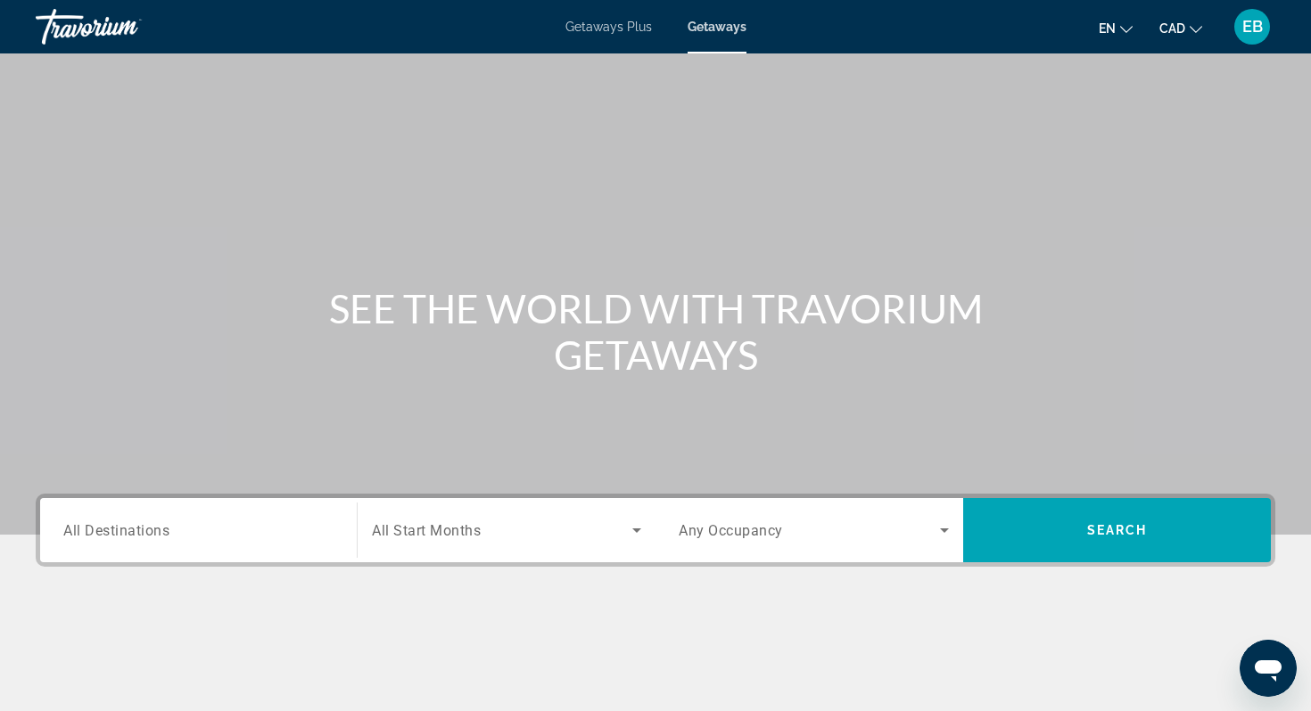
click at [143, 526] on span "All Destinations" at bounding box center [116, 530] width 106 height 17
click at [143, 526] on input "Destination All Destinations" at bounding box center [198, 531] width 270 height 21
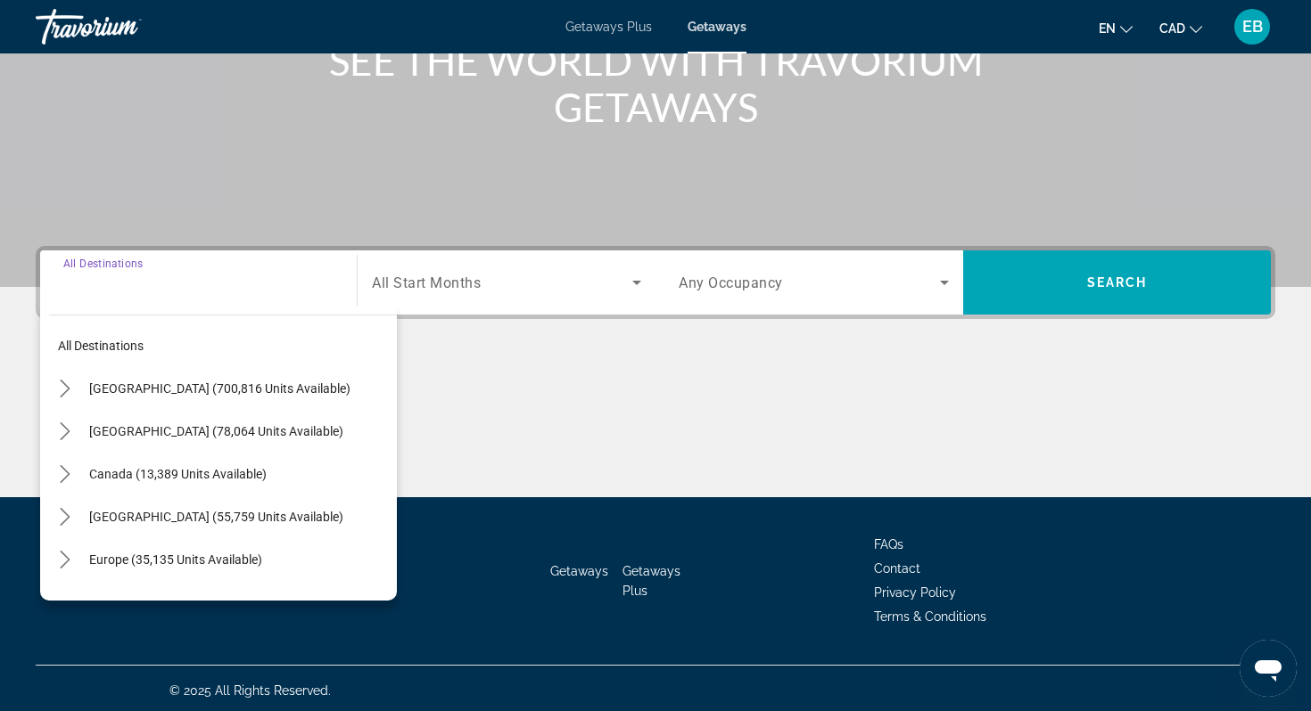
scroll to position [252, 0]
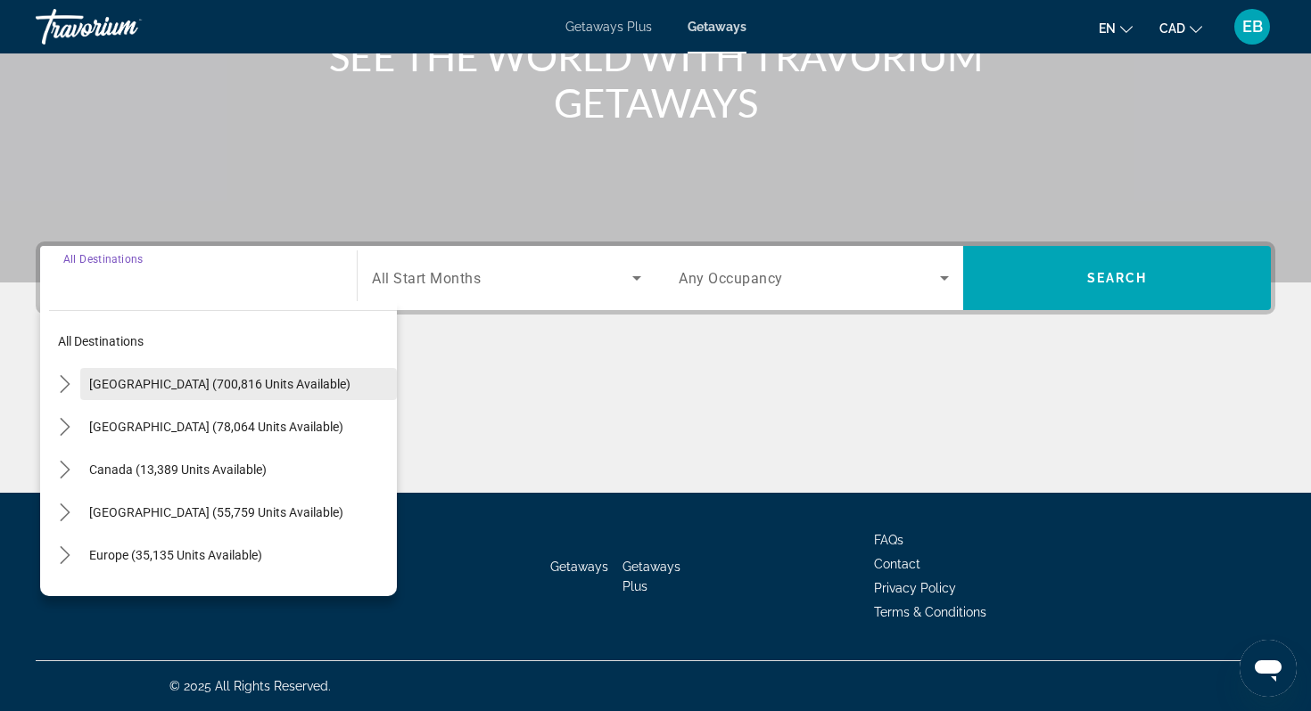
click at [111, 379] on span "[GEOGRAPHIC_DATA] (700,816 units available)" at bounding box center [219, 384] width 261 height 14
type input "**********"
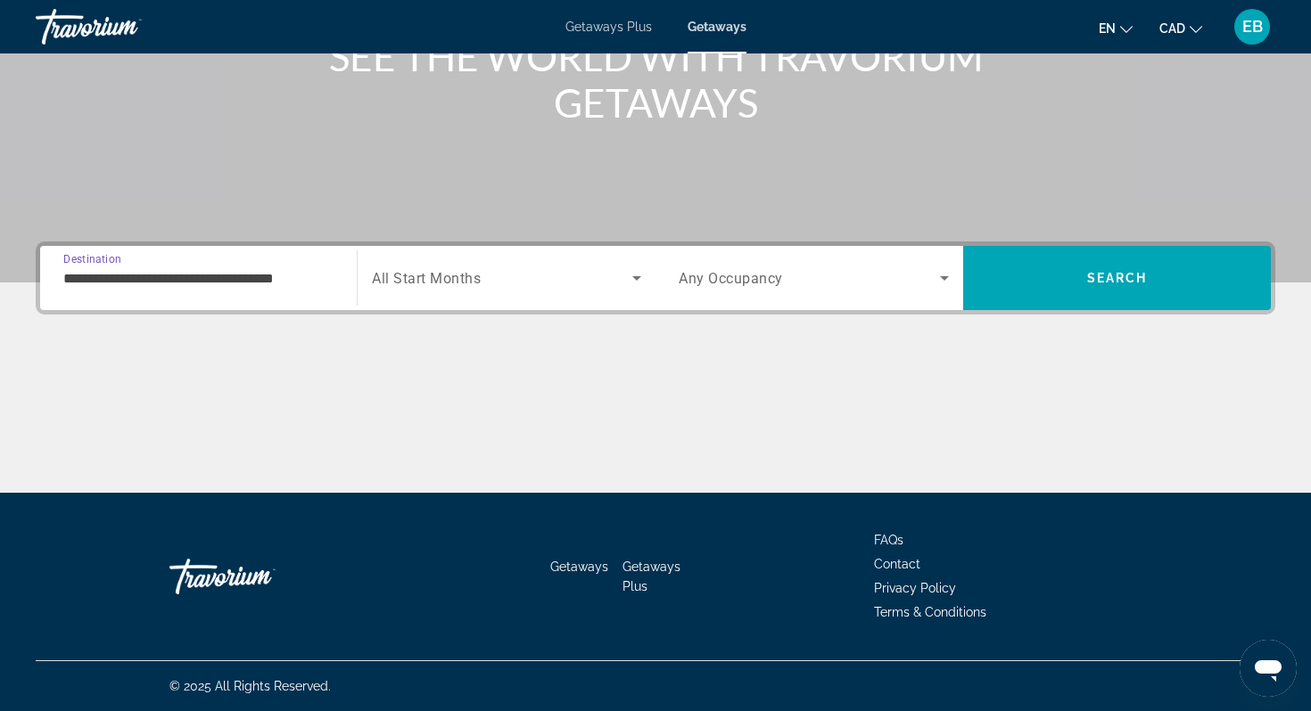
click at [509, 291] on div "Search widget" at bounding box center [506, 278] width 269 height 50
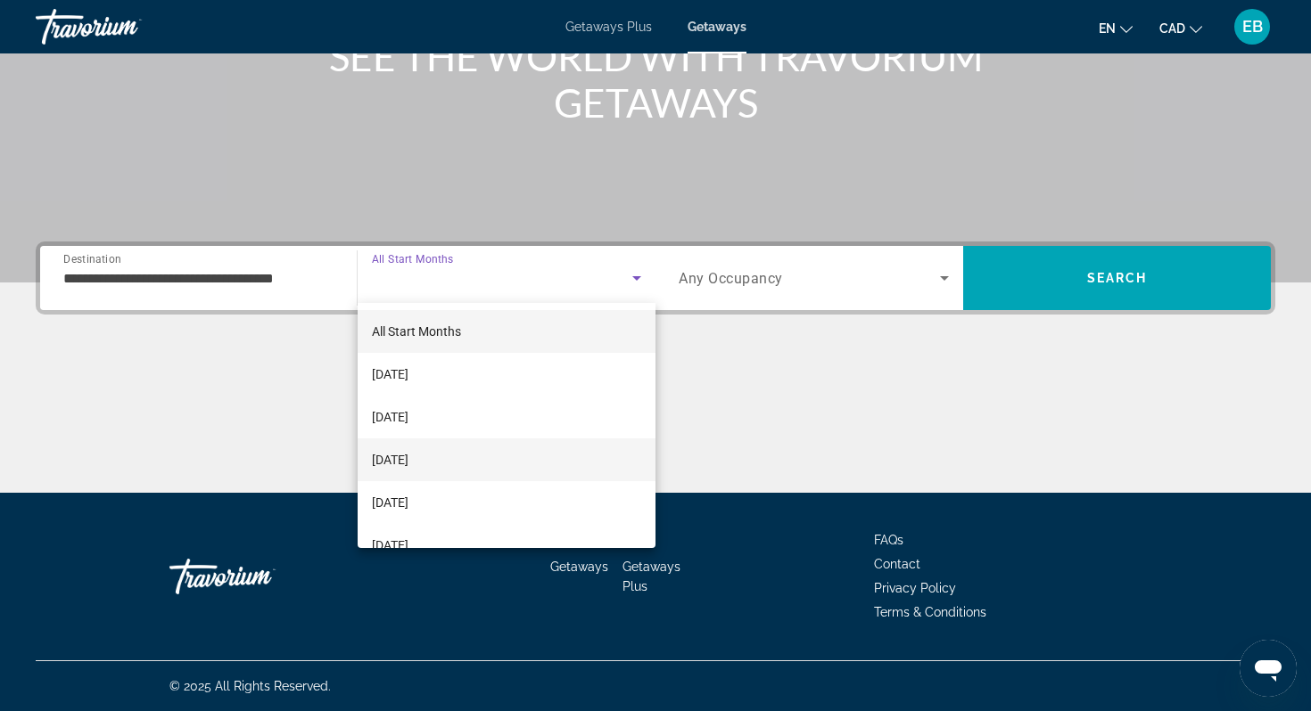
click at [454, 470] on mat-option "[DATE]" at bounding box center [507, 460] width 298 height 43
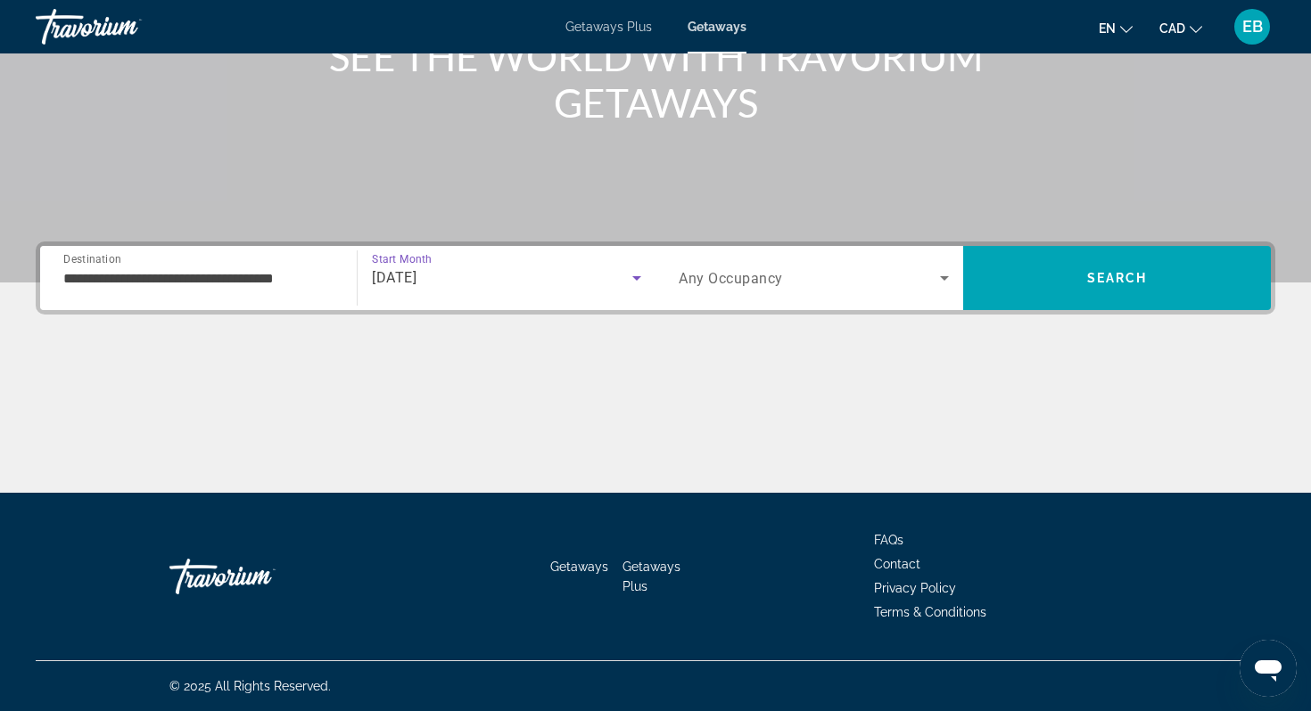
click at [745, 280] on span "Any Occupancy" at bounding box center [730, 278] width 104 height 17
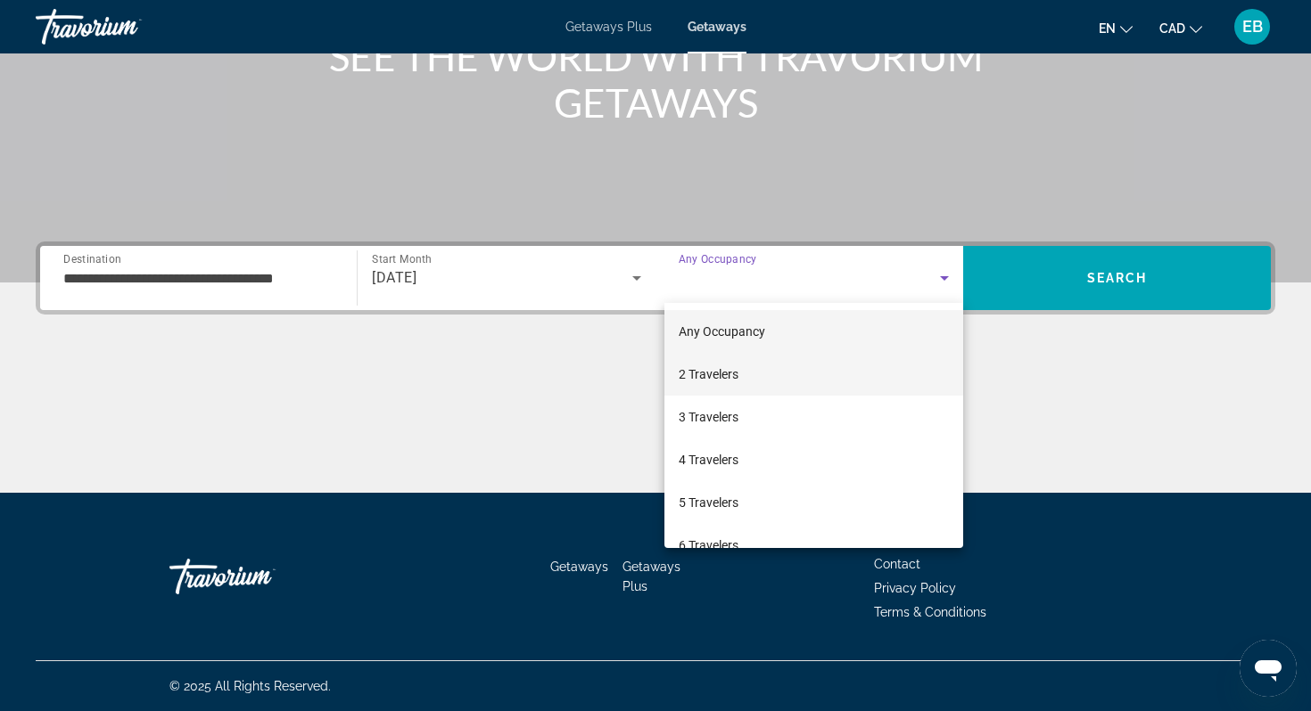
click at [728, 371] on span "2 Travelers" at bounding box center [708, 374] width 60 height 21
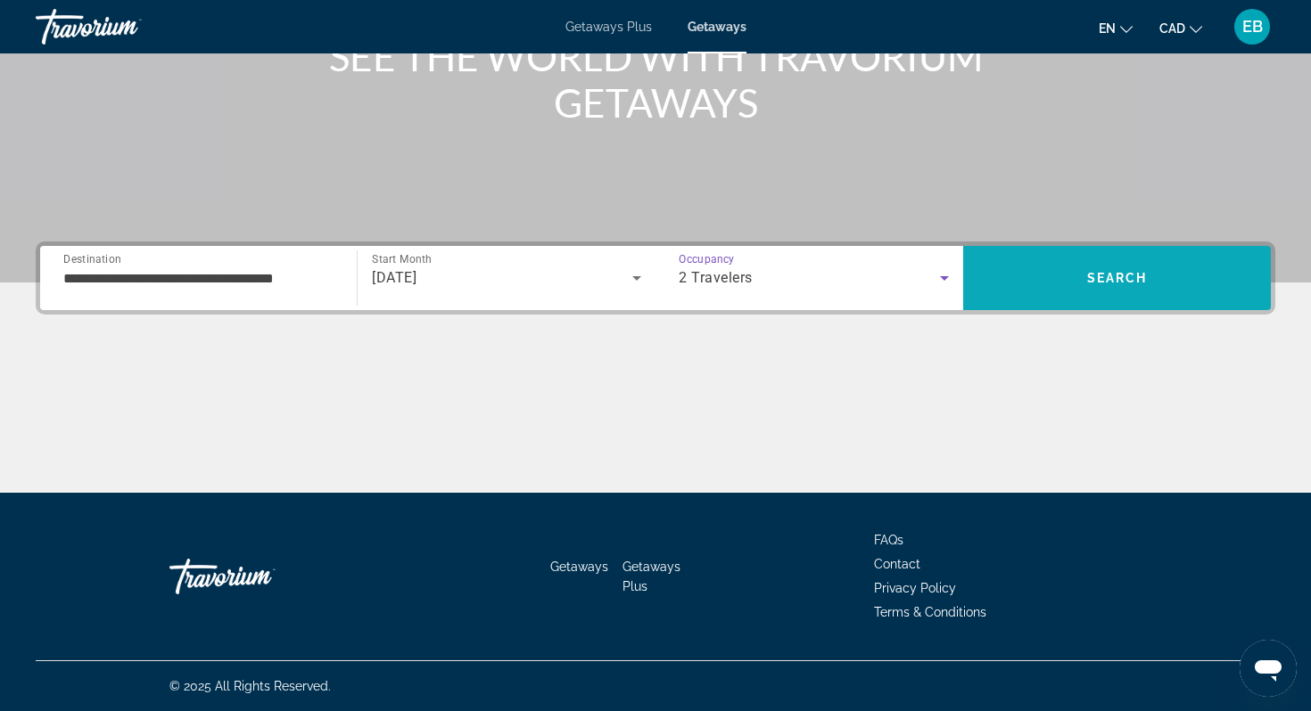
click at [1065, 267] on span "Search" at bounding box center [1117, 278] width 308 height 43
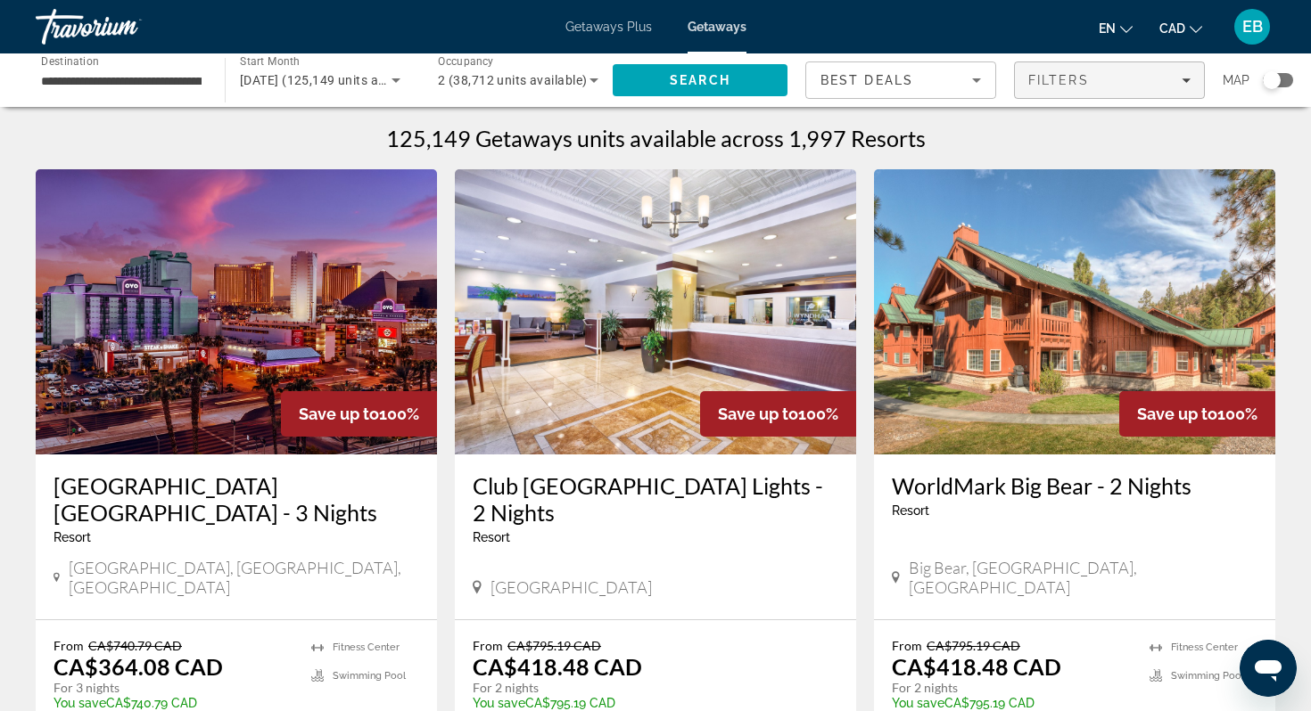
click at [1116, 77] on div "Filters" at bounding box center [1109, 80] width 162 height 14
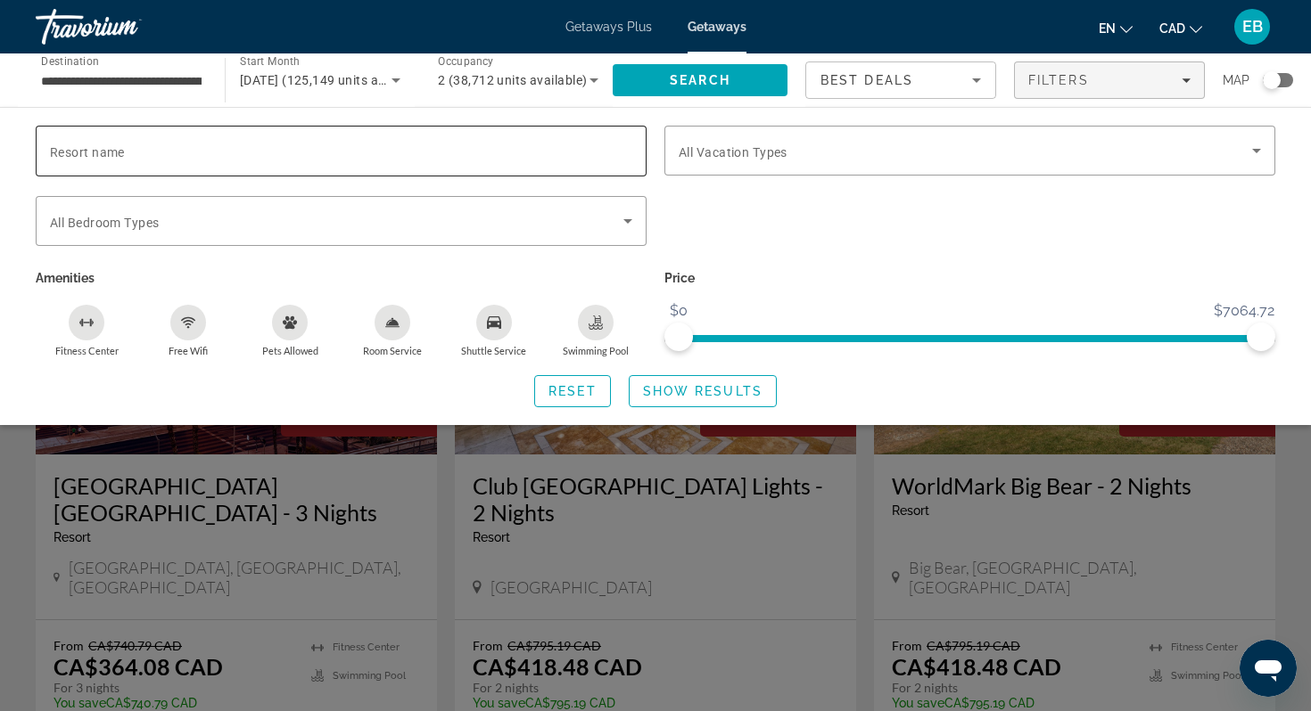
click at [454, 135] on div "Search widget" at bounding box center [341, 151] width 582 height 51
type input "*****"
click at [701, 394] on span "Show Results" at bounding box center [702, 391] width 119 height 14
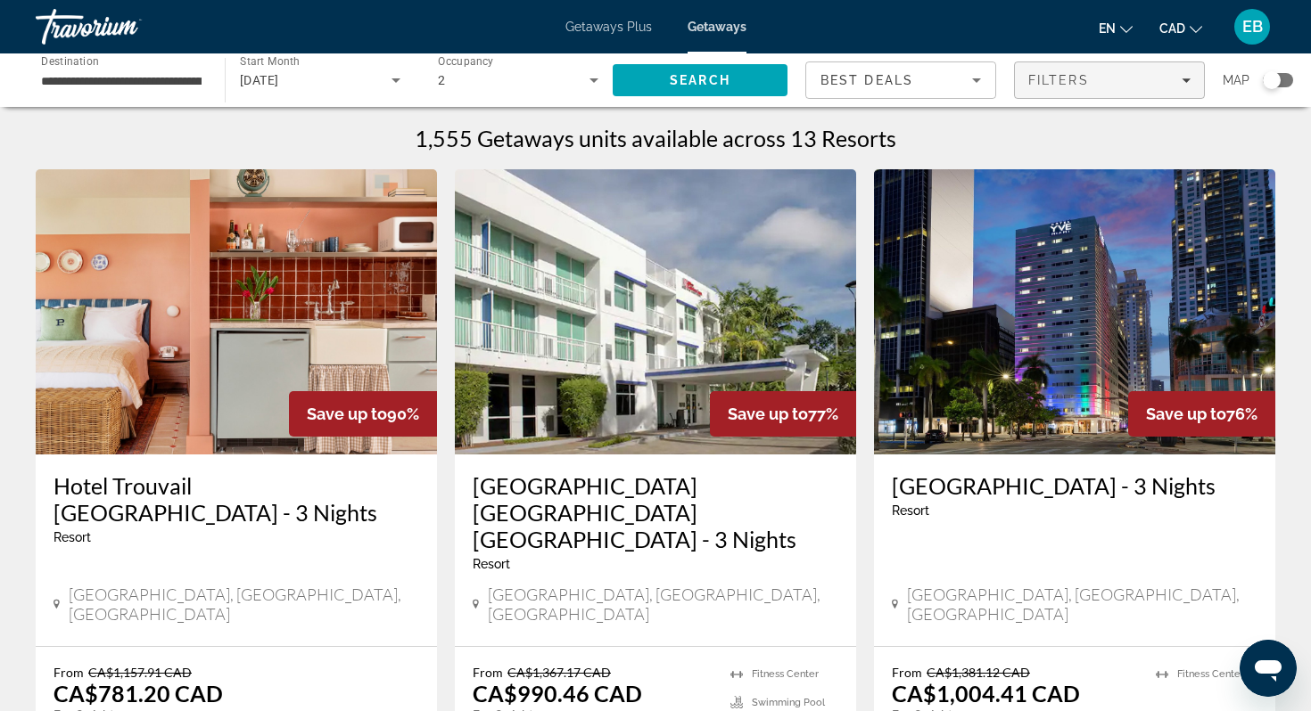
click at [1056, 84] on span "Filters" at bounding box center [1058, 80] width 61 height 14
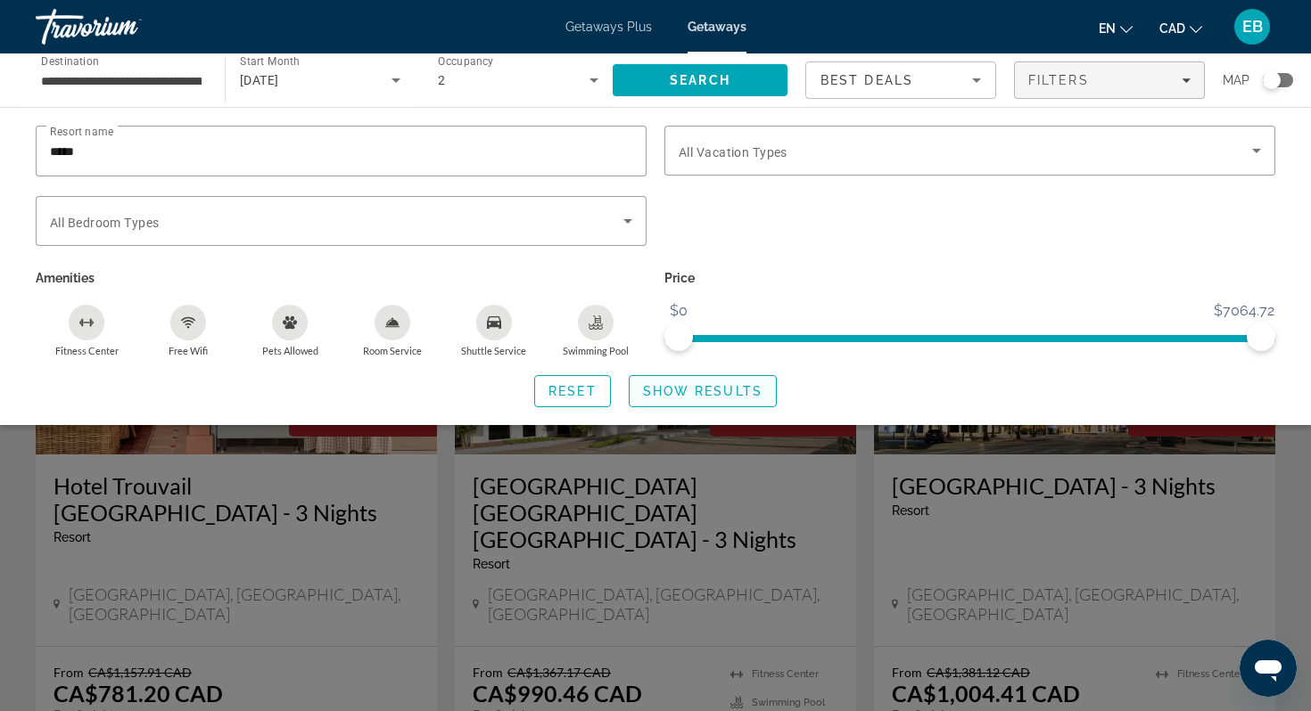
click at [723, 388] on span "Show Results" at bounding box center [702, 391] width 119 height 14
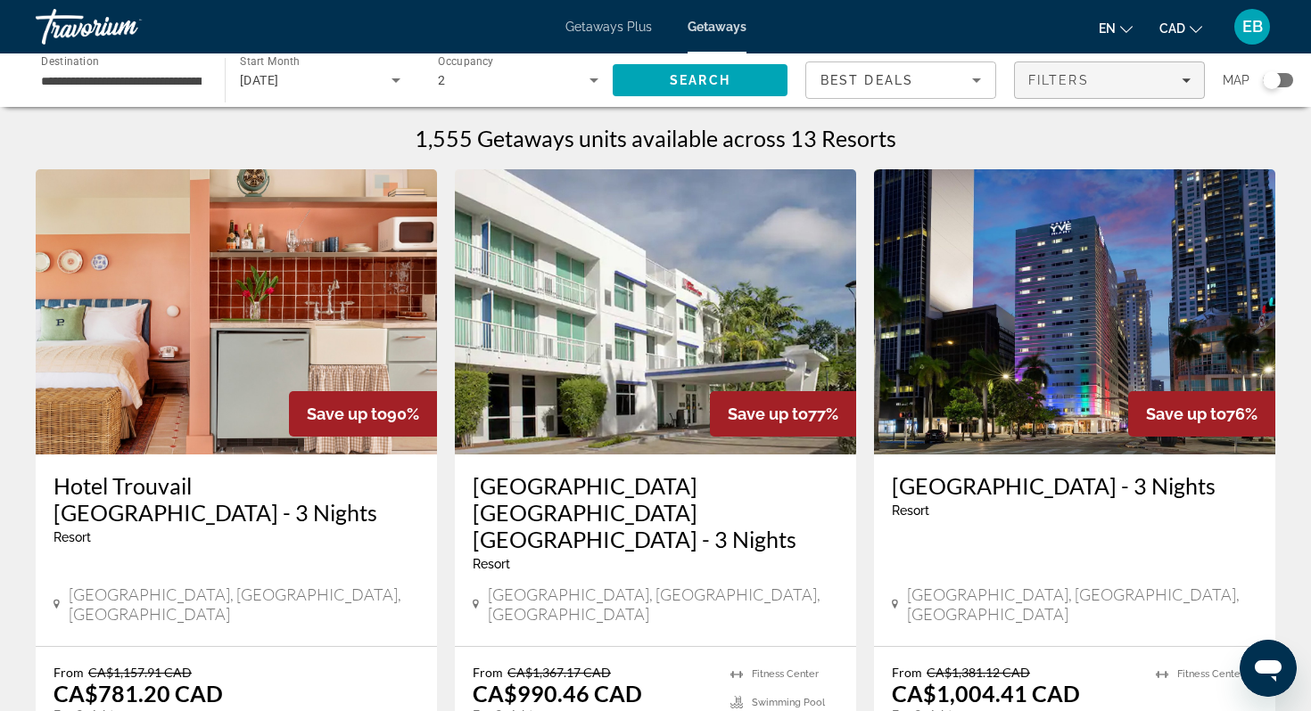
click at [1067, 86] on span "Filters" at bounding box center [1058, 80] width 61 height 14
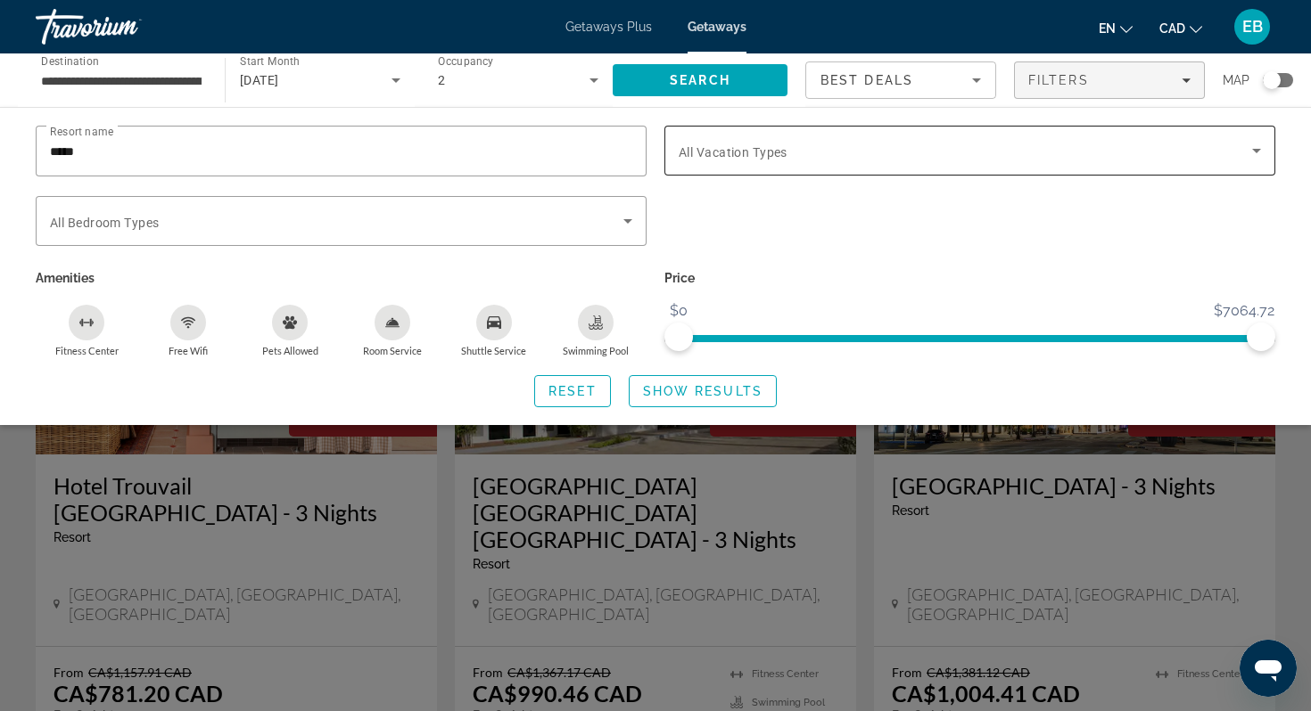
click at [755, 162] on div "Search widget" at bounding box center [969, 151] width 582 height 50
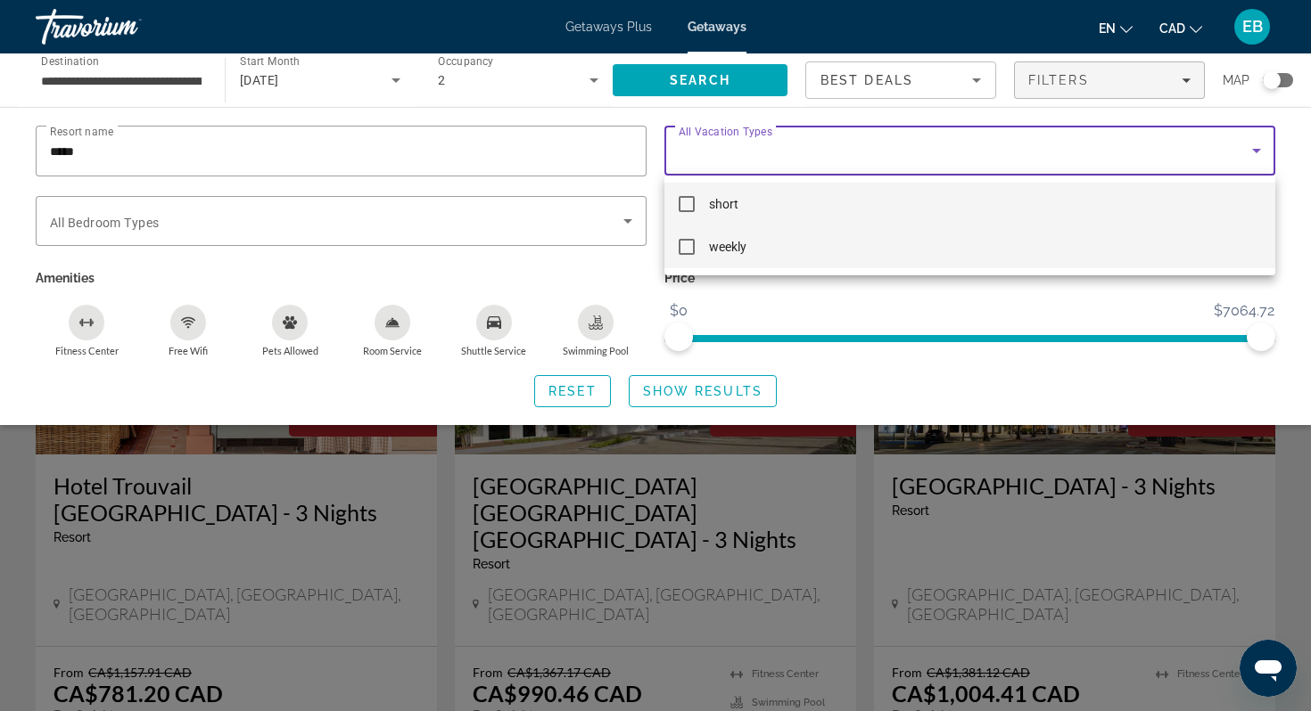
click at [690, 251] on mat-pseudo-checkbox at bounding box center [686, 247] width 16 height 16
click at [684, 203] on mat-pseudo-checkbox at bounding box center [686, 204] width 16 height 16
click at [690, 243] on mat-pseudo-checkbox at bounding box center [686, 247] width 16 height 16
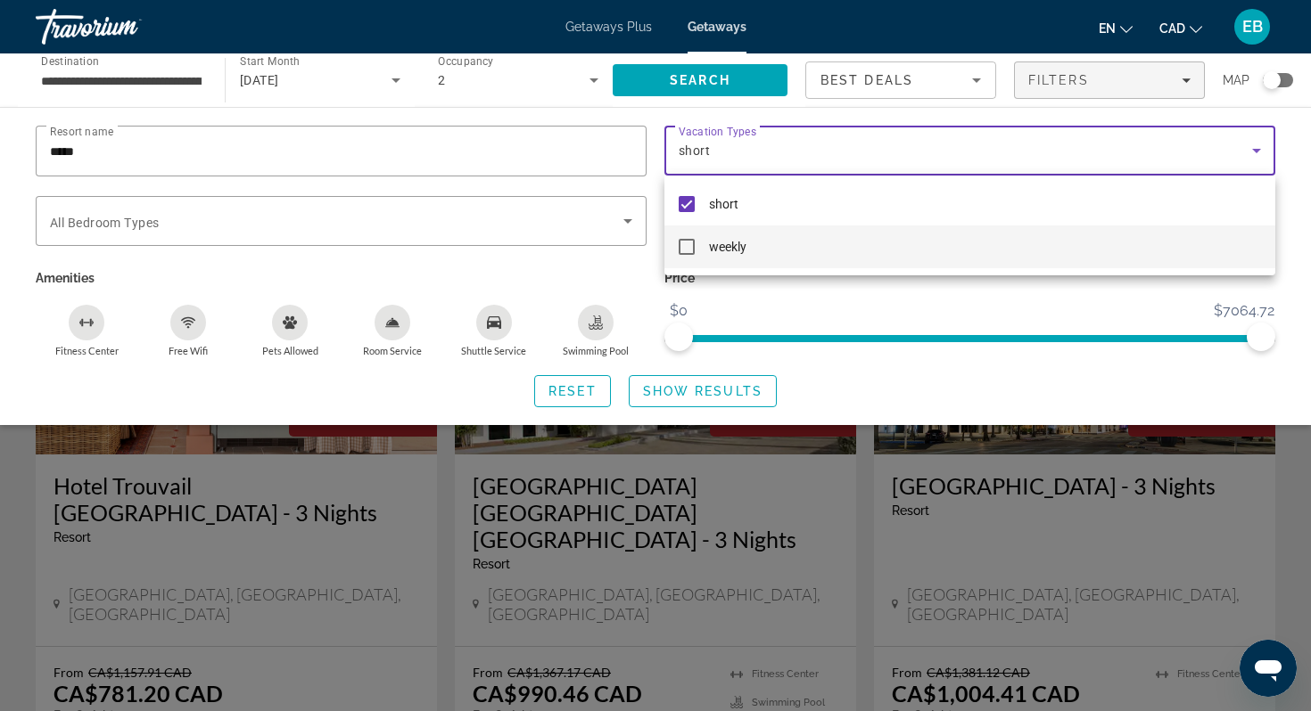
click at [707, 382] on div at bounding box center [655, 355] width 1311 height 711
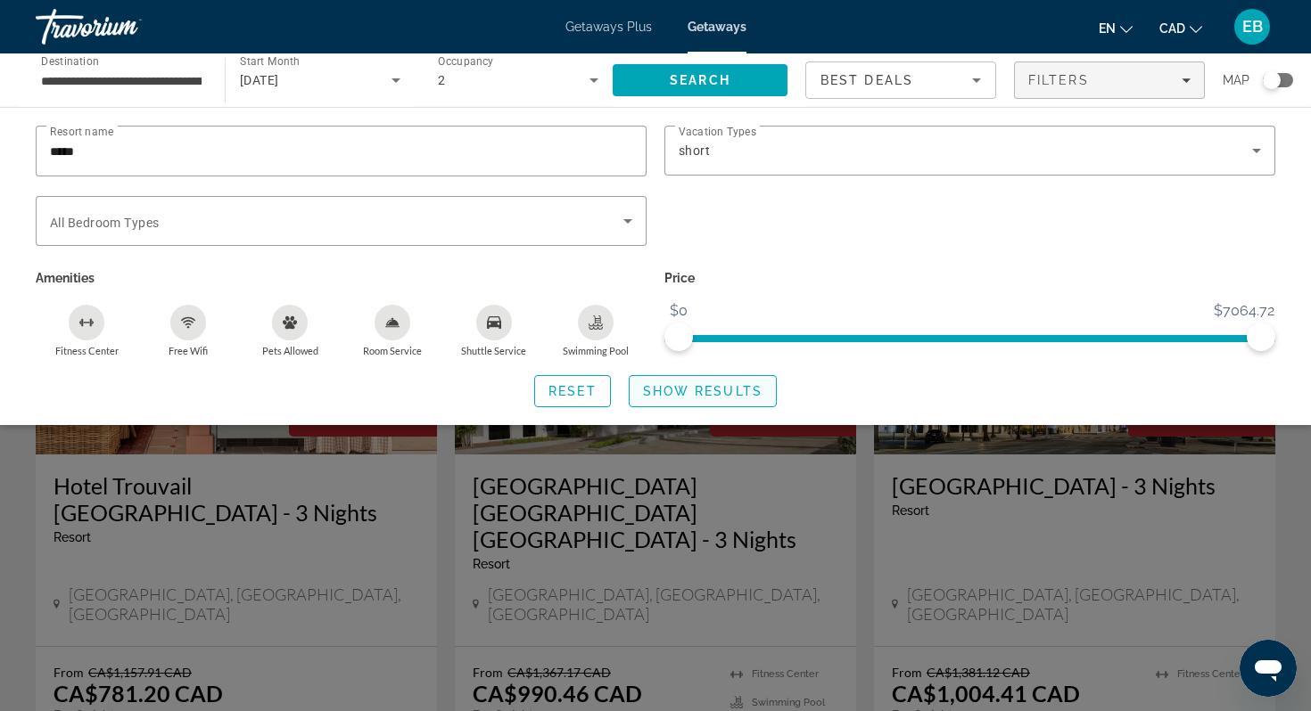
click at [698, 391] on span "Show Results" at bounding box center [702, 391] width 119 height 14
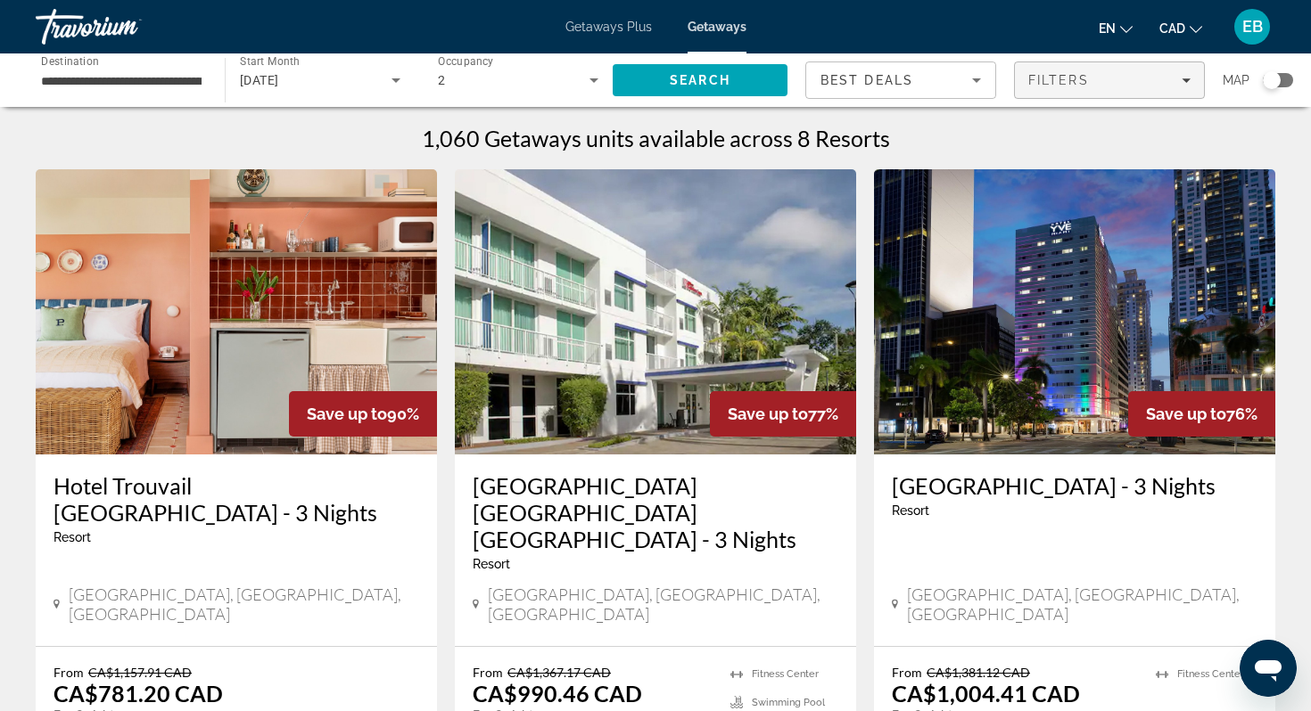
click at [1054, 82] on span "Filters" at bounding box center [1058, 80] width 61 height 14
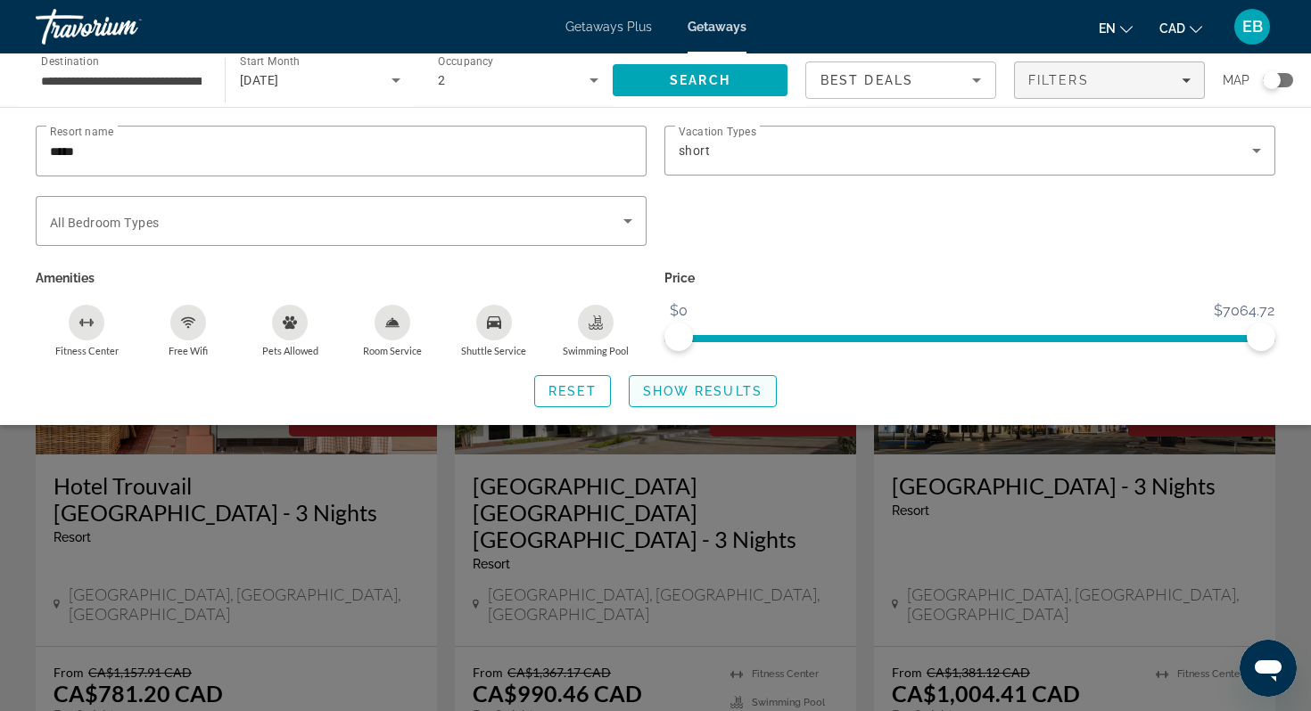
click at [670, 390] on span "Show Results" at bounding box center [702, 391] width 119 height 14
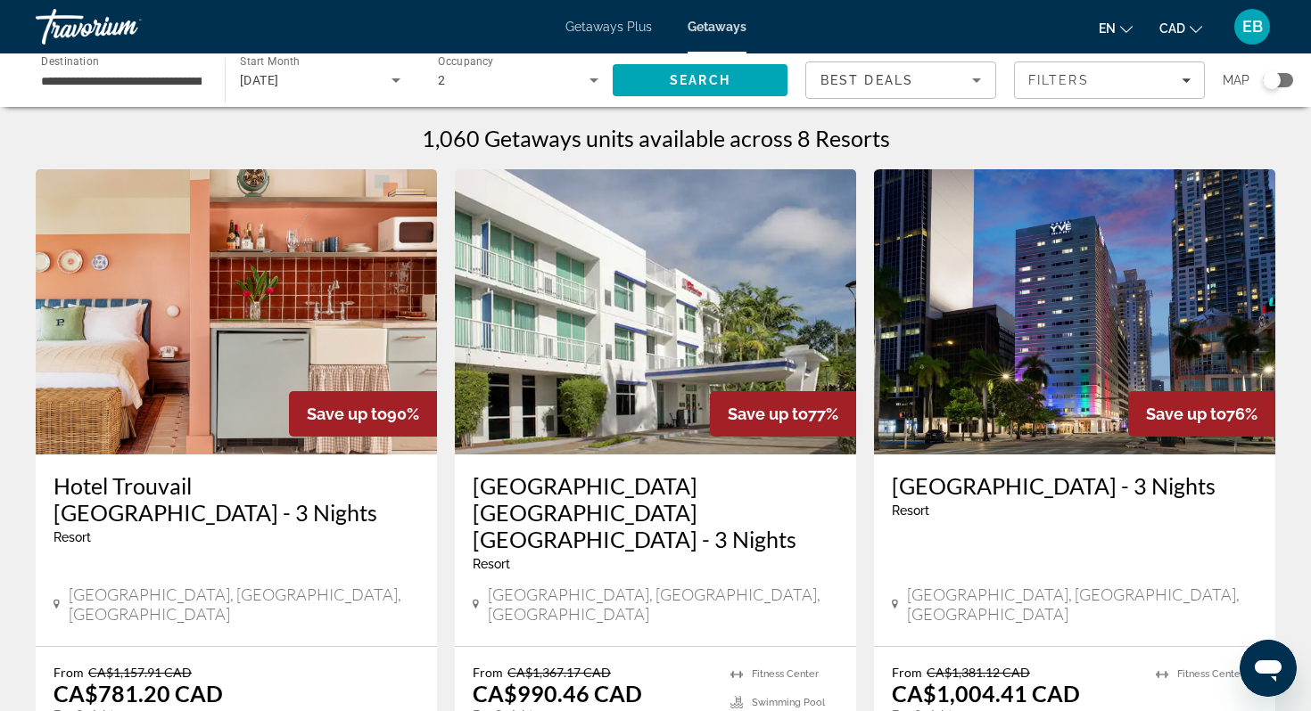
click at [588, 28] on span "Getaways Plus" at bounding box center [608, 27] width 86 height 14
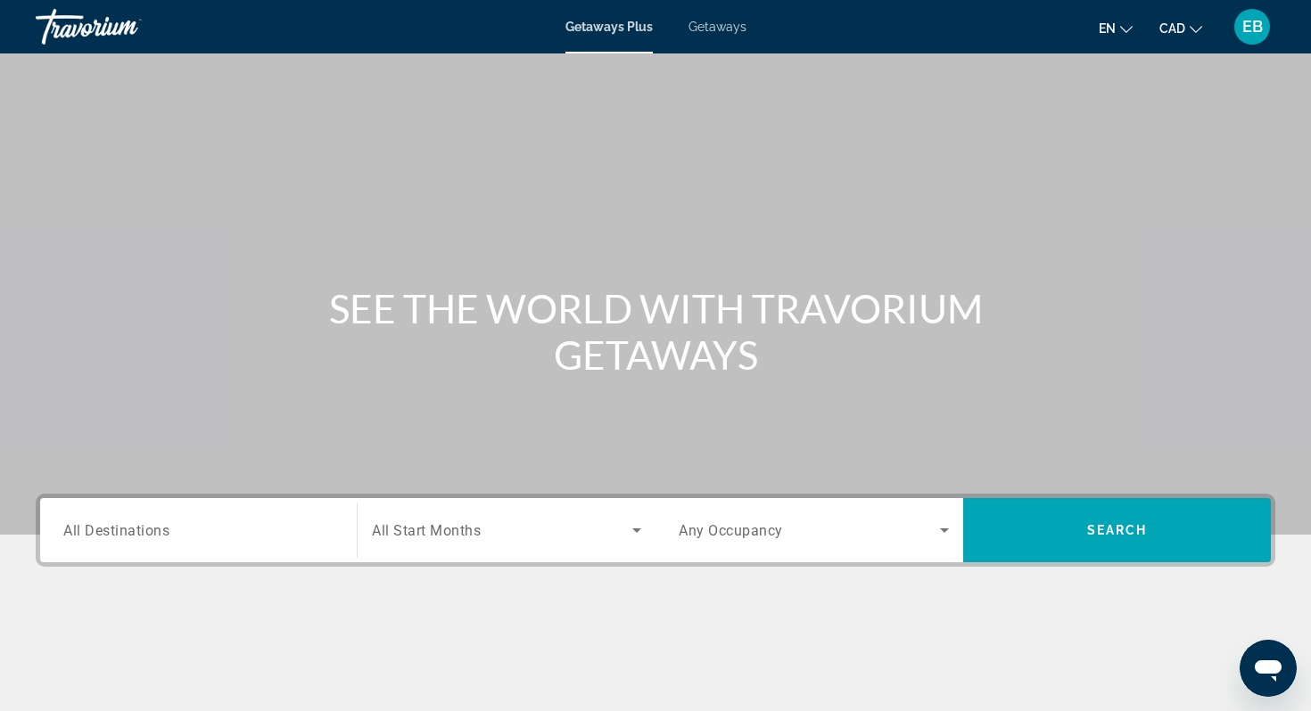
click at [211, 547] on div "Search widget" at bounding box center [198, 531] width 270 height 51
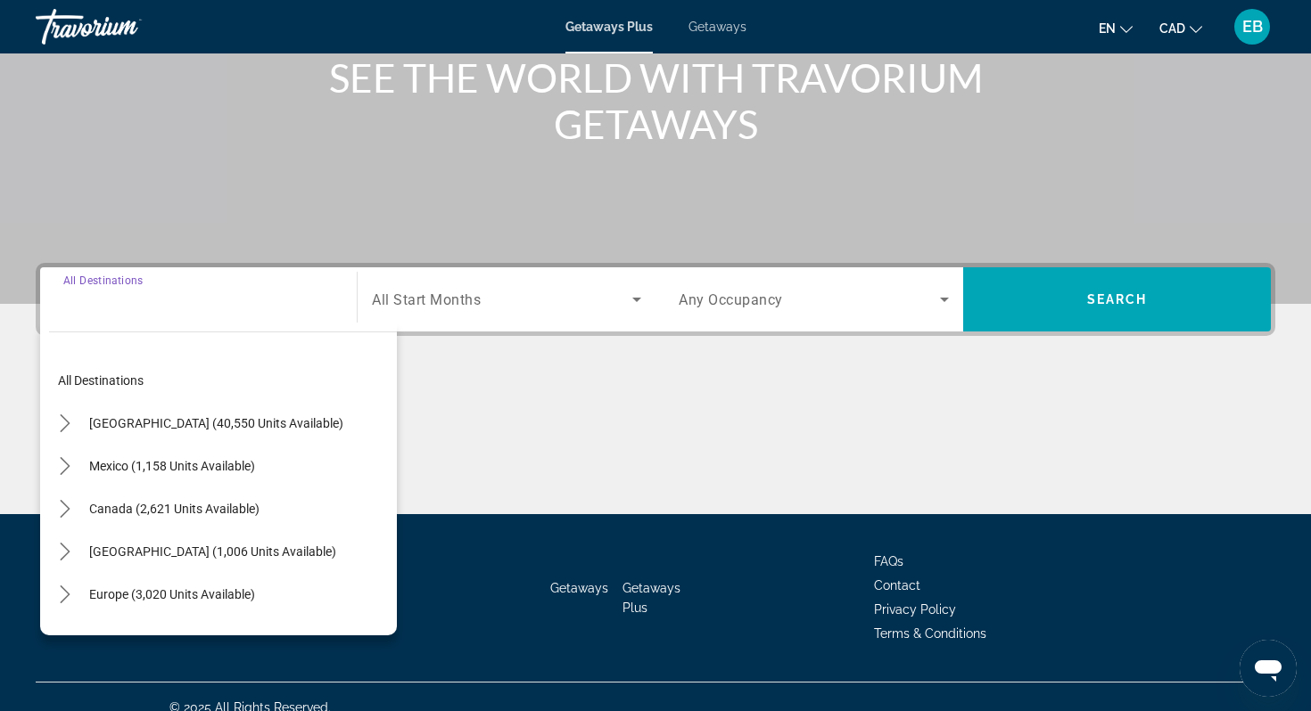
scroll to position [252, 0]
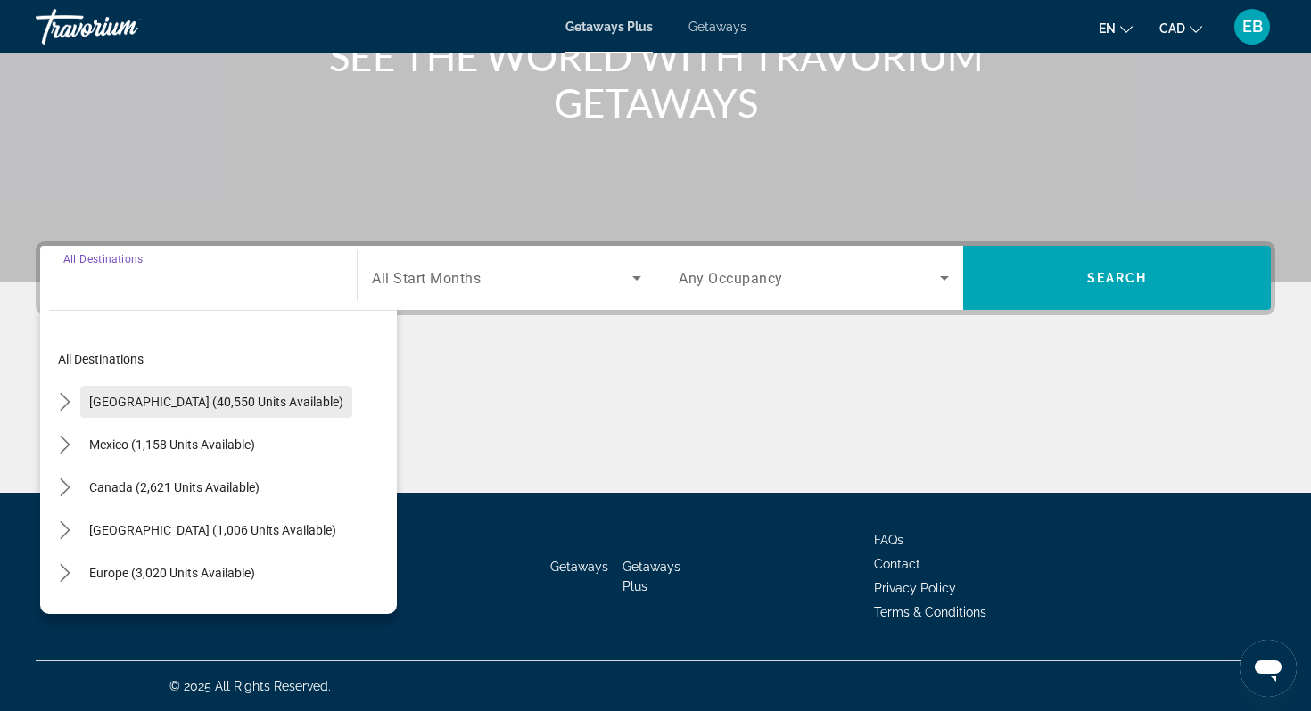
click at [195, 411] on span "Select destination: United States (40,550 units available)" at bounding box center [216, 402] width 272 height 43
type input "**********"
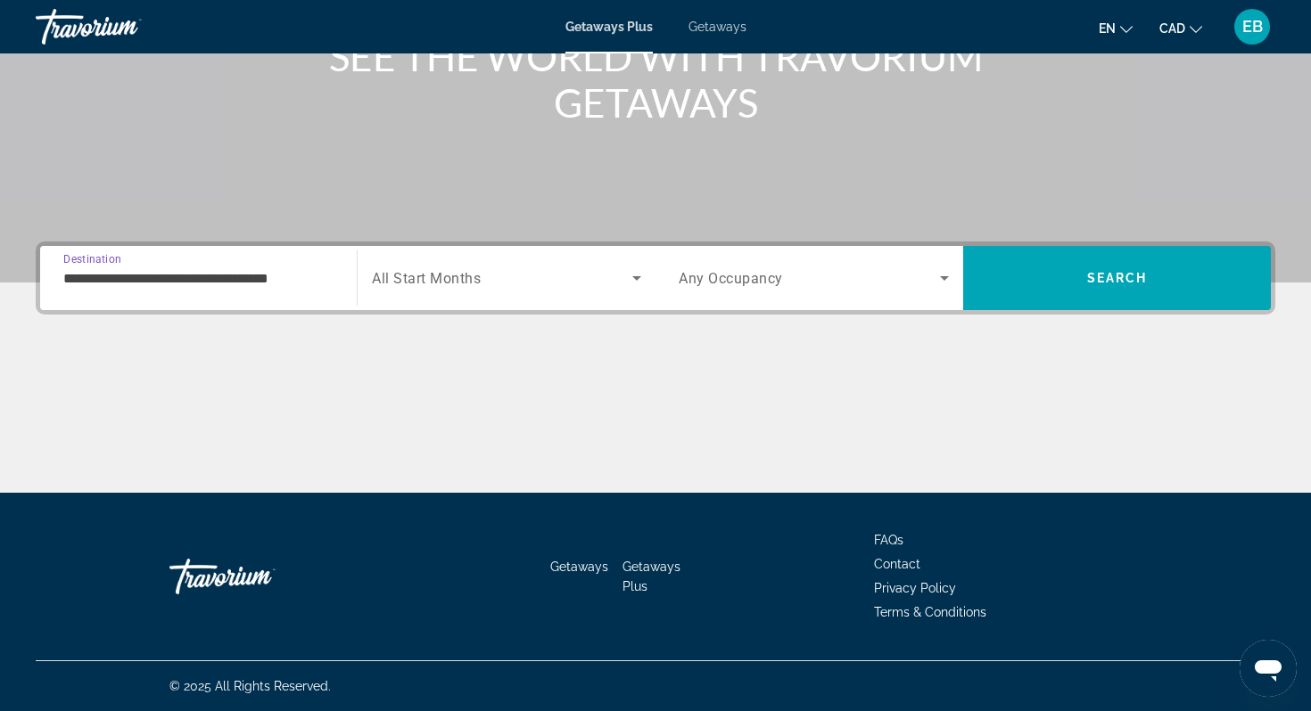
click at [417, 298] on div "Search widget" at bounding box center [506, 278] width 269 height 50
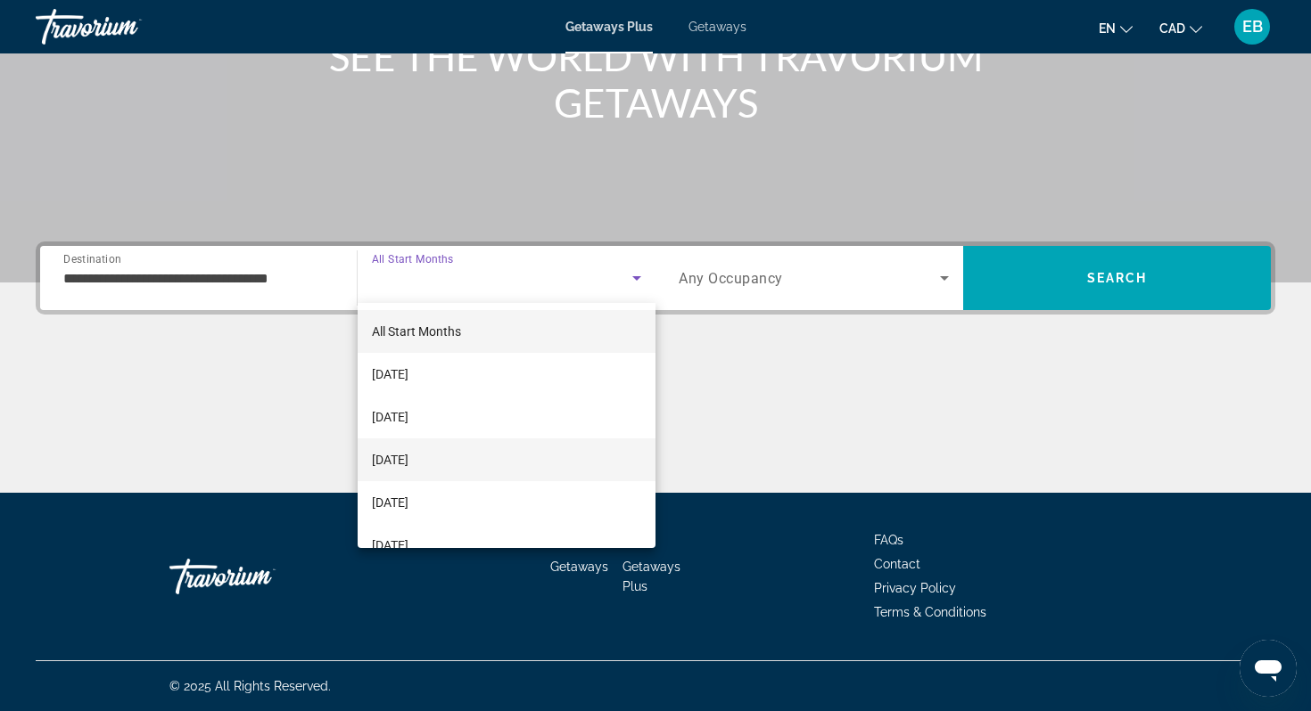
click at [408, 461] on span "[DATE]" at bounding box center [390, 459] width 37 height 21
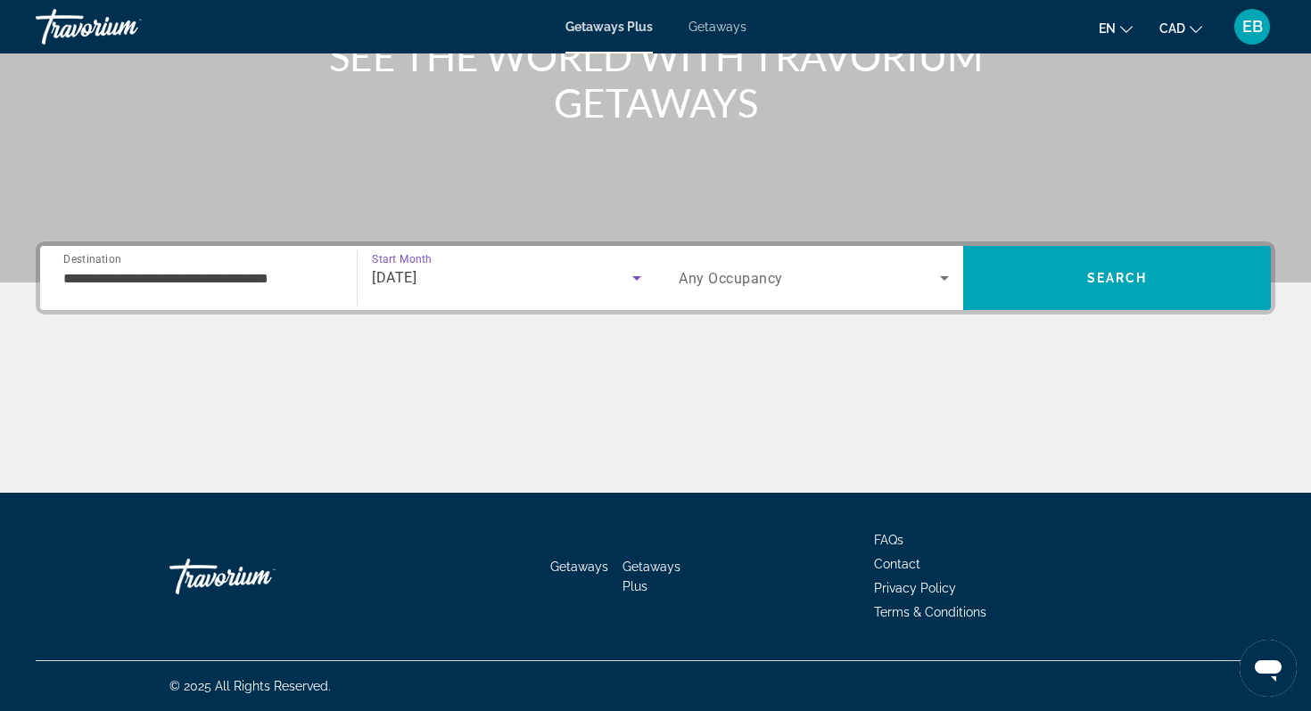
click at [857, 288] on span "Search widget" at bounding box center [808, 277] width 261 height 21
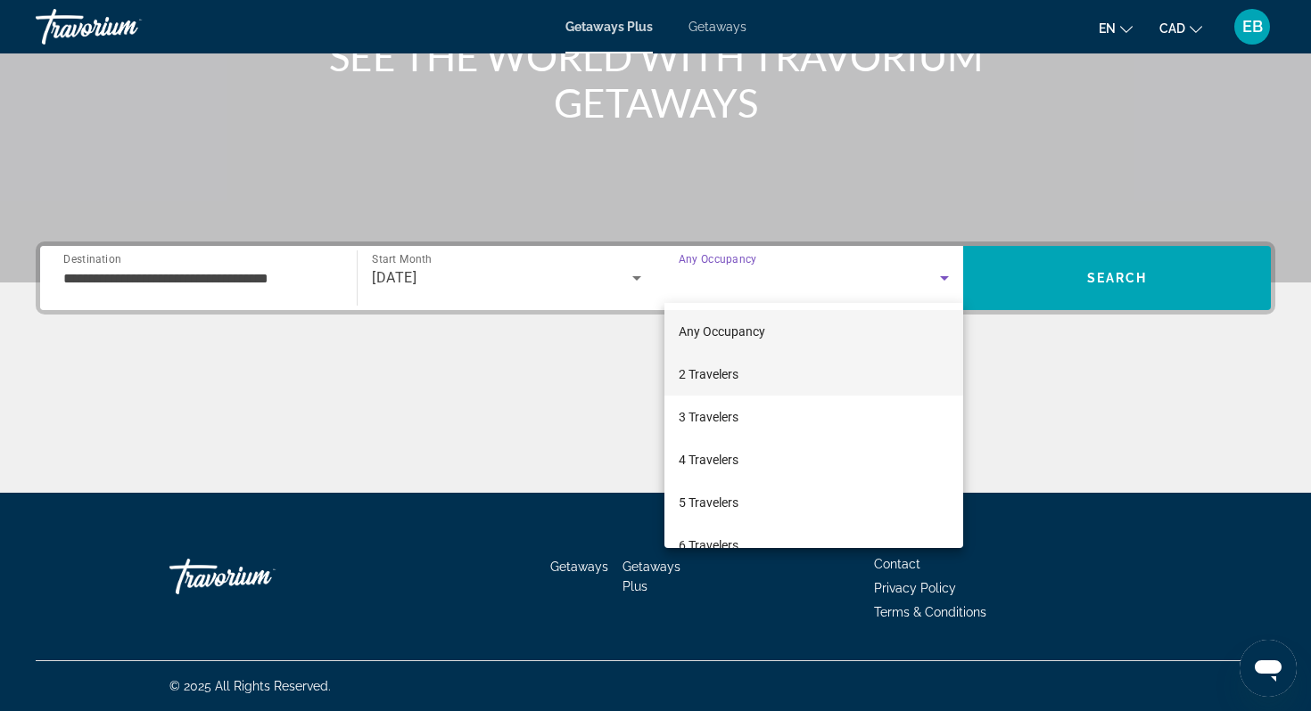
click at [749, 375] on mat-option "2 Travelers" at bounding box center [813, 374] width 299 height 43
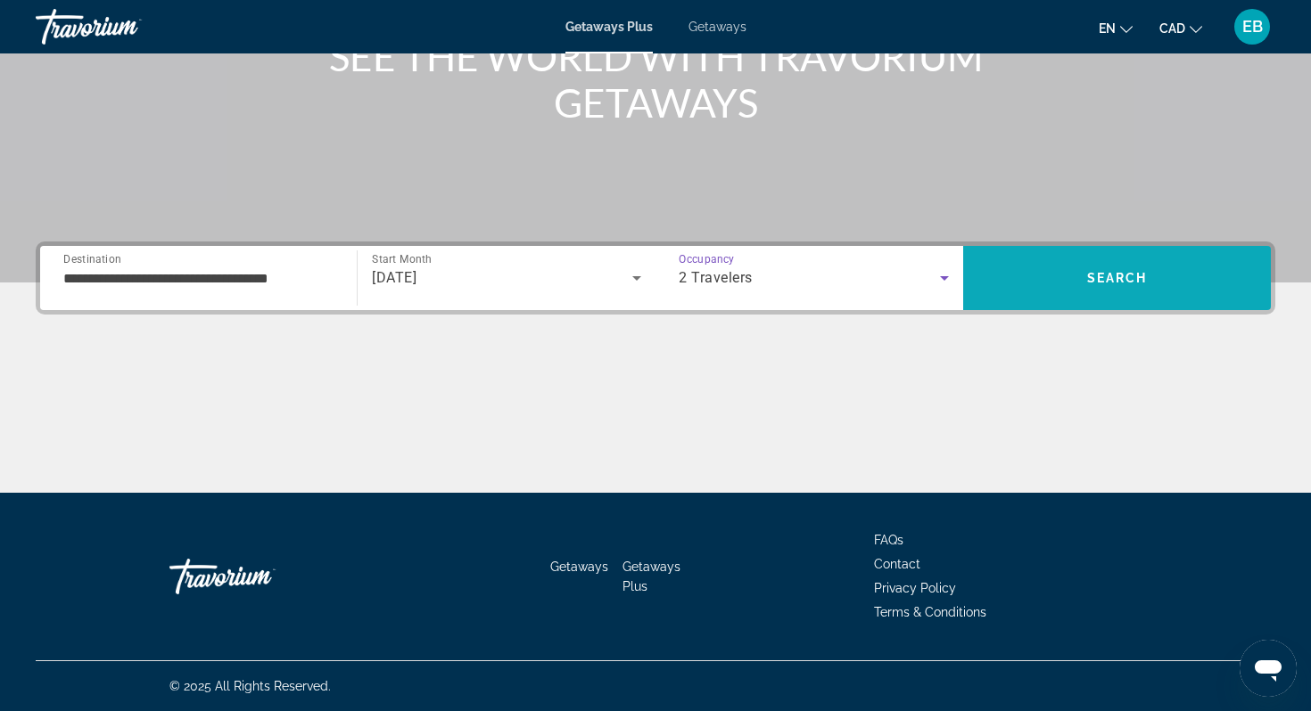
click at [1048, 277] on span "Search" at bounding box center [1117, 278] width 308 height 43
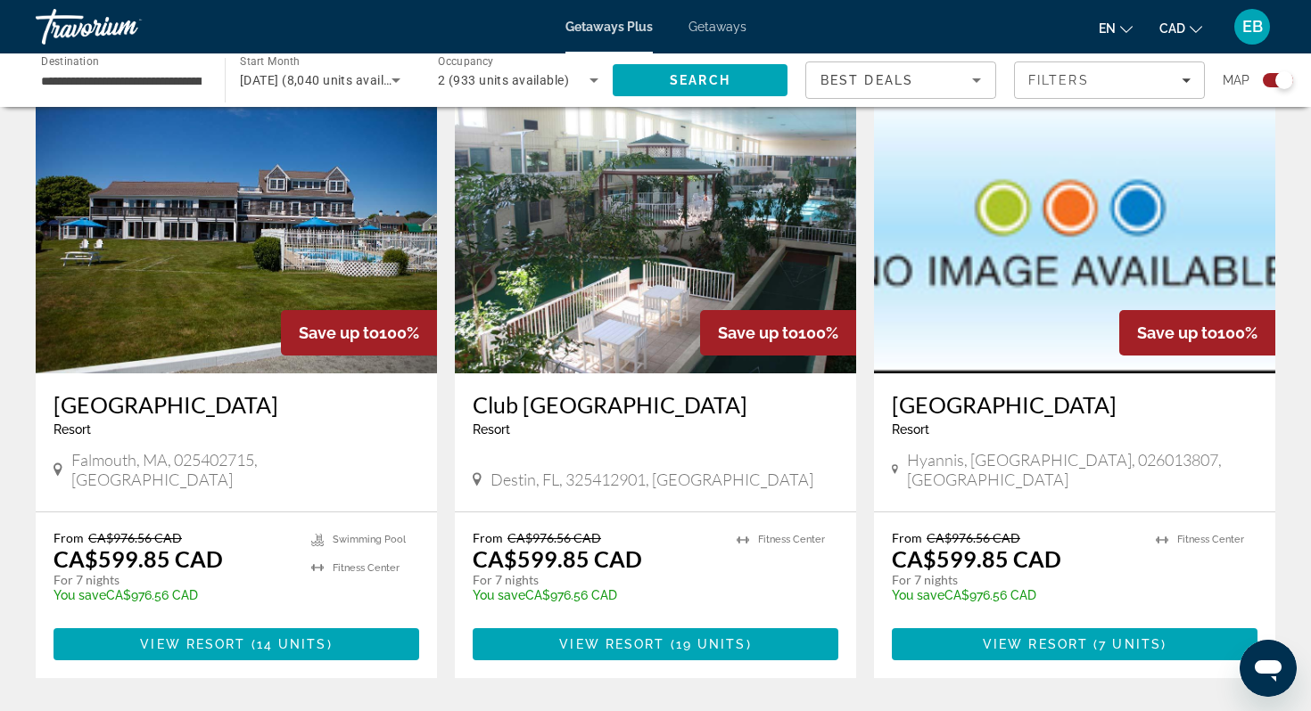
scroll to position [635, 0]
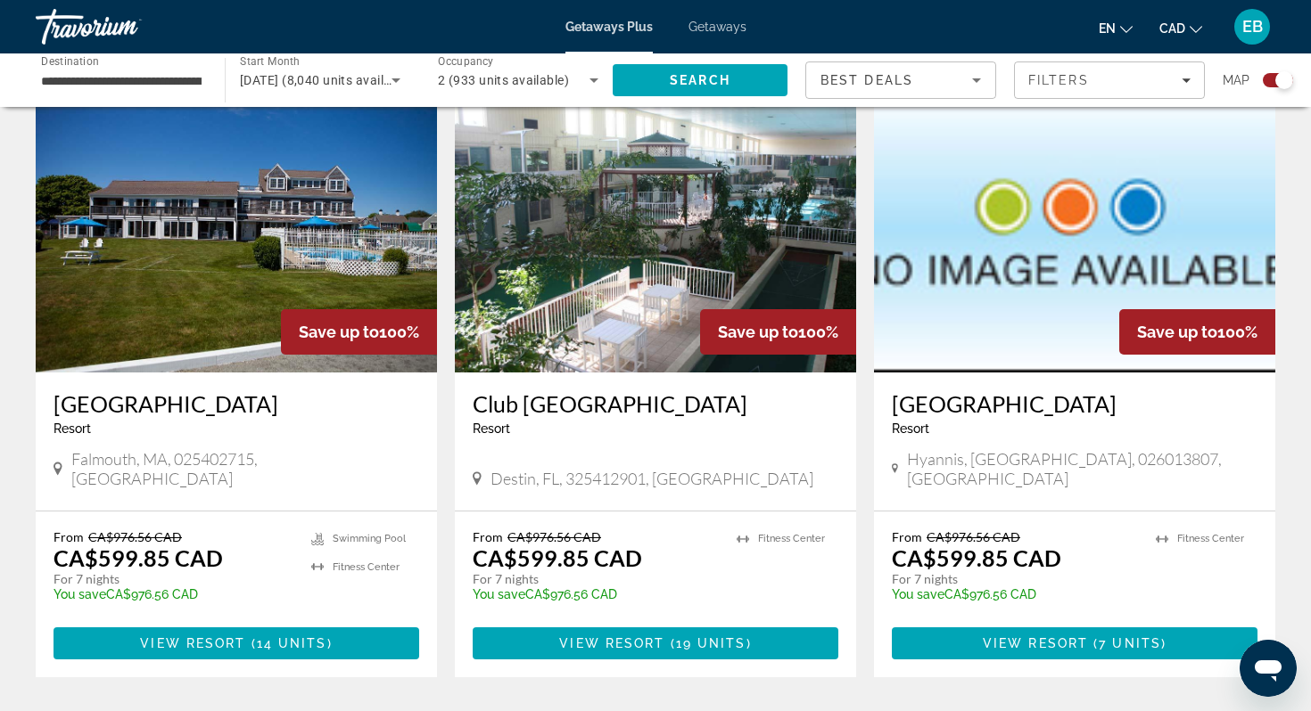
click at [983, 398] on h3 "[GEOGRAPHIC_DATA]" at bounding box center [1075, 404] width 366 height 27
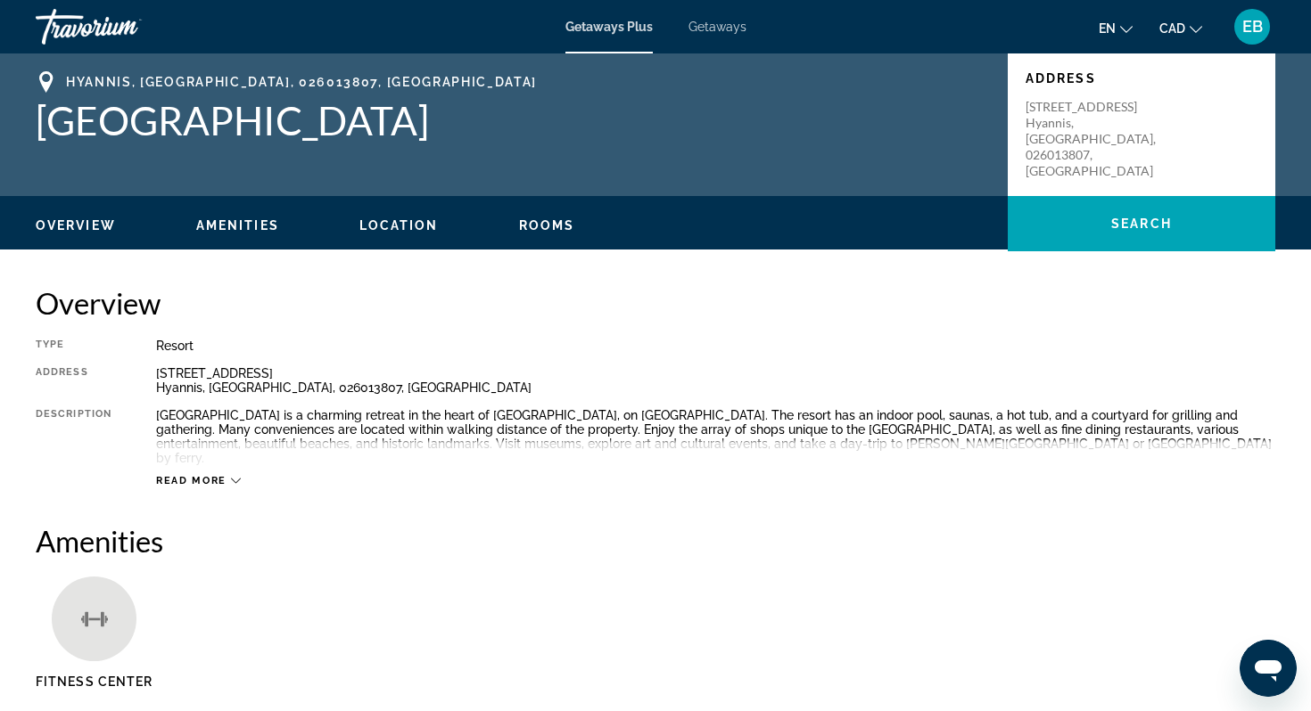
click at [377, 229] on span "Location" at bounding box center [398, 225] width 79 height 14
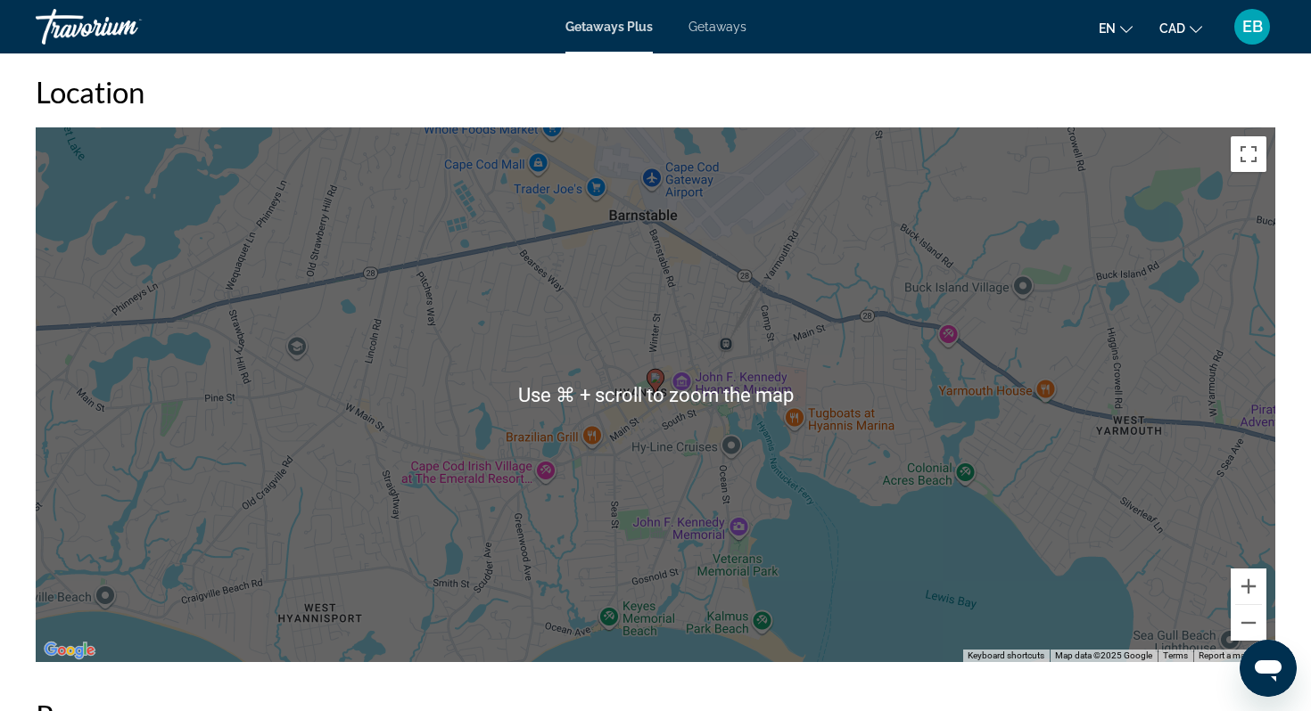
scroll to position [1212, 0]
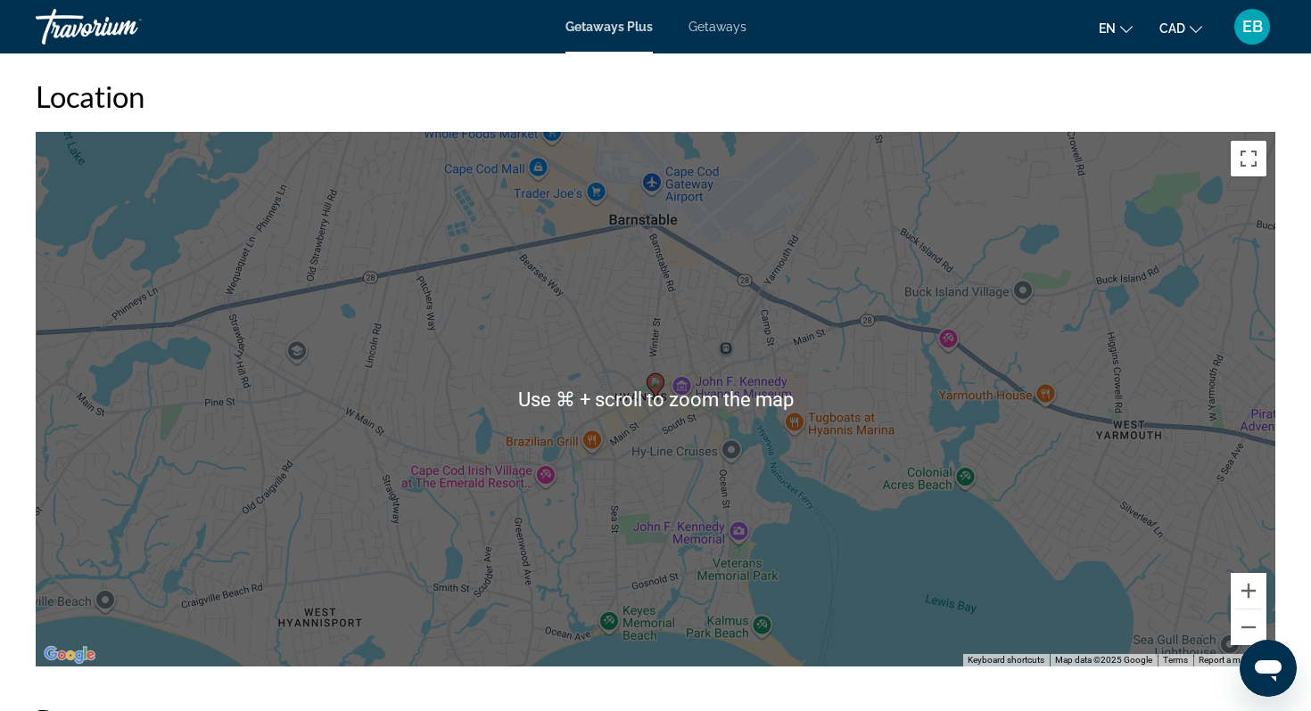
click at [456, 379] on div "To activate drag with keyboard, press Alt + Enter. Once in keyboard drag state,…" at bounding box center [655, 399] width 1239 height 535
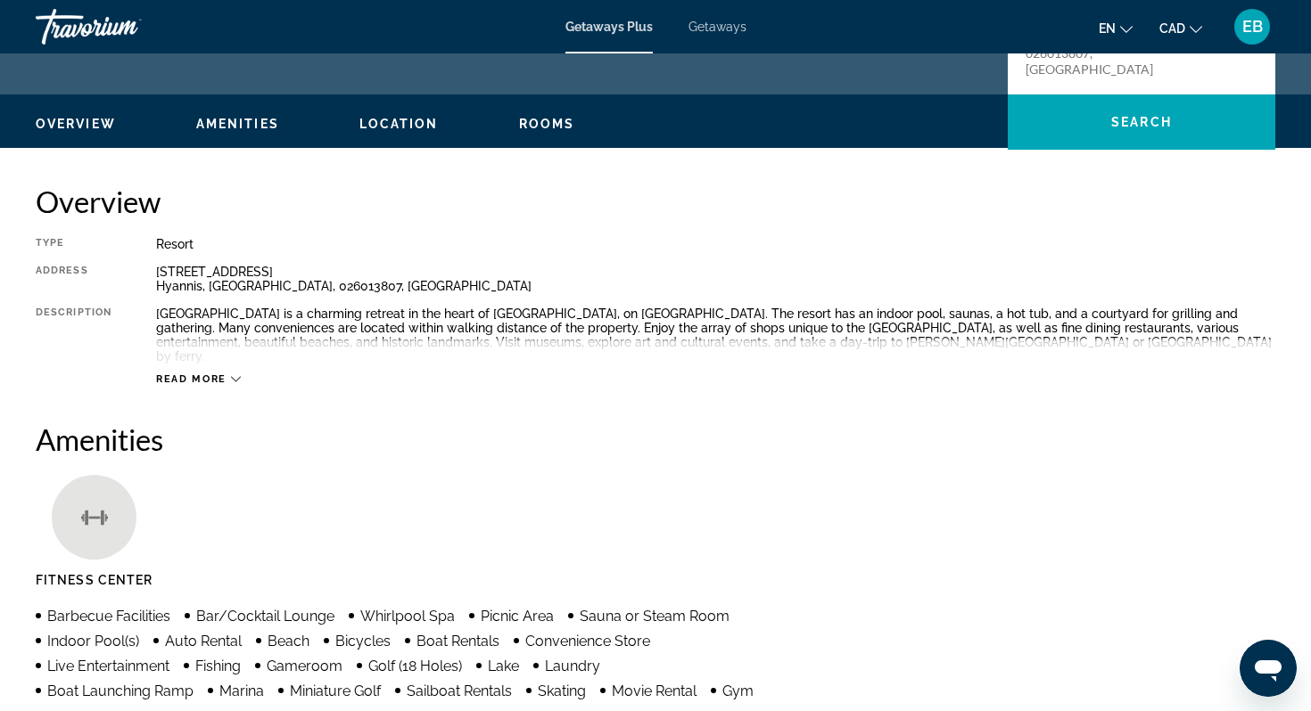
scroll to position [0, 0]
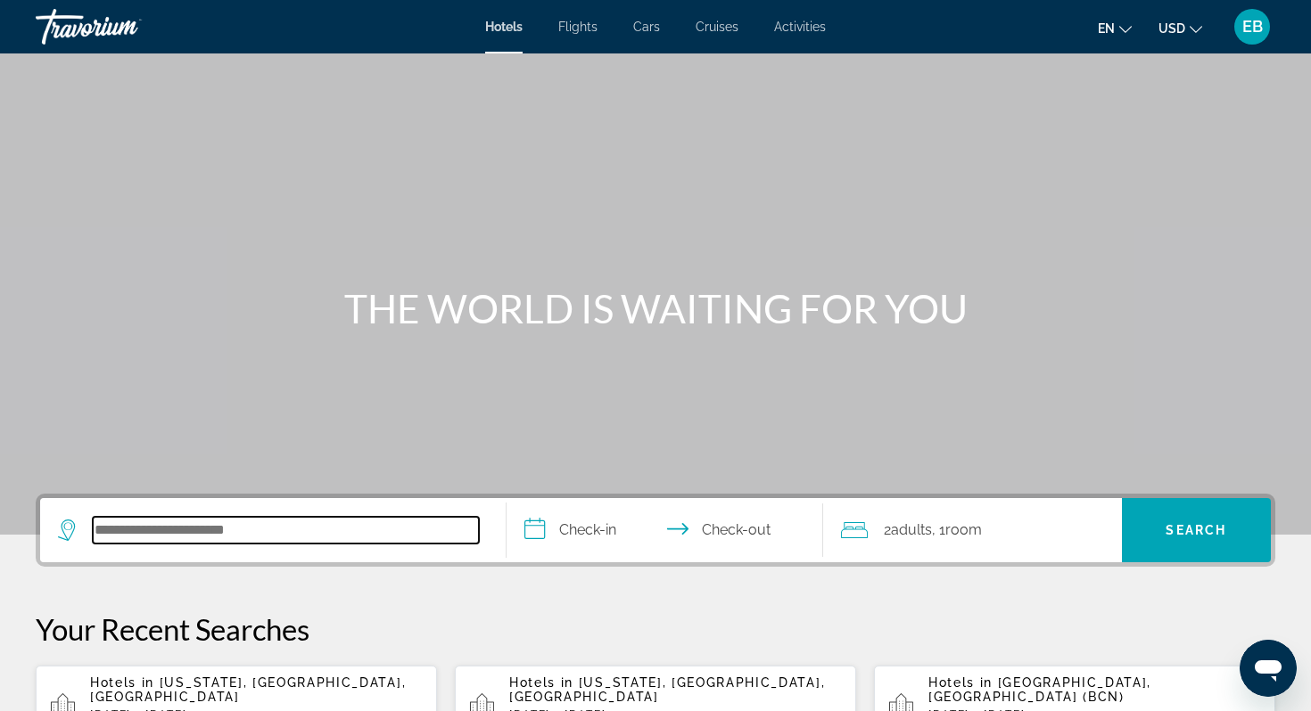
click at [202, 535] on input "Search hotel destination" at bounding box center [286, 530] width 386 height 27
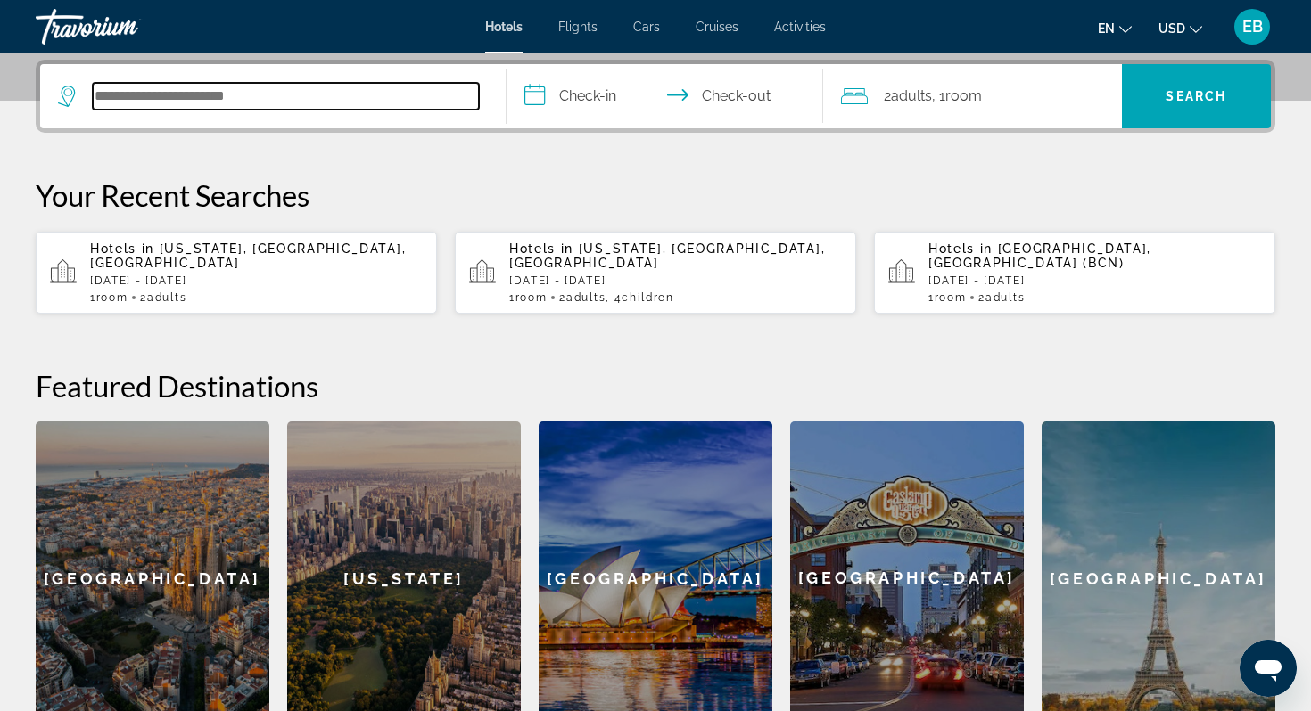
scroll to position [436, 0]
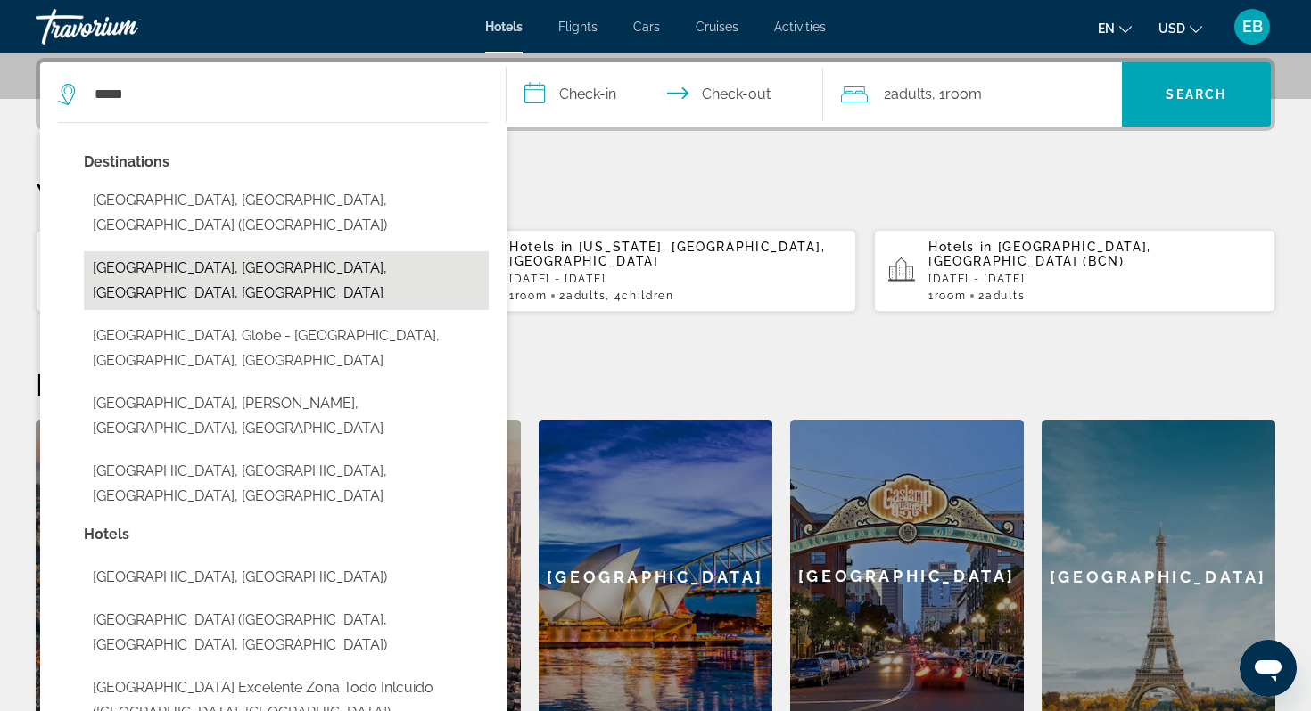
click at [147, 251] on button "Miami Beach, Miami, FL, United States" at bounding box center [286, 280] width 405 height 59
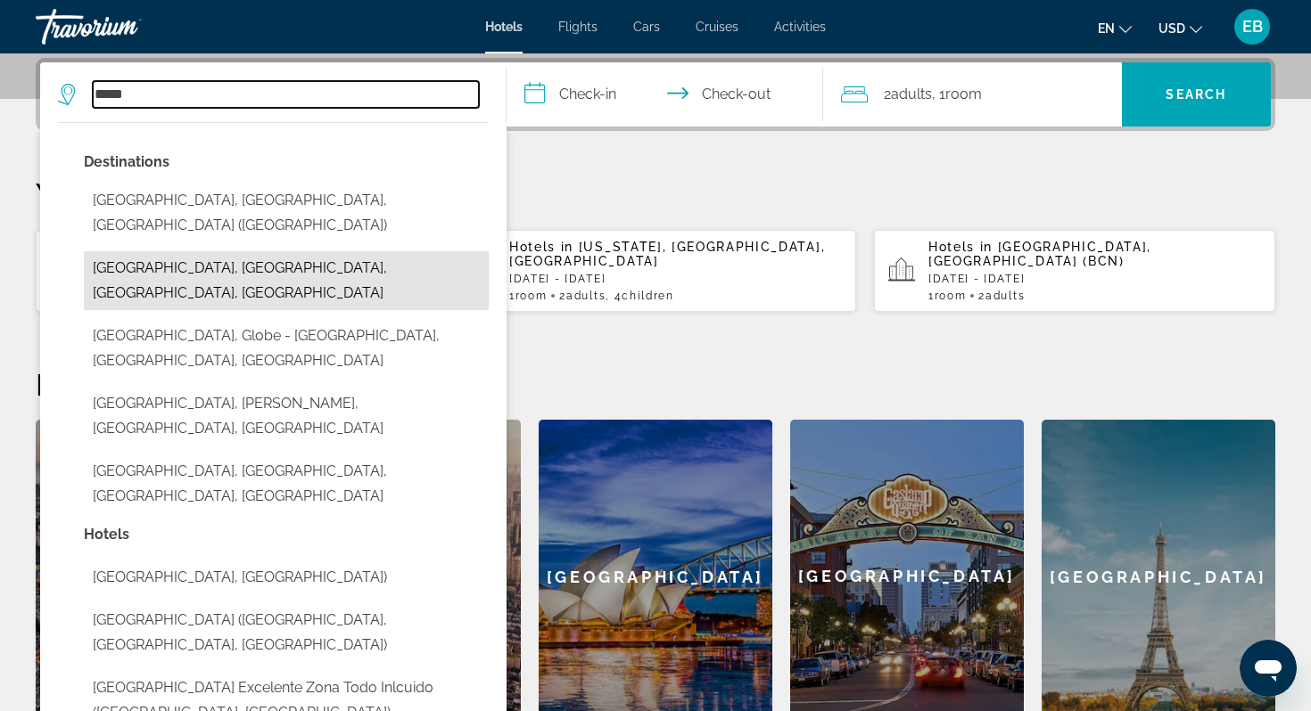
type input "**********"
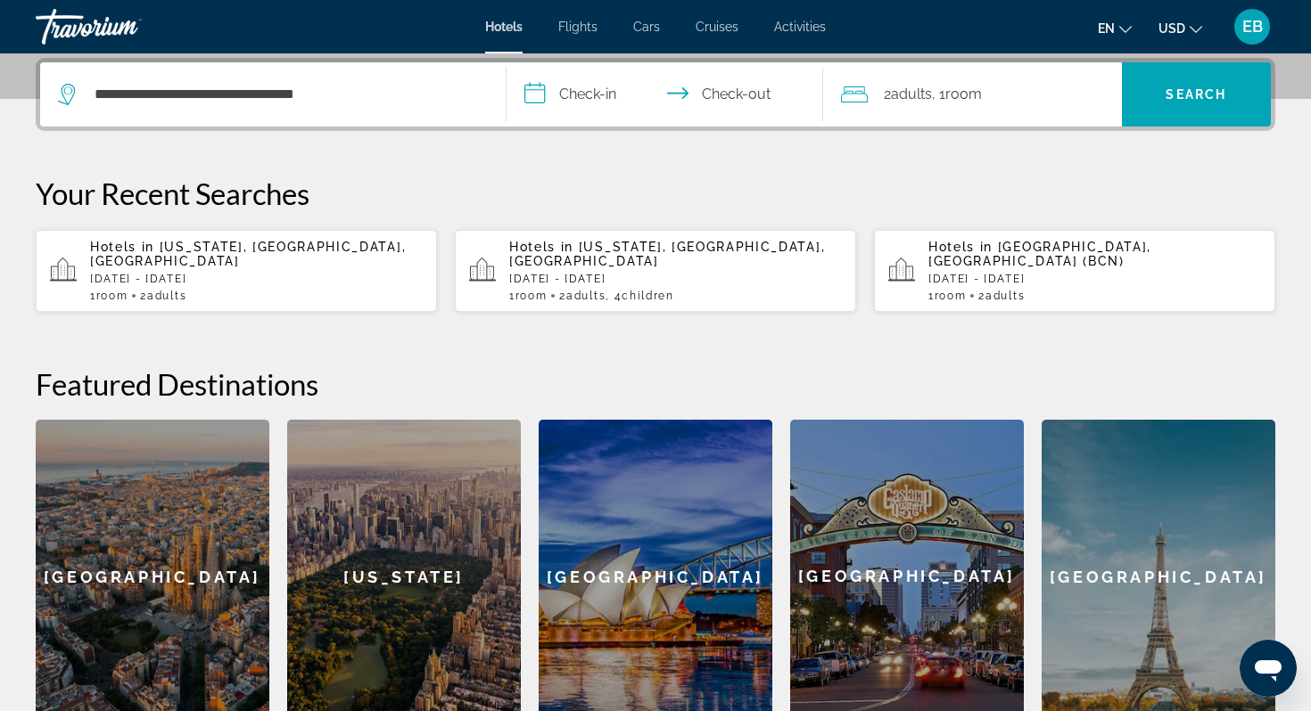
click at [607, 95] on input "**********" at bounding box center [668, 97] width 324 height 70
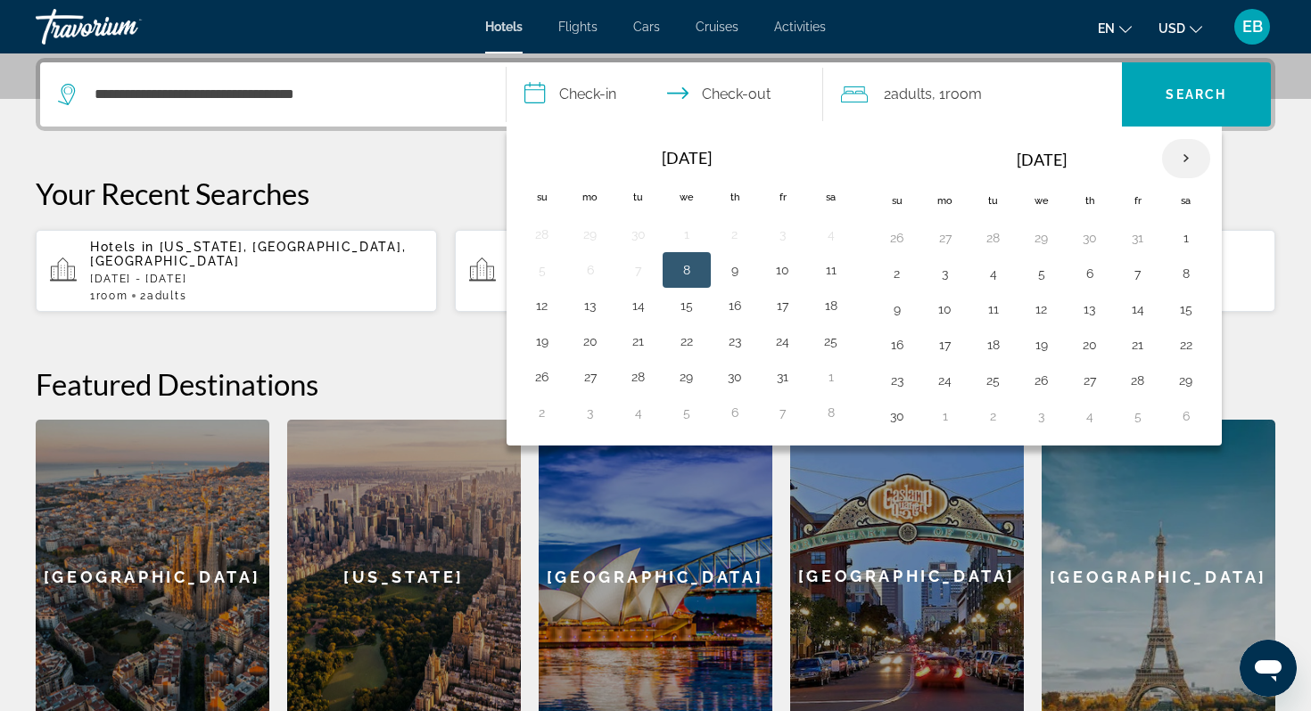
click at [1178, 157] on th "Next month" at bounding box center [1186, 158] width 48 height 39
click at [899, 380] on button "28" at bounding box center [897, 380] width 29 height 25
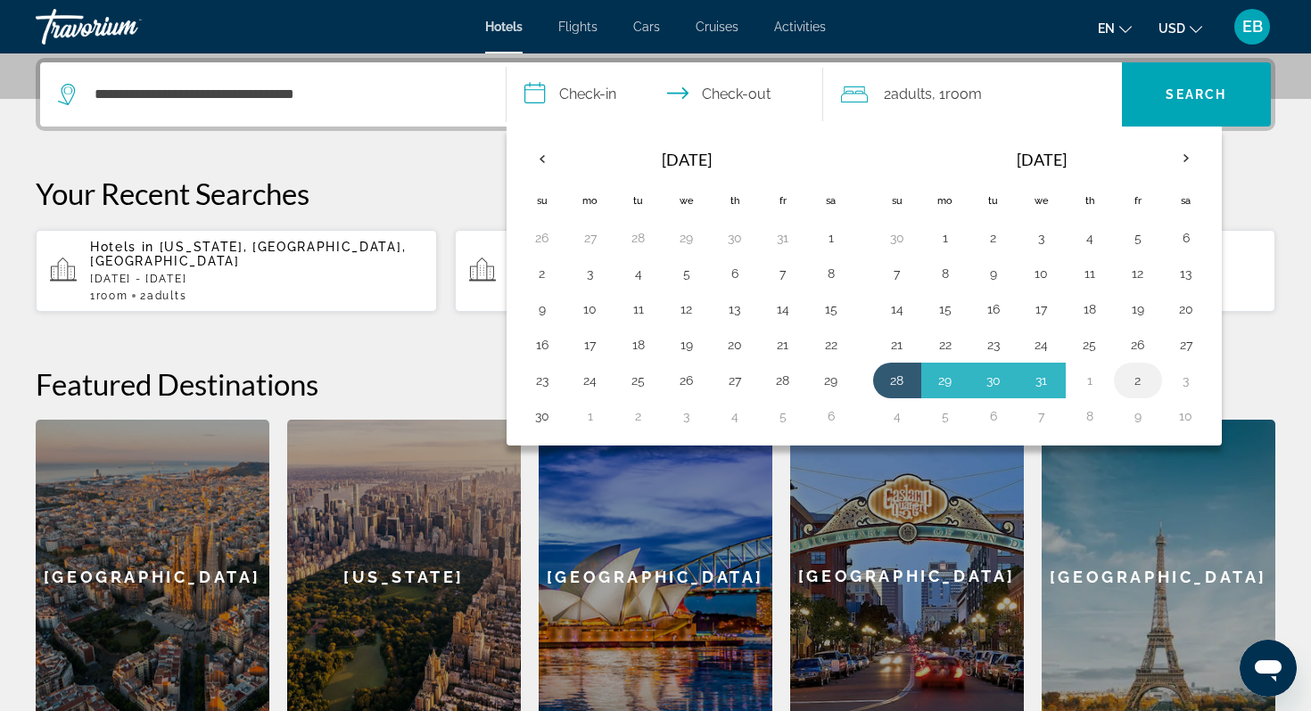
click at [1139, 379] on button "2" at bounding box center [1137, 380] width 29 height 25
type input "**********"
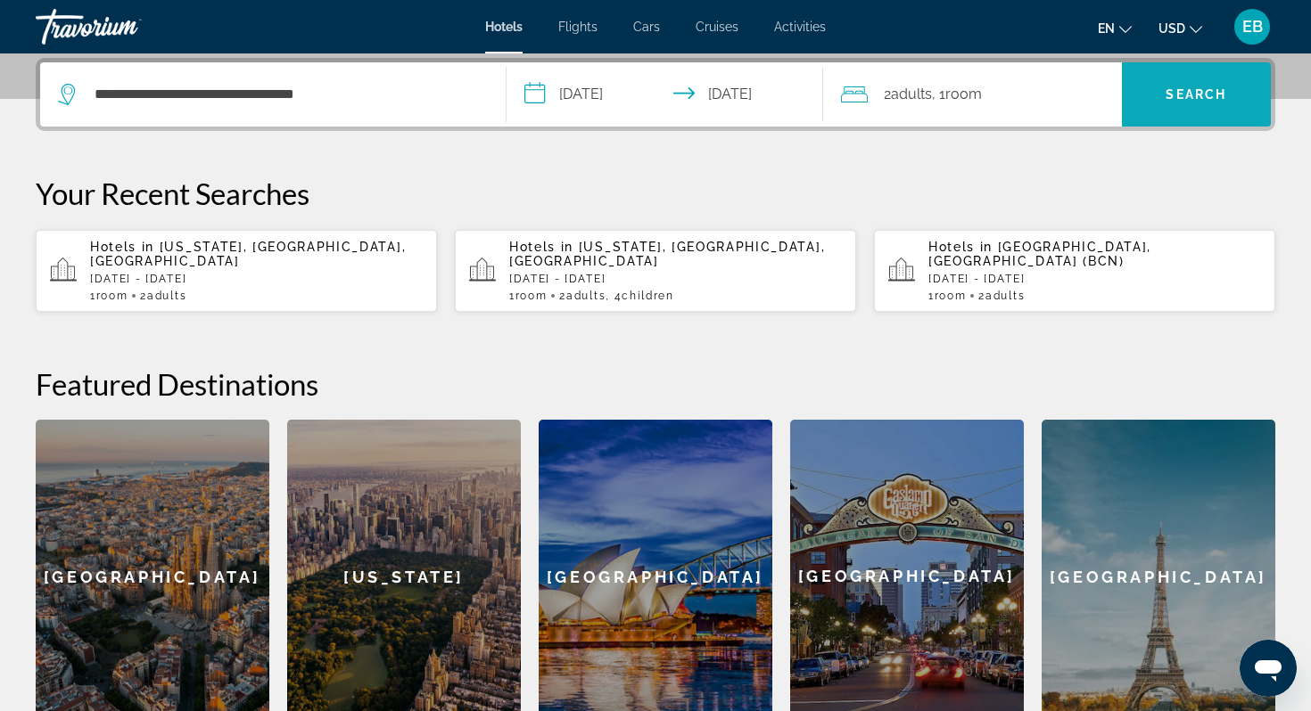
click at [1193, 108] on span "Search" at bounding box center [1197, 94] width 150 height 43
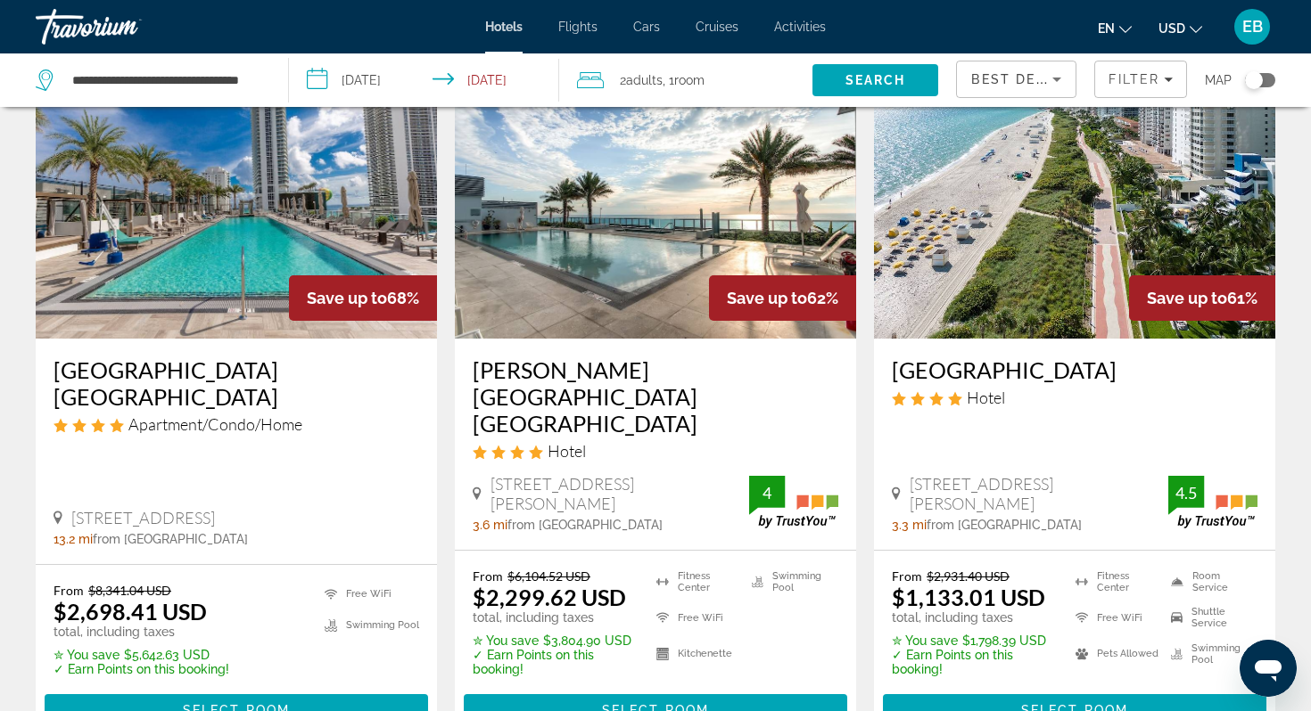
scroll to position [118, 0]
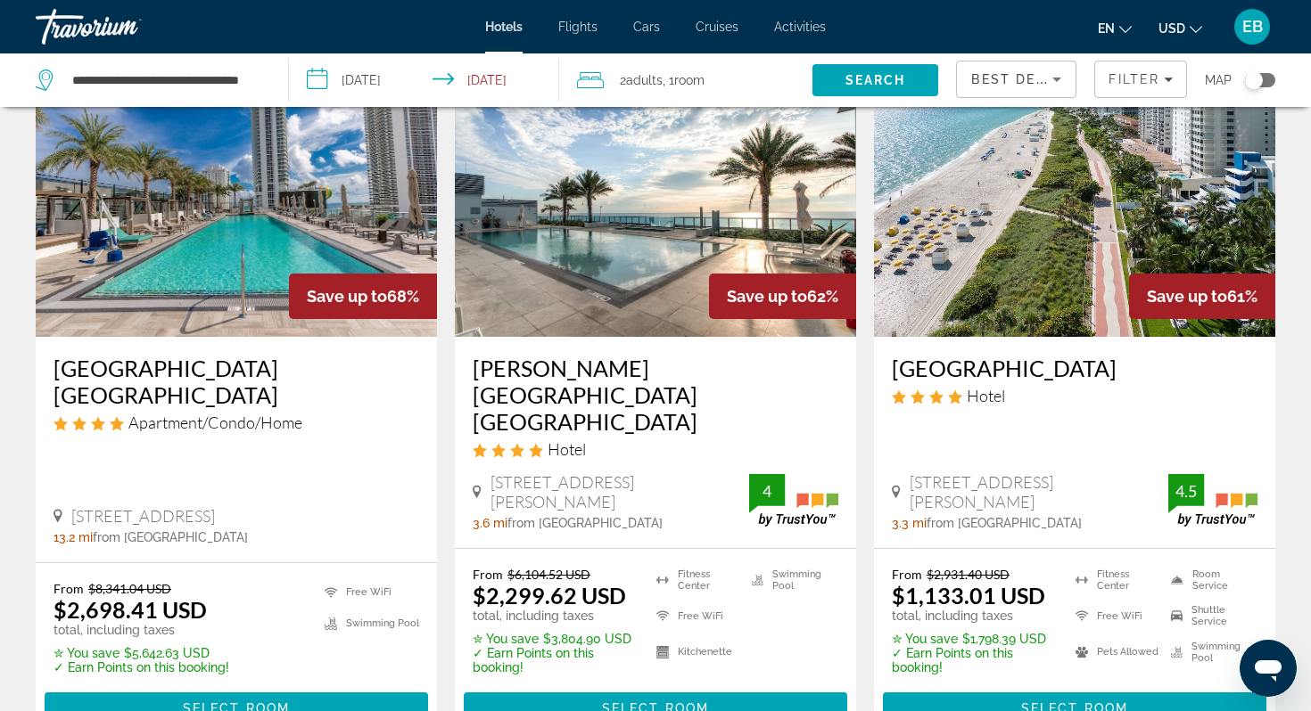
click at [1195, 27] on icon "Change currency" at bounding box center [1195, 29] width 12 height 12
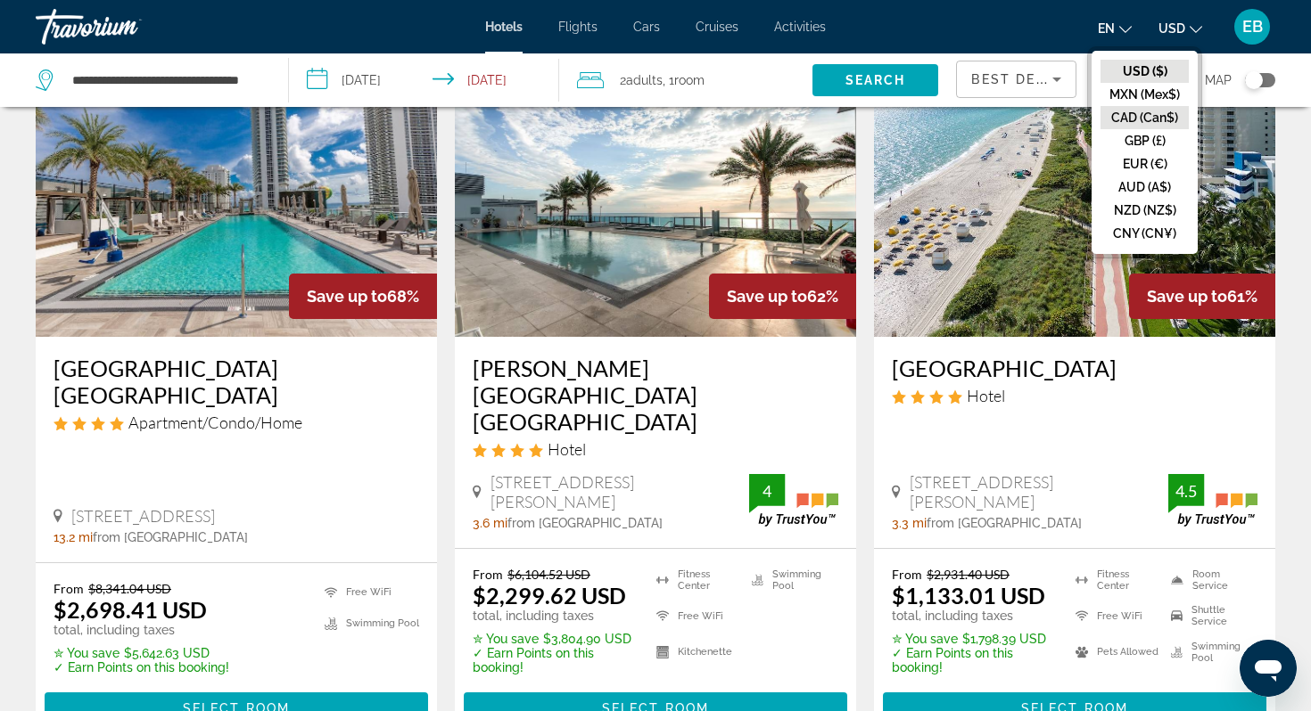
click at [1142, 114] on button "CAD (Can$)" at bounding box center [1144, 117] width 88 height 23
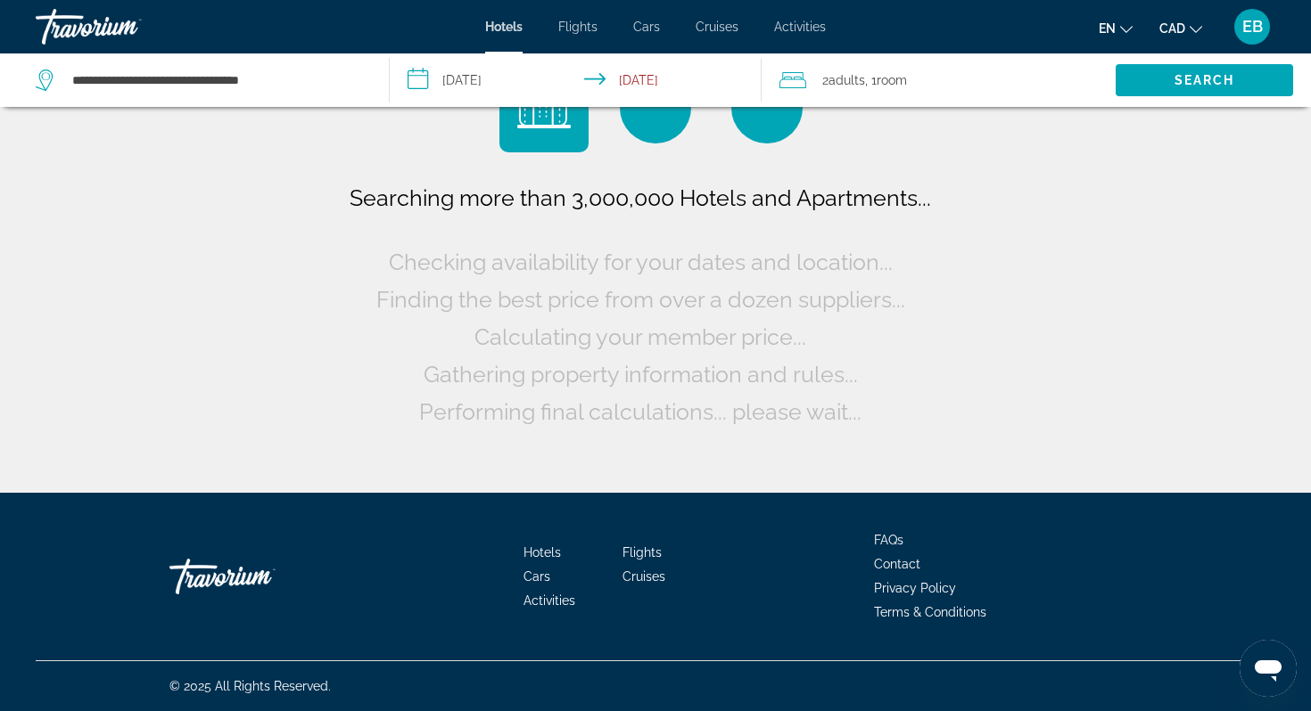
scroll to position [0, 0]
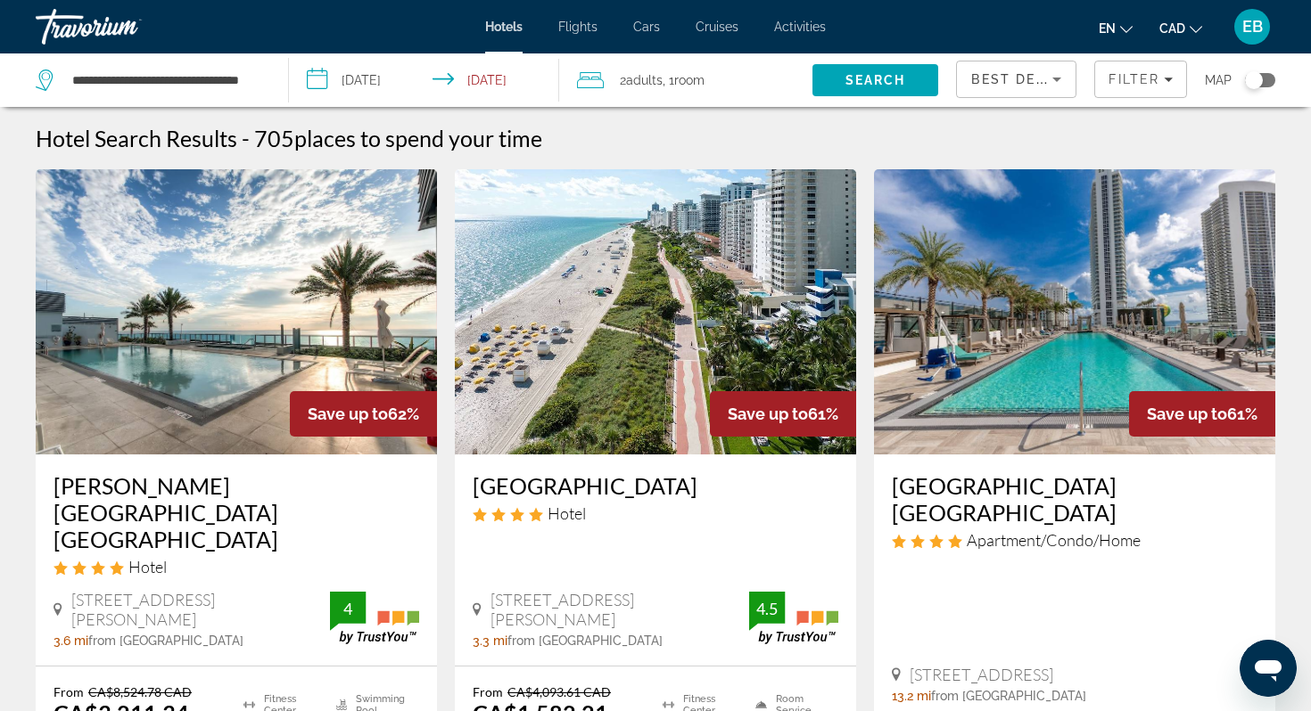
click at [1200, 36] on button "CAD USD ($) MXN (Mex$) CAD (Can$) GBP (£) EUR (€) AUD (A$) NZD (NZ$) CNY (CN¥)" at bounding box center [1180, 28] width 43 height 26
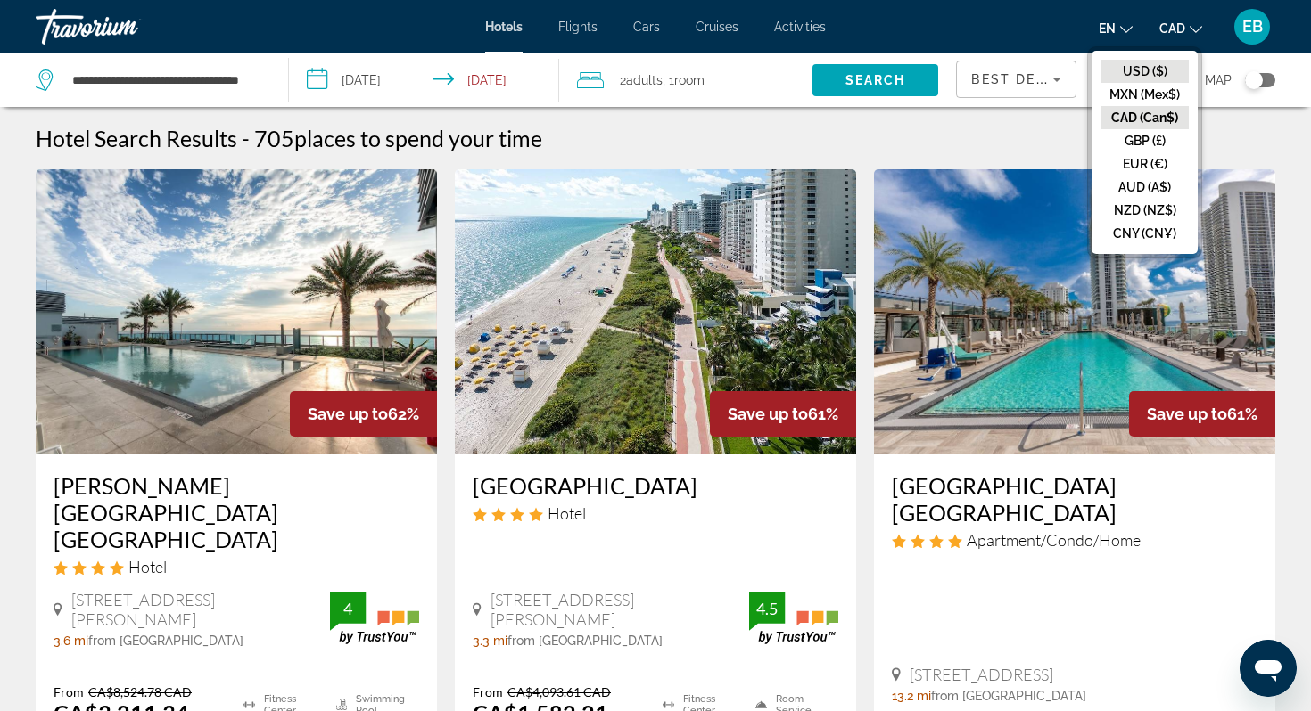
click at [1158, 78] on button "USD ($)" at bounding box center [1144, 71] width 88 height 23
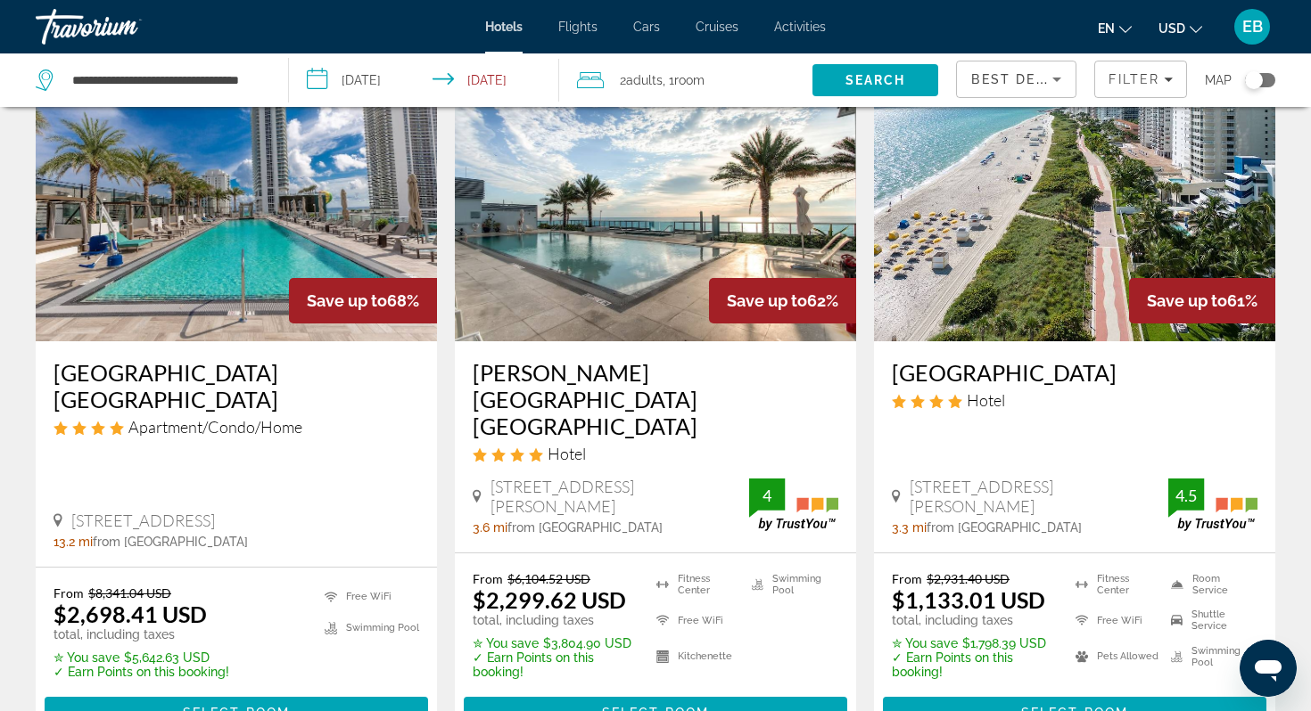
scroll to position [109, 0]
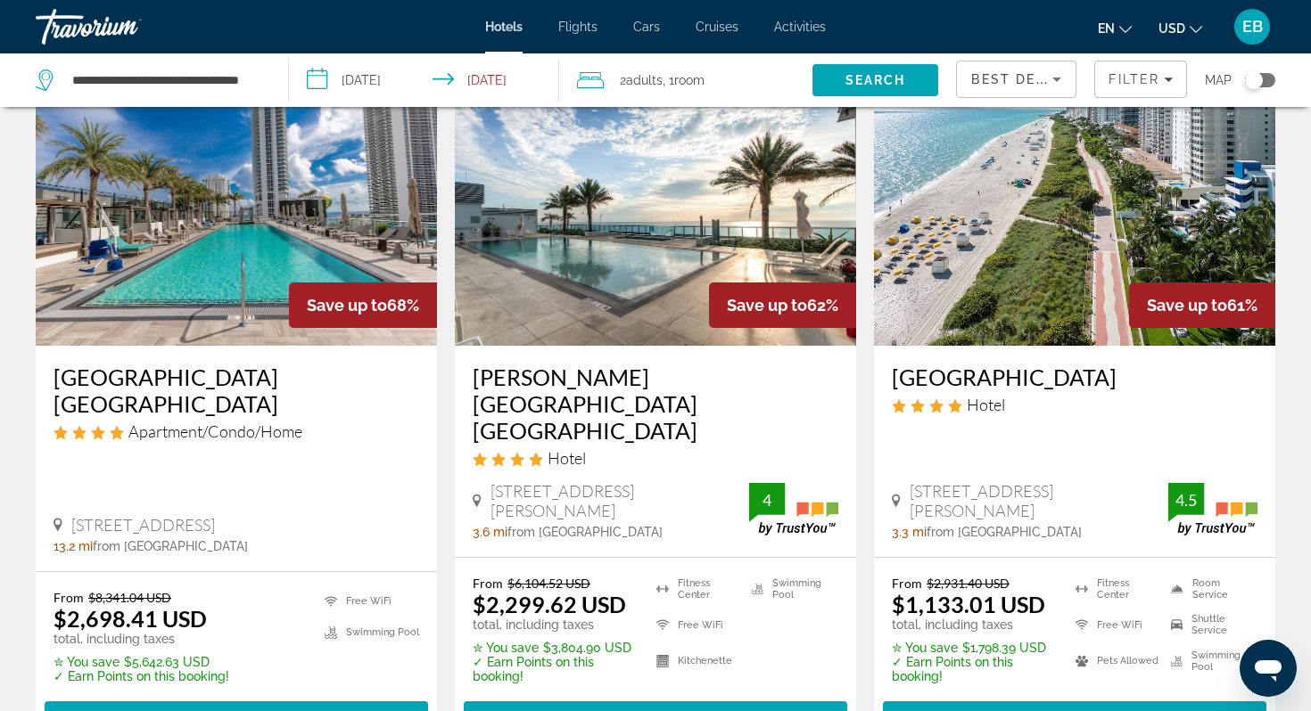
click at [1194, 32] on icon "Change currency" at bounding box center [1195, 29] width 12 height 12
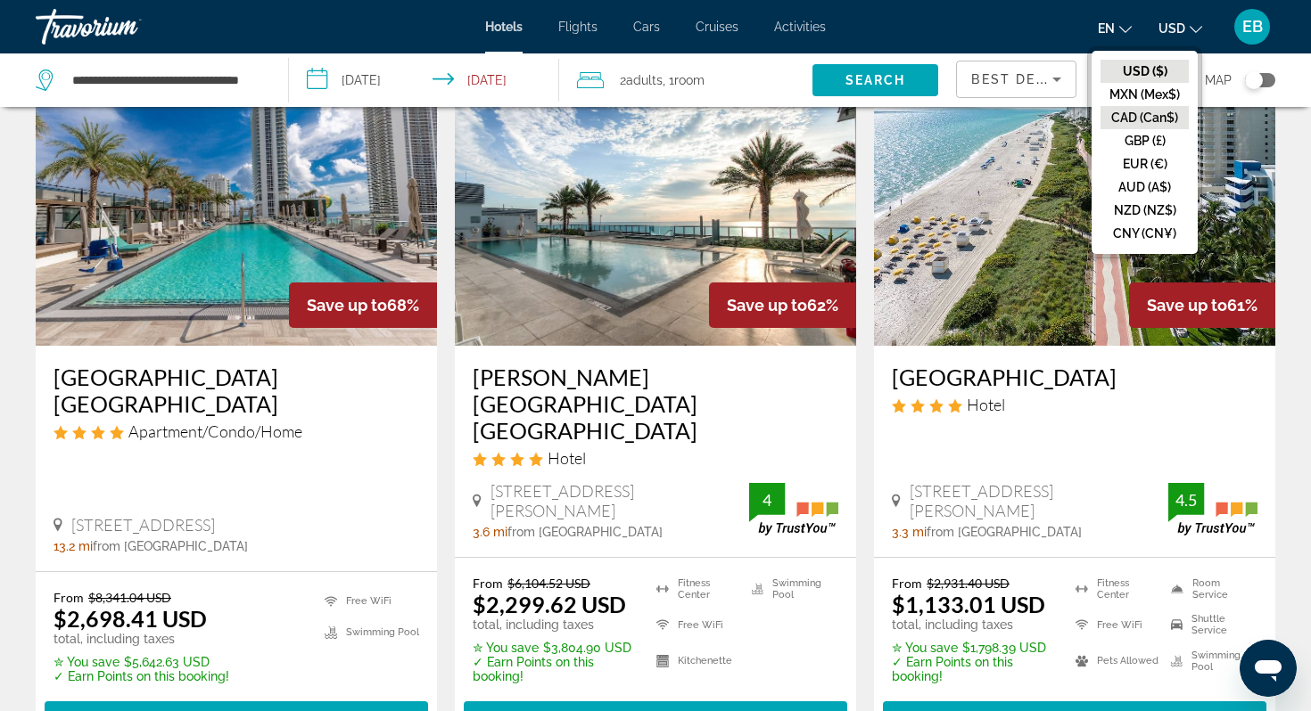
click at [1147, 116] on button "CAD (Can$)" at bounding box center [1144, 117] width 88 height 23
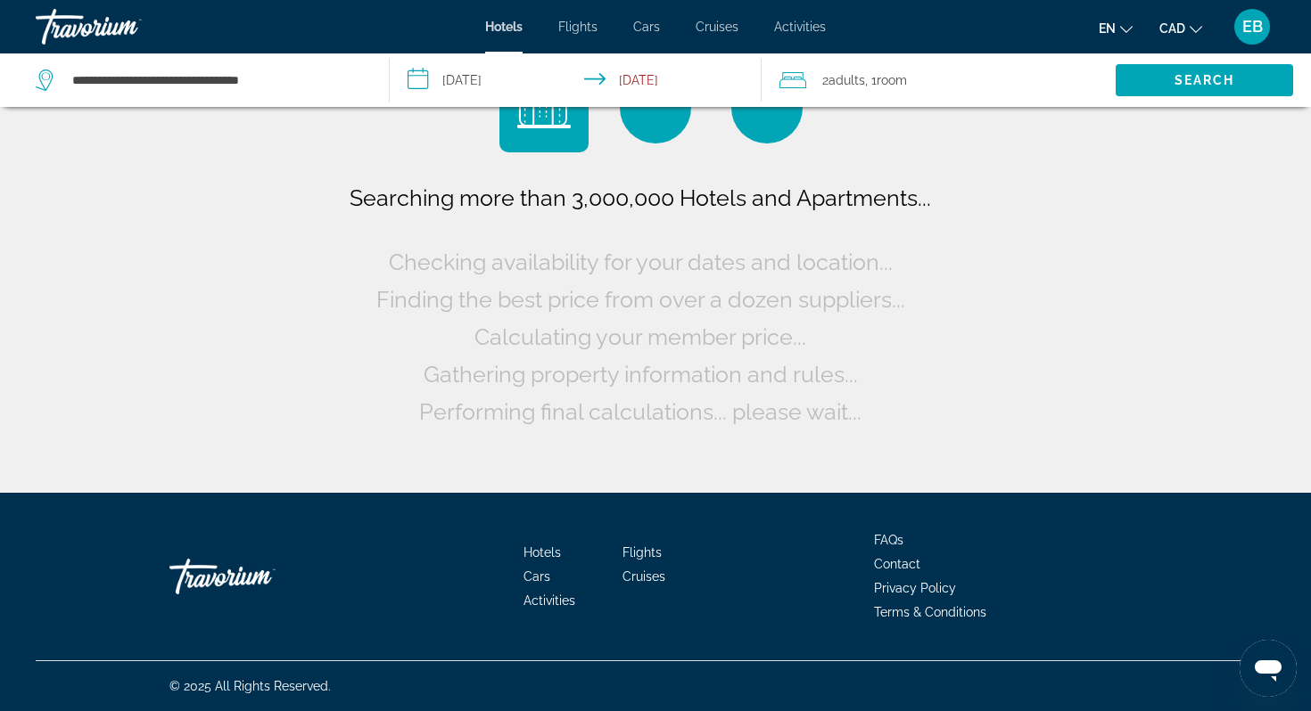
scroll to position [0, 0]
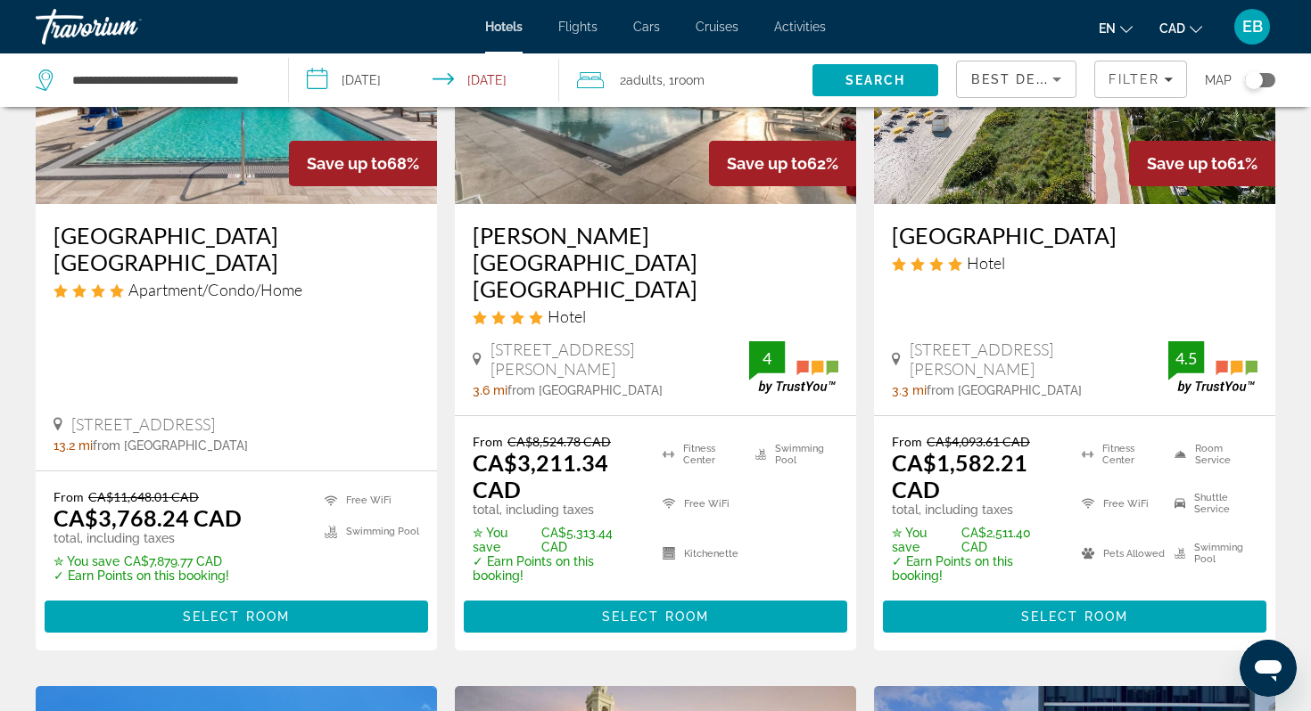
scroll to position [260, 0]
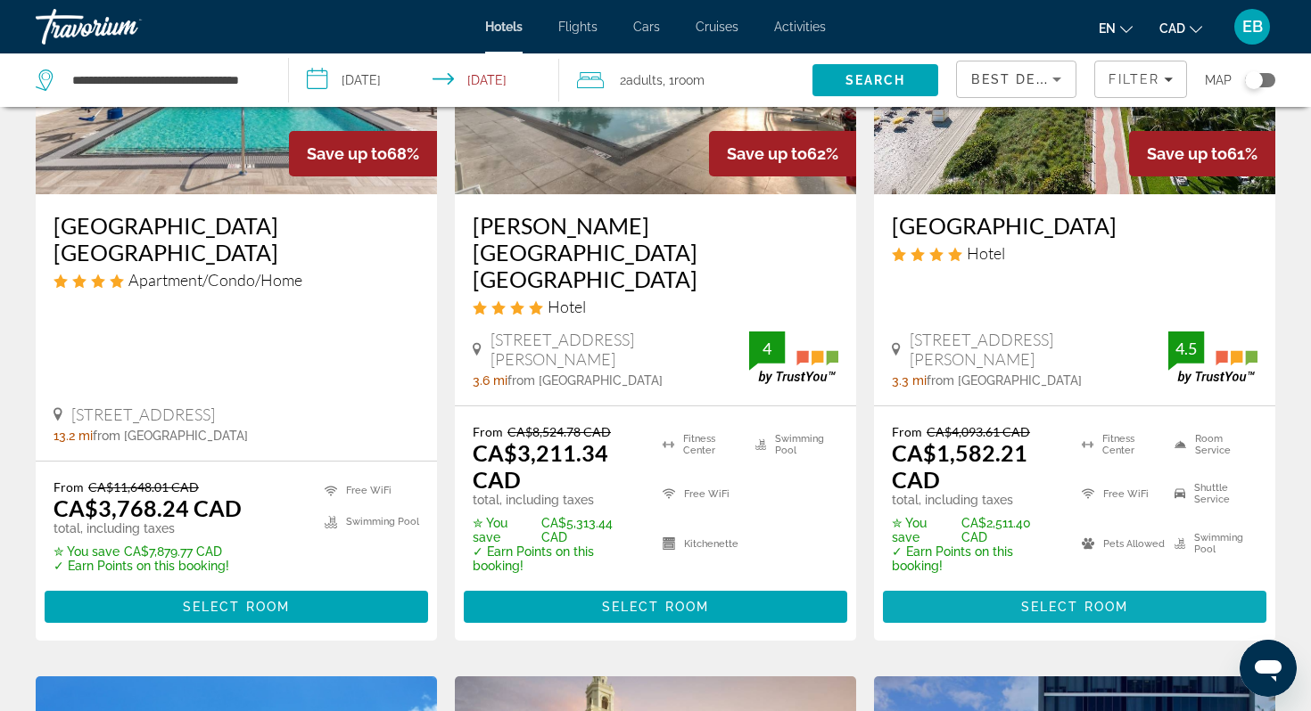
click at [1113, 586] on span "Main content" at bounding box center [1074, 607] width 383 height 43
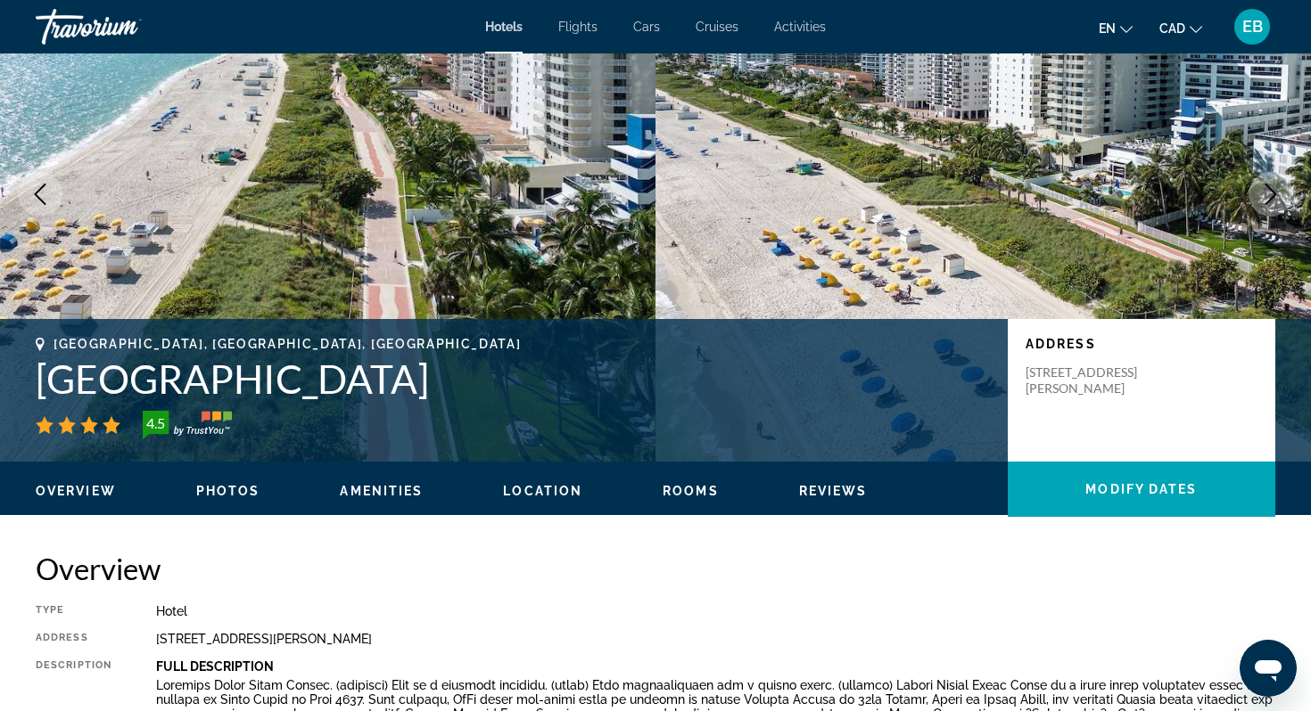
scroll to position [125, 0]
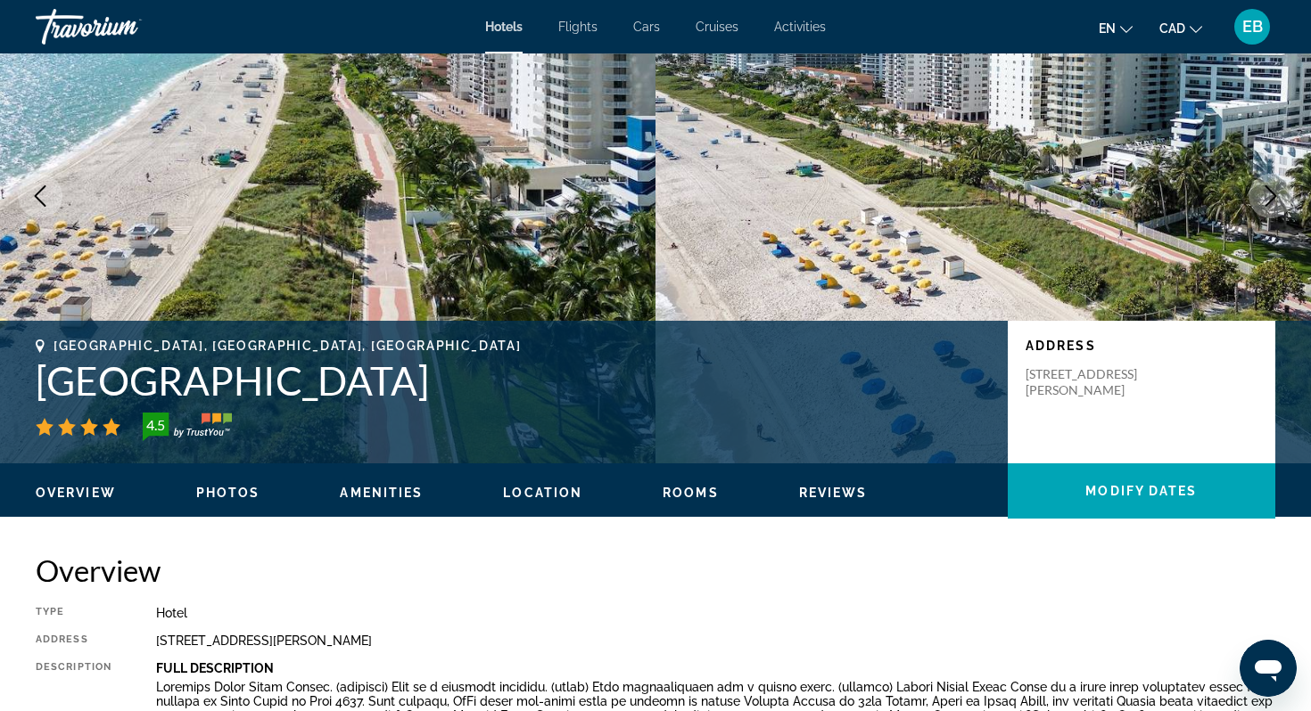
drag, startPoint x: 28, startPoint y: 379, endPoint x: 623, endPoint y: 374, distance: 595.6
click at [623, 374] on div "Miami Beach, FL, United States Hilton Cabana Miami Beach Resort 4.5 Address 626…" at bounding box center [655, 392] width 1311 height 107
click at [656, 372] on h1 "Hilton Cabana Miami Beach Resort" at bounding box center [513, 381] width 954 height 46
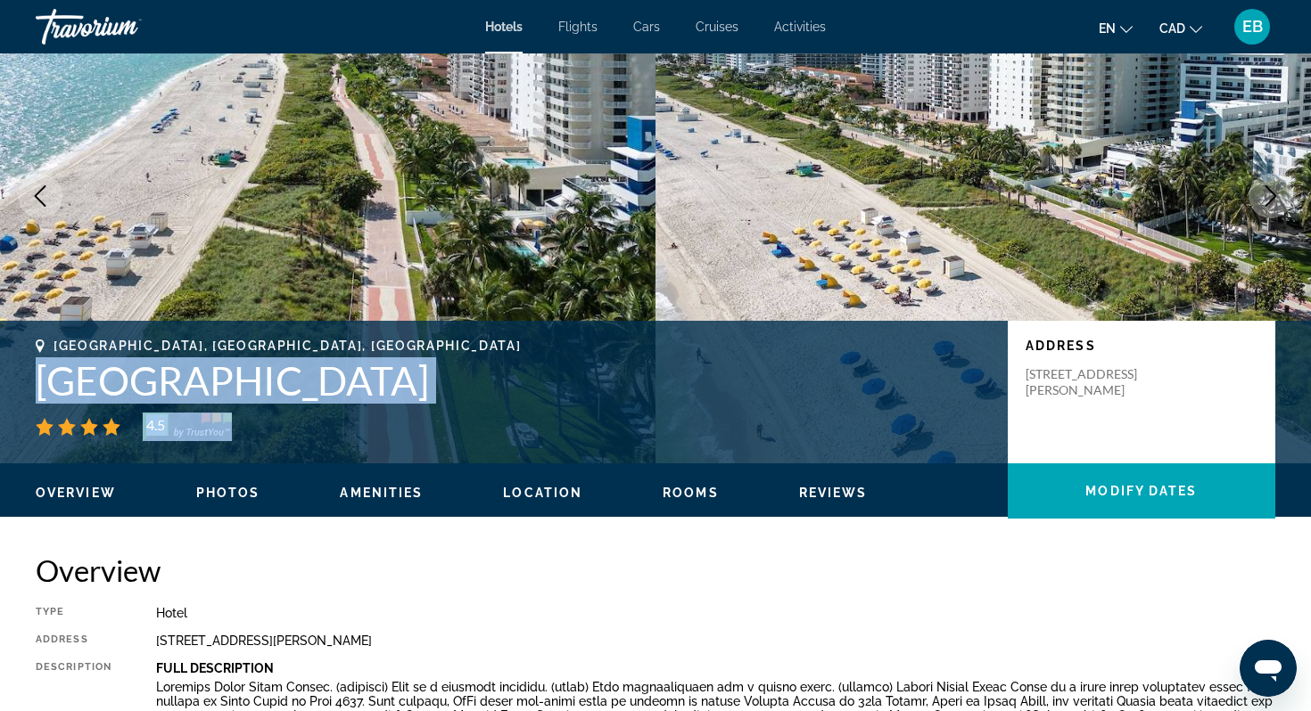
drag, startPoint x: 32, startPoint y: 377, endPoint x: 678, endPoint y: 404, distance: 646.9
click at [679, 406] on div "Miami Beach, FL, United States Hilton Cabana Miami Beach Resort 4.5 Address 626…" at bounding box center [655, 392] width 1311 height 107
copy div "Hilton Cabana Miami Beach Resort"
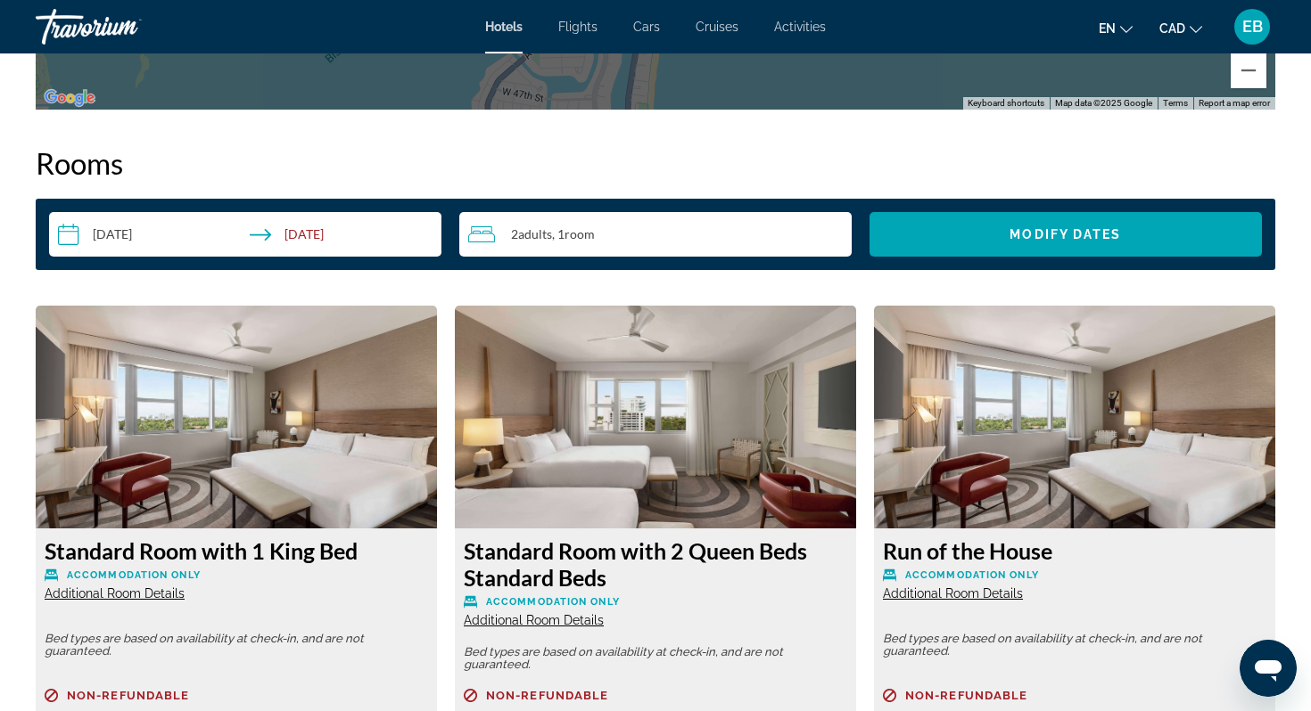
scroll to position [2219, 0]
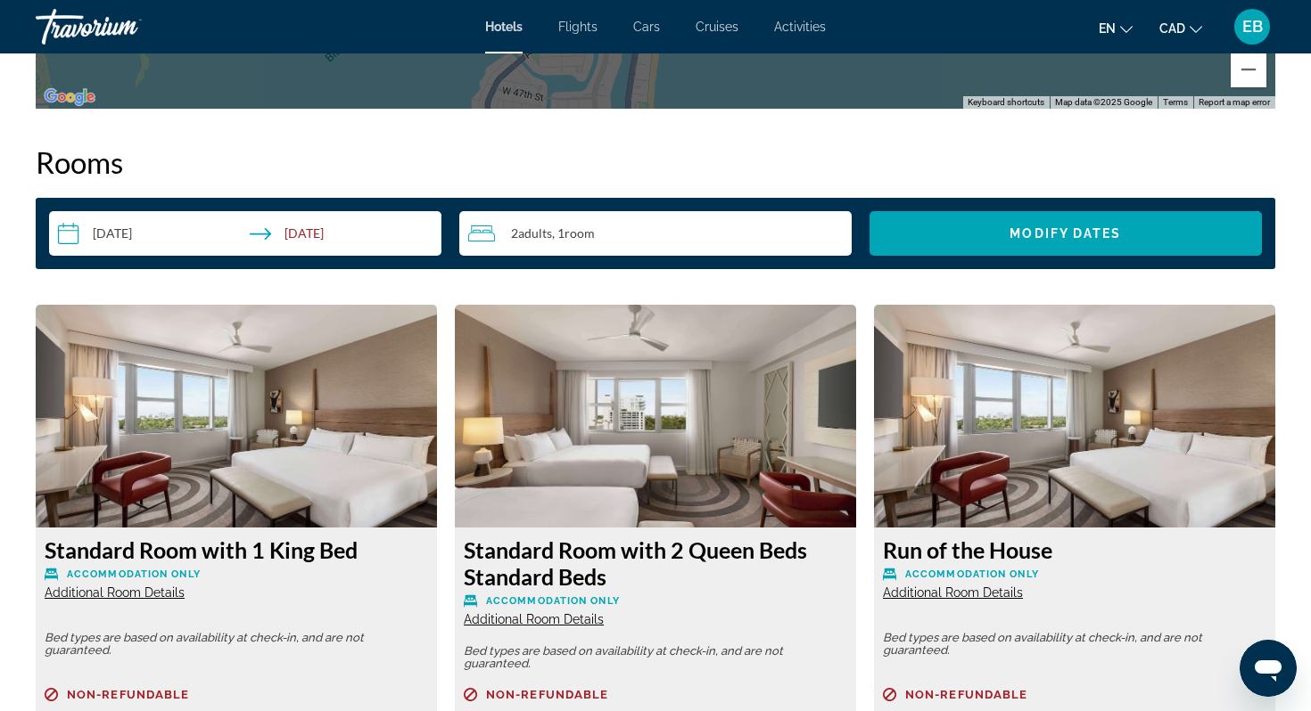
click at [527, 512] on img "Main content" at bounding box center [655, 416] width 401 height 223
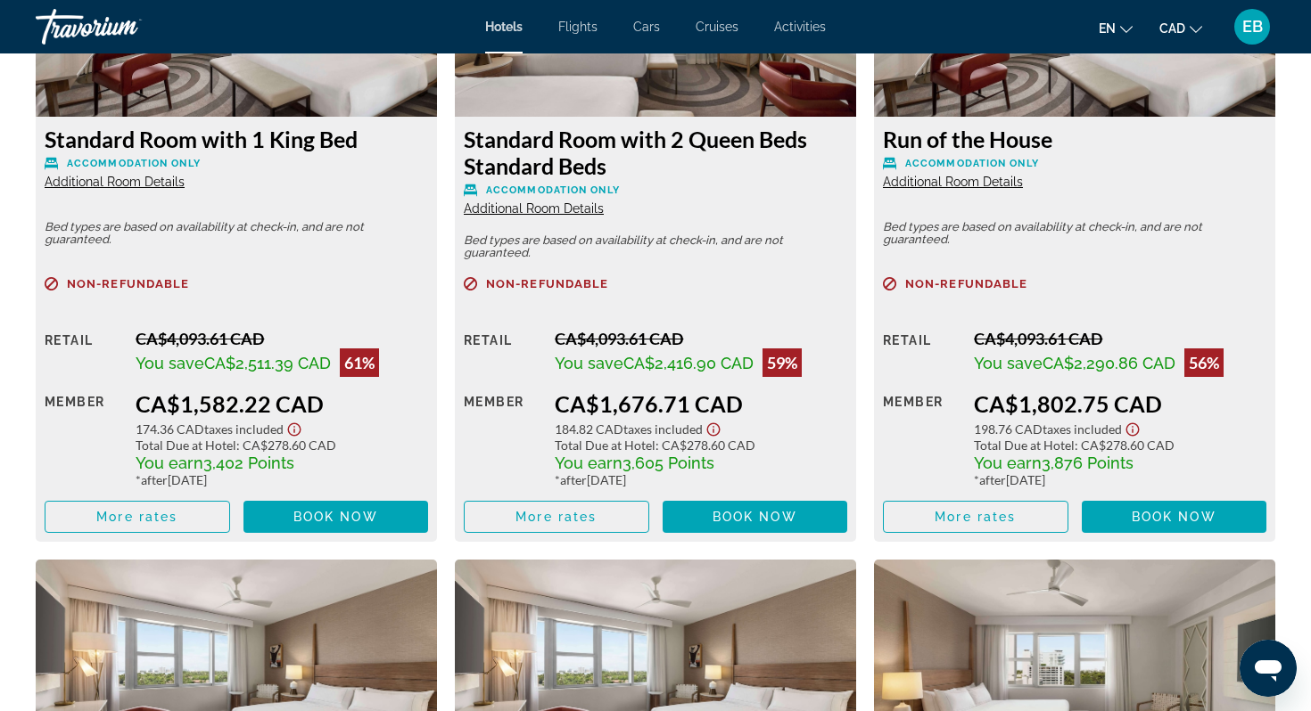
scroll to position [2633, 0]
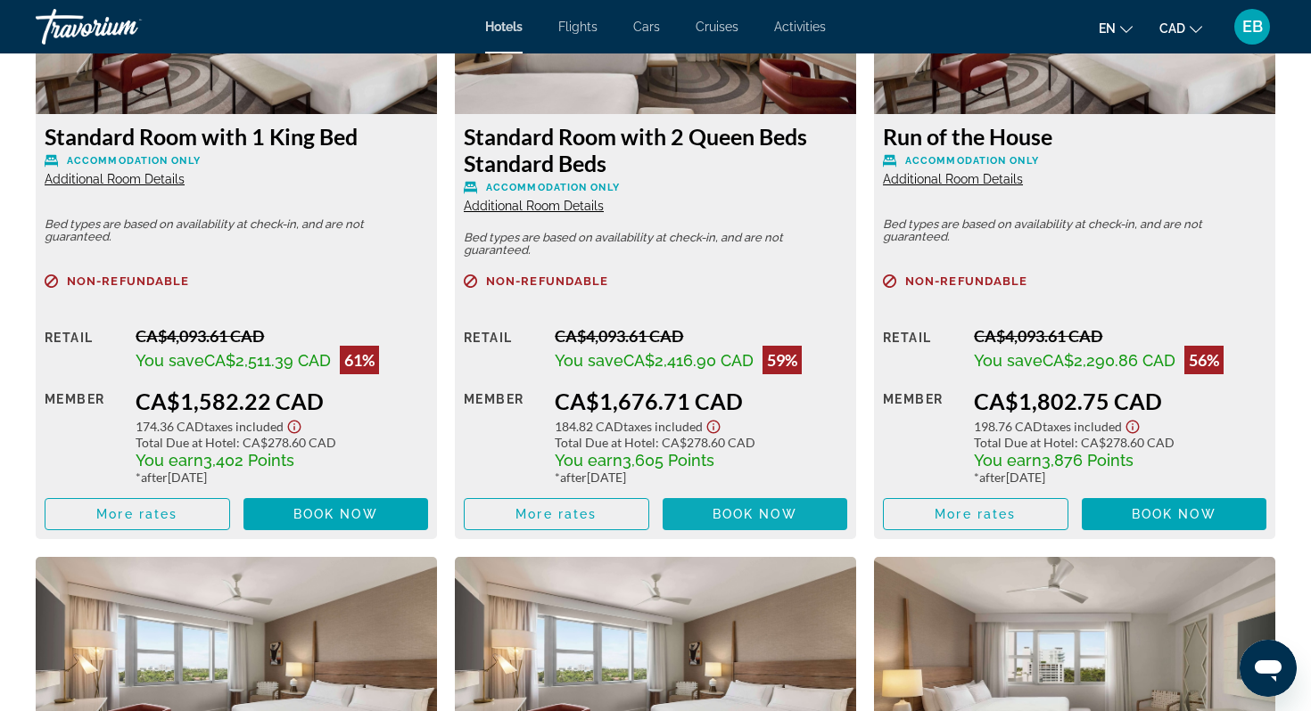
click at [714, 514] on span "Book now" at bounding box center [754, 514] width 85 height 14
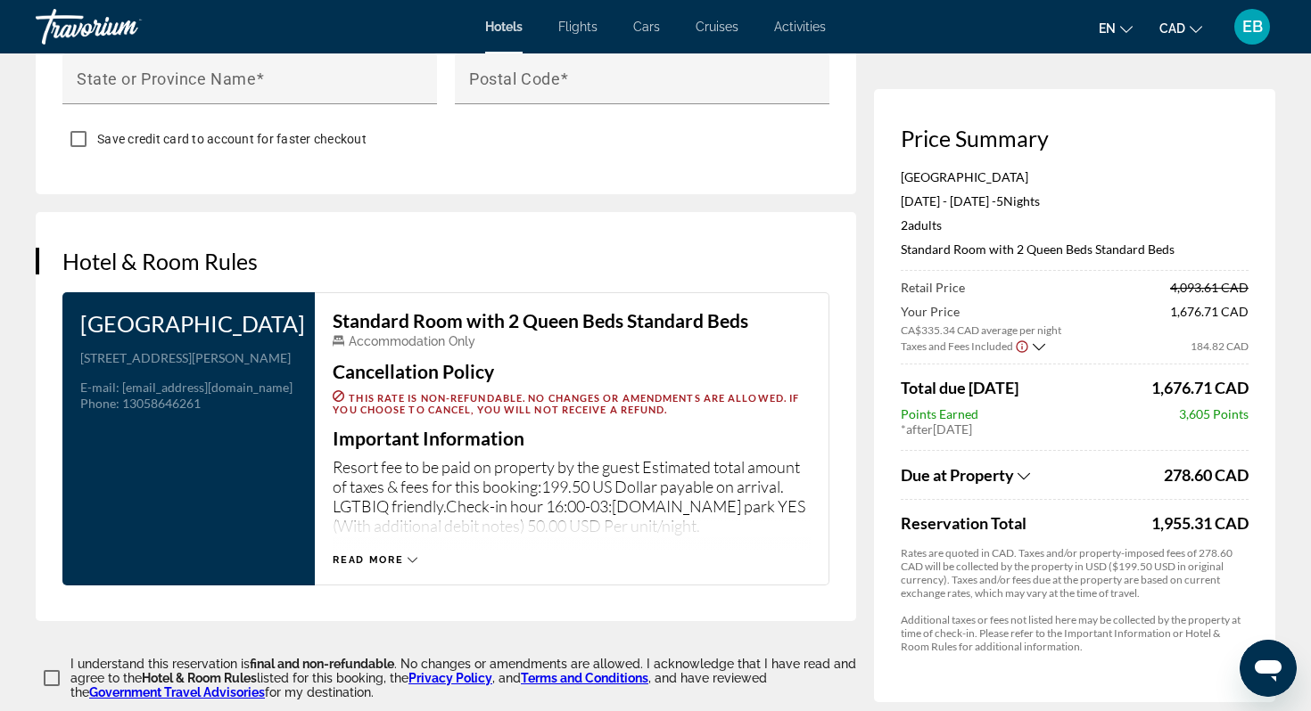
scroll to position [2064, 0]
